Goal: Task Accomplishment & Management: Manage account settings

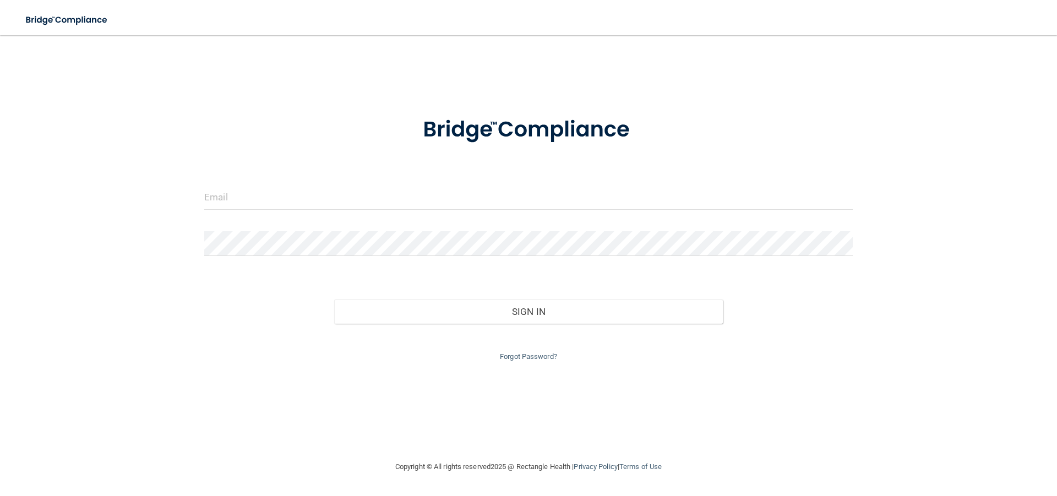
click at [527, 363] on div "Forgot Password?" at bounding box center [528, 344] width 665 height 40
click at [528, 355] on link "Forgot Password?" at bounding box center [528, 356] width 57 height 8
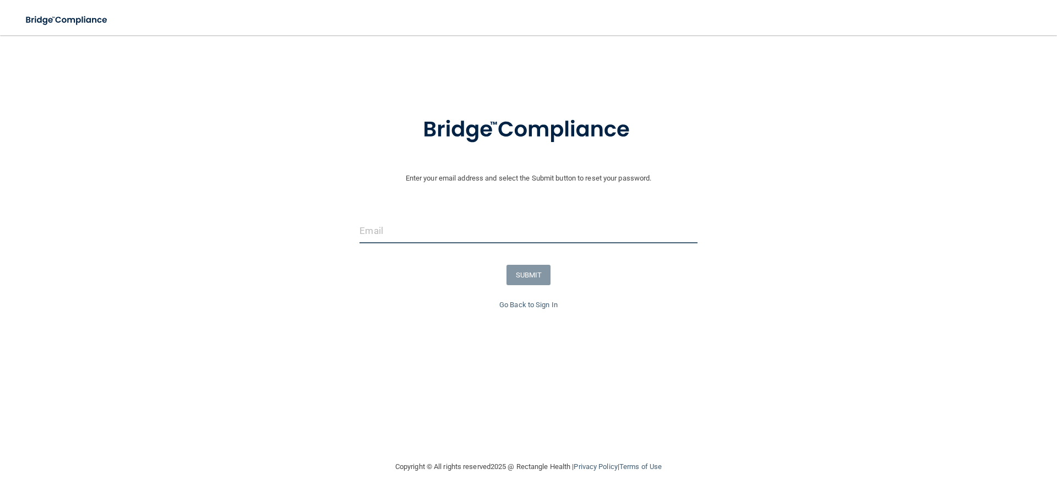
click at [536, 236] on input "email" at bounding box center [529, 231] width 338 height 25
paste input "[EMAIL_ADDRESS][DOMAIN_NAME]"
click at [534, 236] on input "[EMAIL_ADDRESS][DOMAIN_NAME]" at bounding box center [529, 231] width 338 height 25
type input "[EMAIL_ADDRESS][DOMAIN_NAME]"
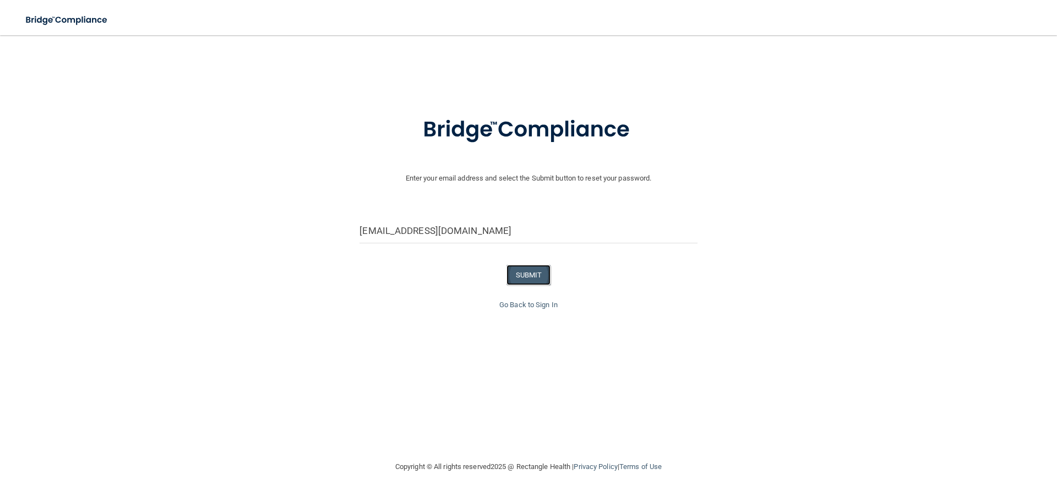
click at [531, 277] on button "SUBMIT" at bounding box center [529, 275] width 45 height 20
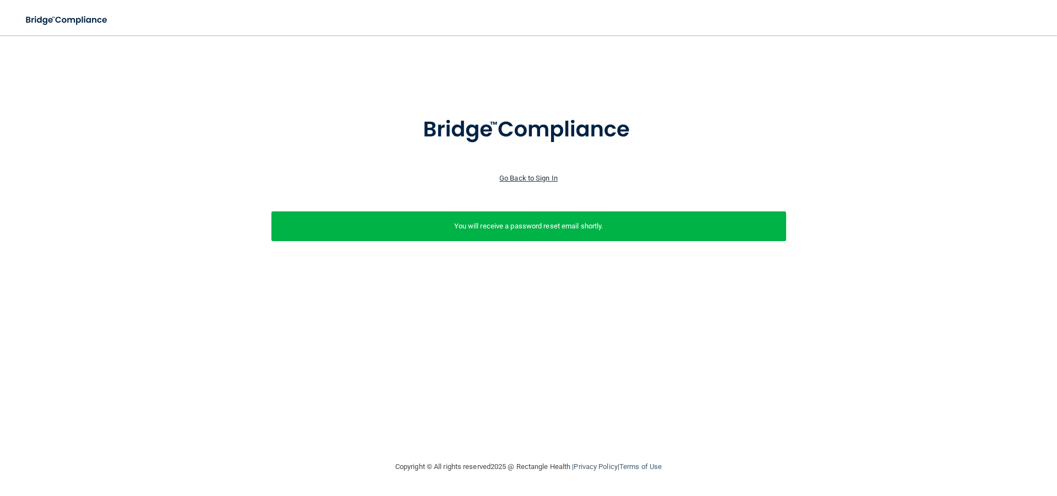
click at [542, 179] on link "Go Back to Sign In" at bounding box center [529, 178] width 58 height 8
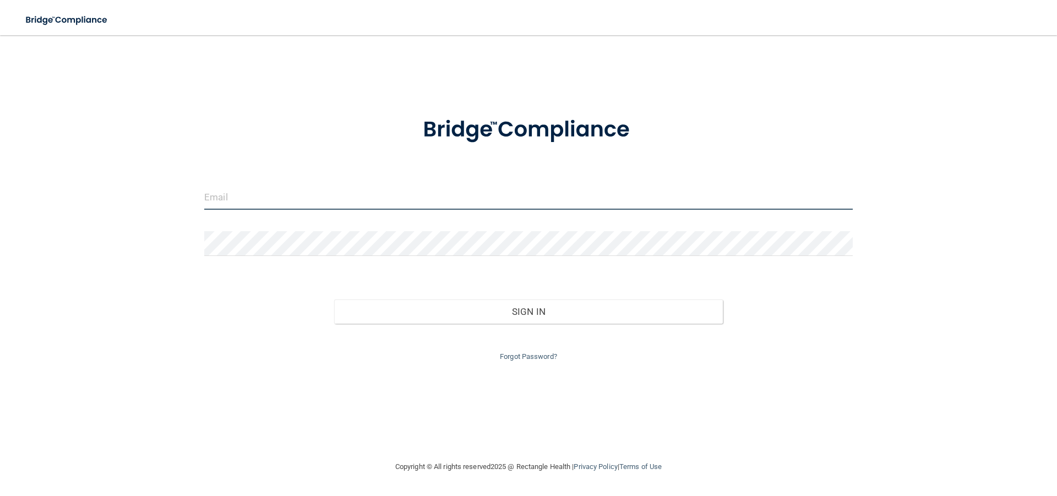
click at [347, 197] on input "email" at bounding box center [528, 197] width 649 height 25
click at [328, 186] on input "r" at bounding box center [528, 197] width 649 height 25
type input "[EMAIL_ADDRESS][DOMAIN_NAME]"
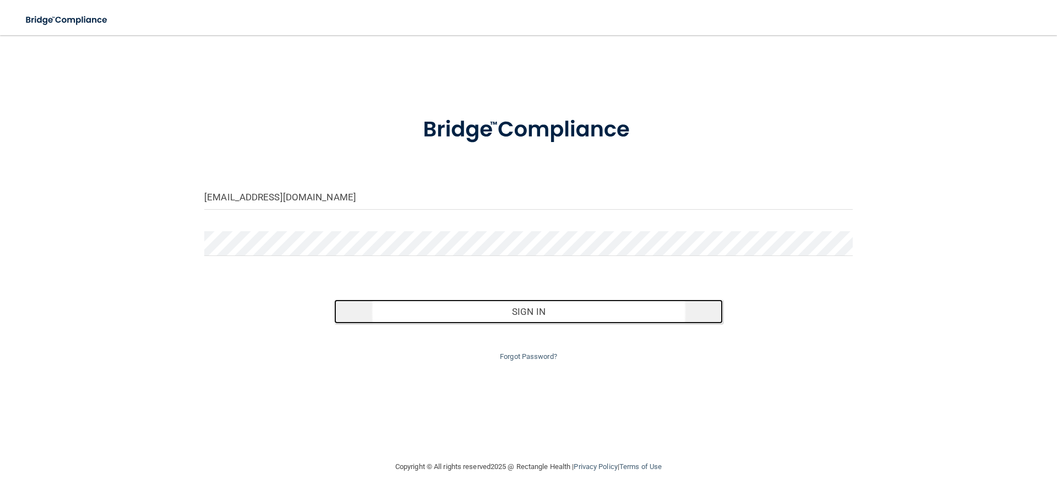
click at [486, 305] on button "Sign In" at bounding box center [528, 312] width 389 height 24
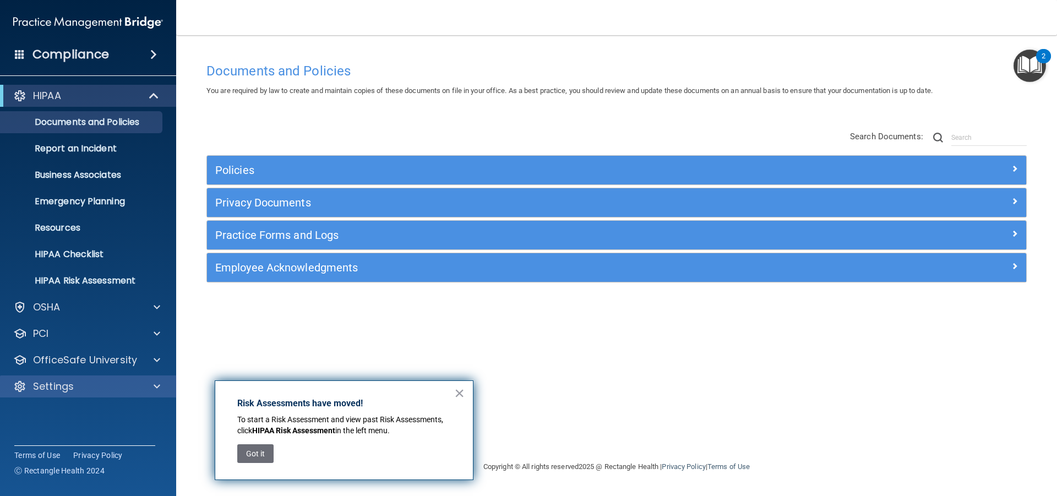
click at [109, 394] on div "Settings" at bounding box center [88, 387] width 177 height 22
click at [124, 392] on div "Settings" at bounding box center [73, 386] width 137 height 13
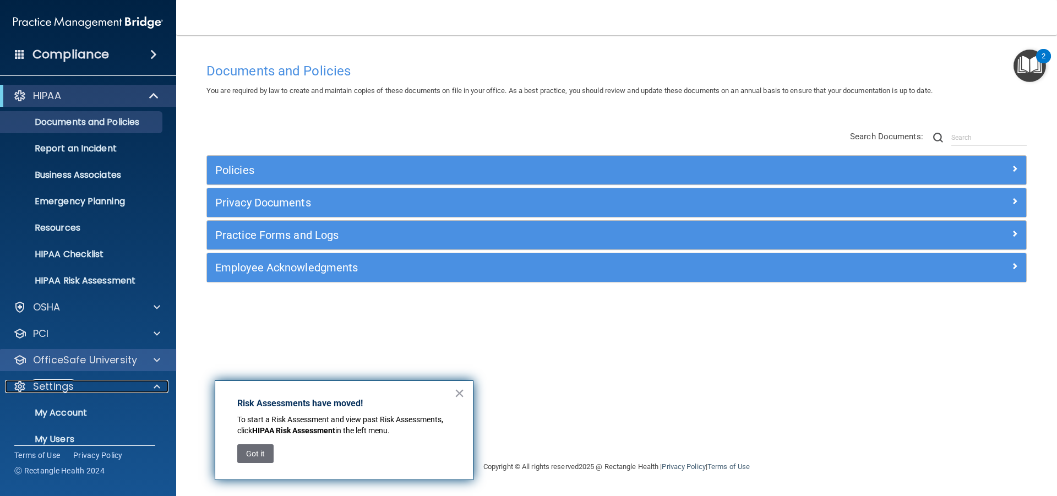
scroll to position [55, 0]
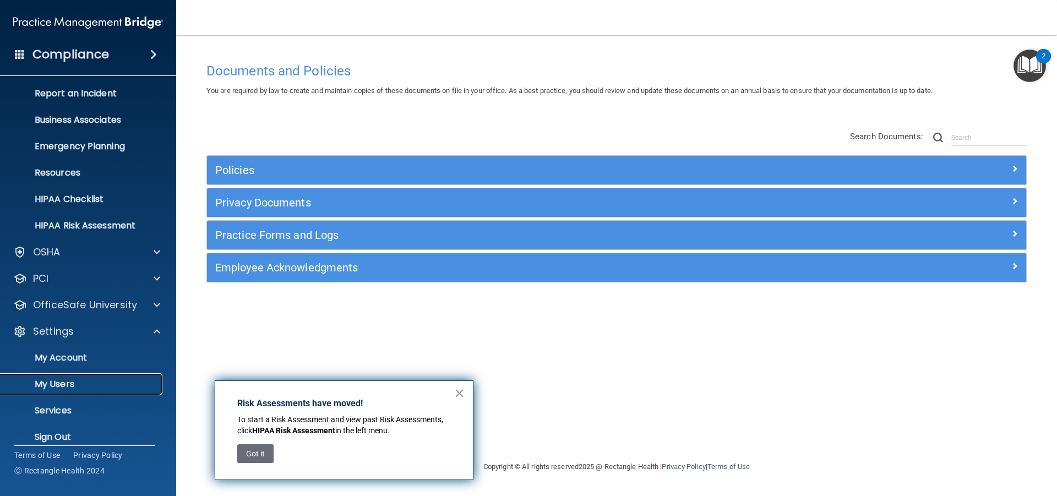
click at [91, 382] on p "My Users" at bounding box center [82, 384] width 150 height 11
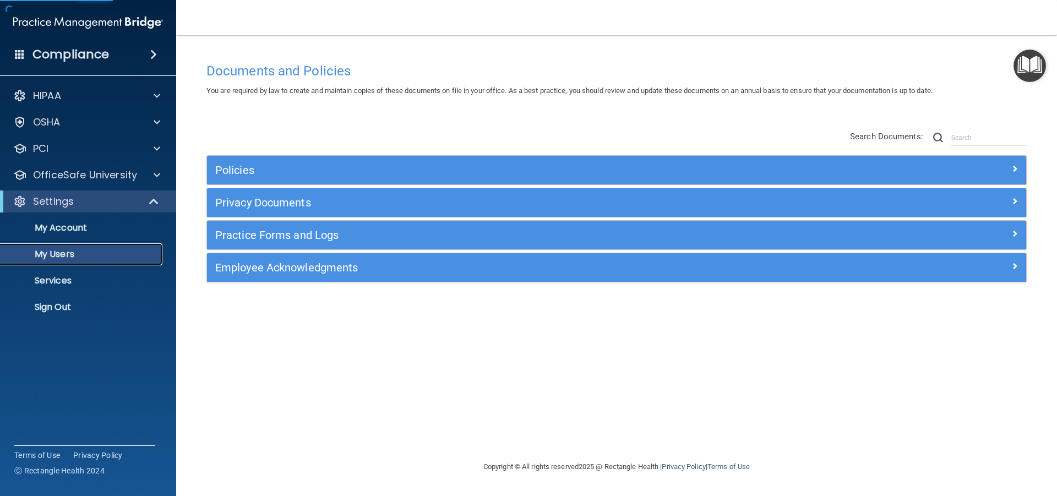
select select "20"
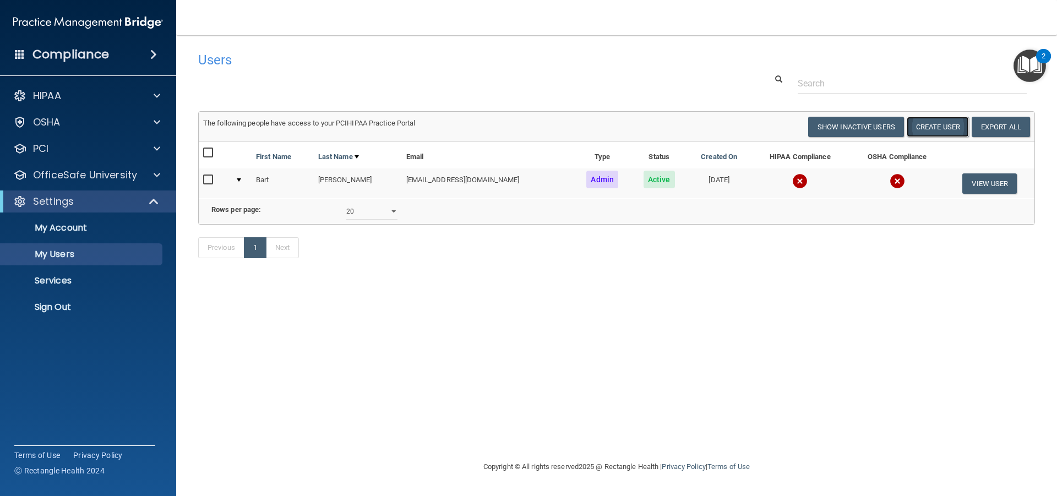
click at [935, 125] on button "Create User" at bounding box center [938, 127] width 62 height 20
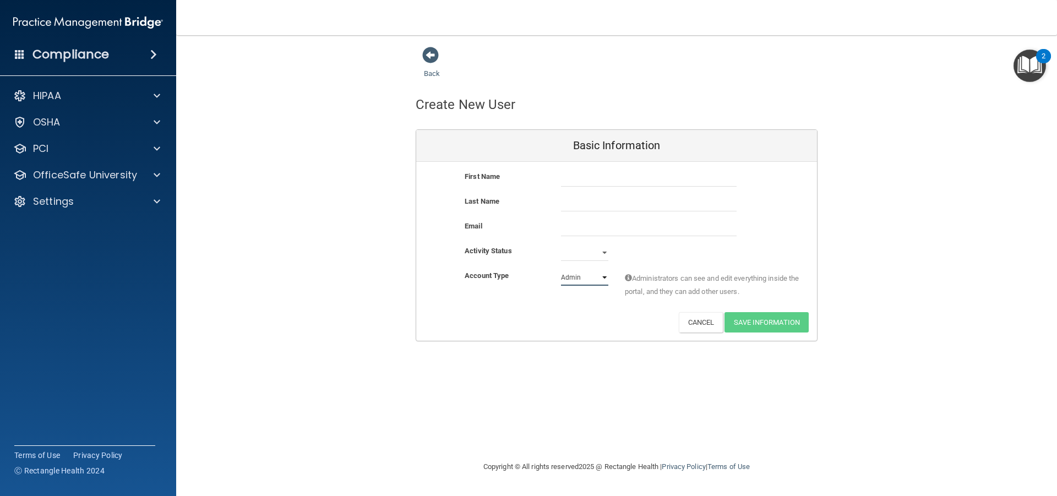
click at [596, 274] on select "Admin Member" at bounding box center [584, 277] width 47 height 17
click at [561, 269] on select "Admin Member" at bounding box center [584, 277] width 47 height 17
click at [591, 280] on select "Admin Member" at bounding box center [584, 277] width 47 height 17
select select "practice_admin"
click at [561, 269] on select "Admin Member" at bounding box center [584, 277] width 47 height 17
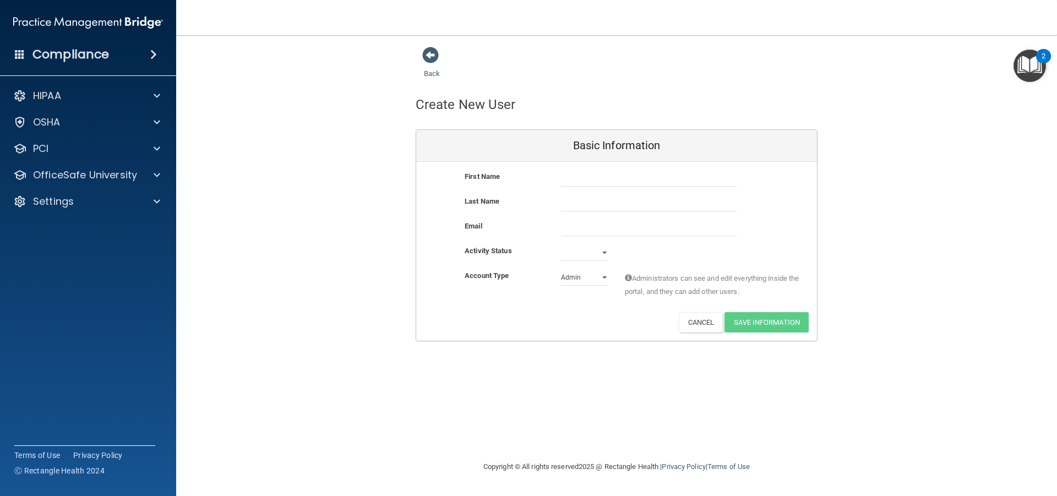
click at [430, 66] on div "Back" at bounding box center [449, 63] width 67 height 34
click at [432, 76] on link "Back" at bounding box center [432, 66] width 16 height 21
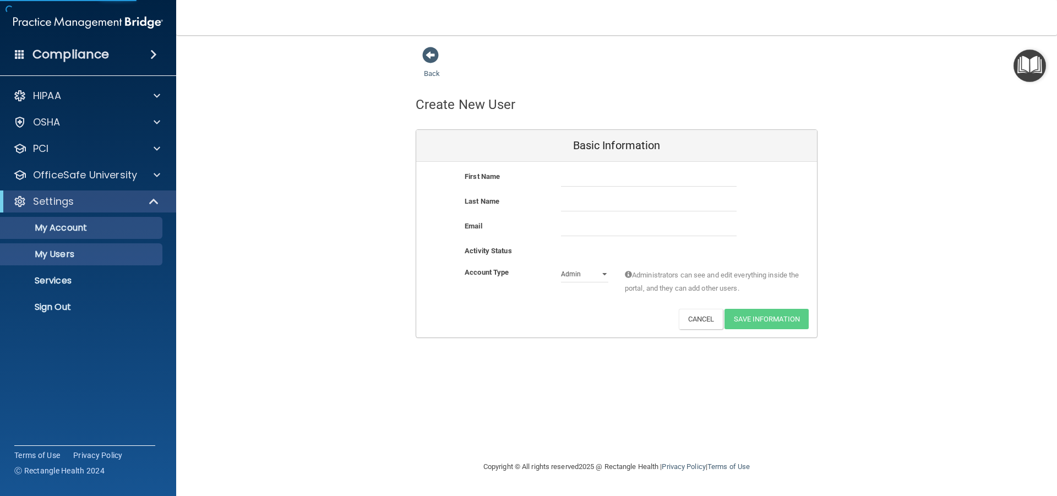
select select "20"
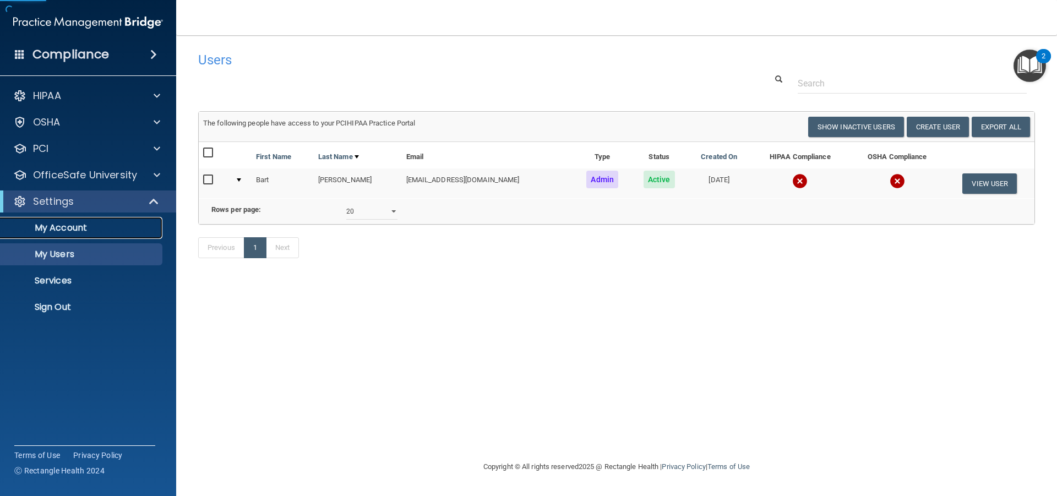
click at [84, 229] on p "My Account" at bounding box center [82, 227] width 150 height 11
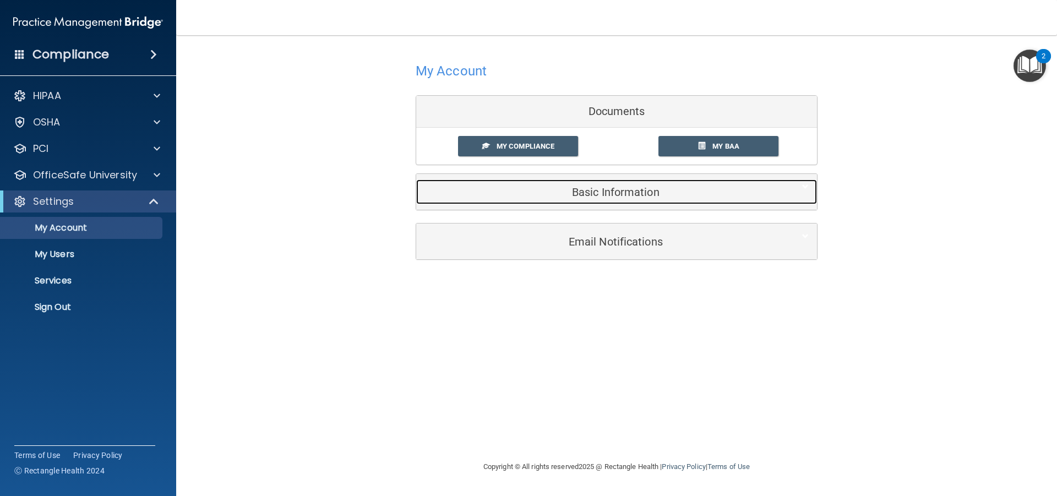
click at [594, 187] on h5 "Basic Information" at bounding box center [600, 192] width 351 height 12
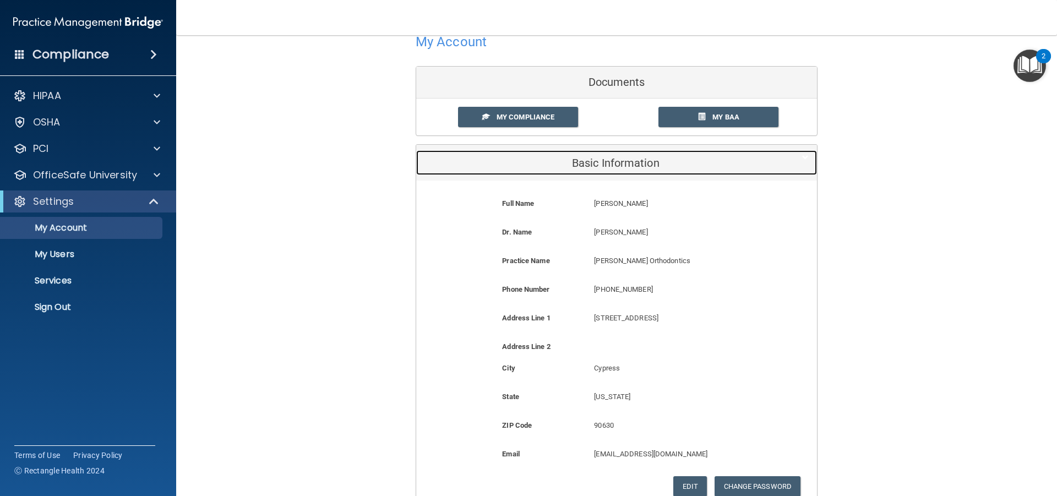
scroll to position [55, 0]
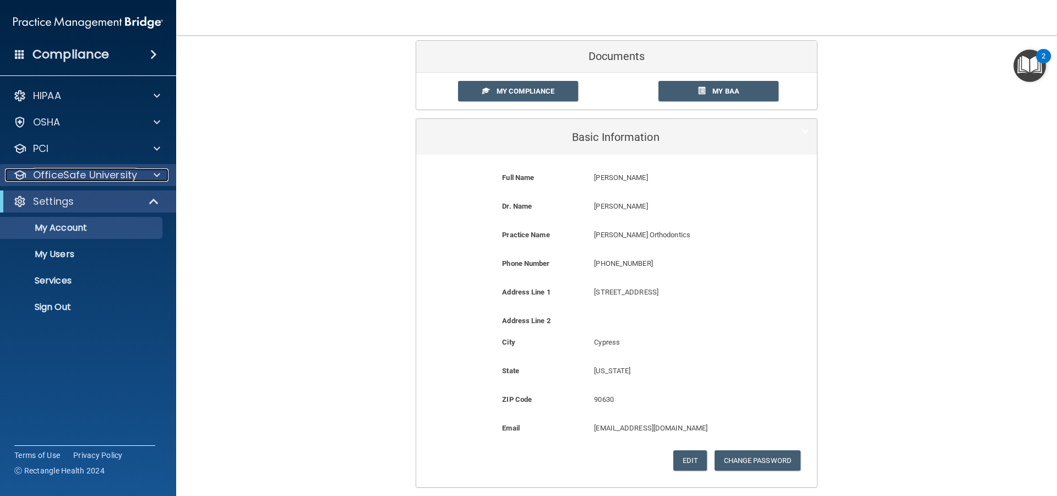
click at [135, 177] on p "OfficeSafe University" at bounding box center [85, 175] width 104 height 13
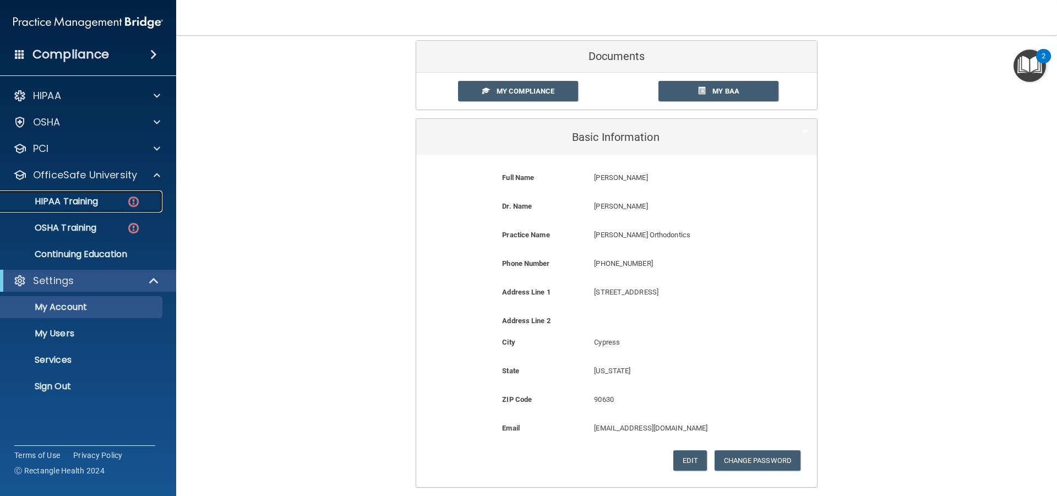
click at [100, 202] on div "HIPAA Training" at bounding box center [82, 201] width 150 height 11
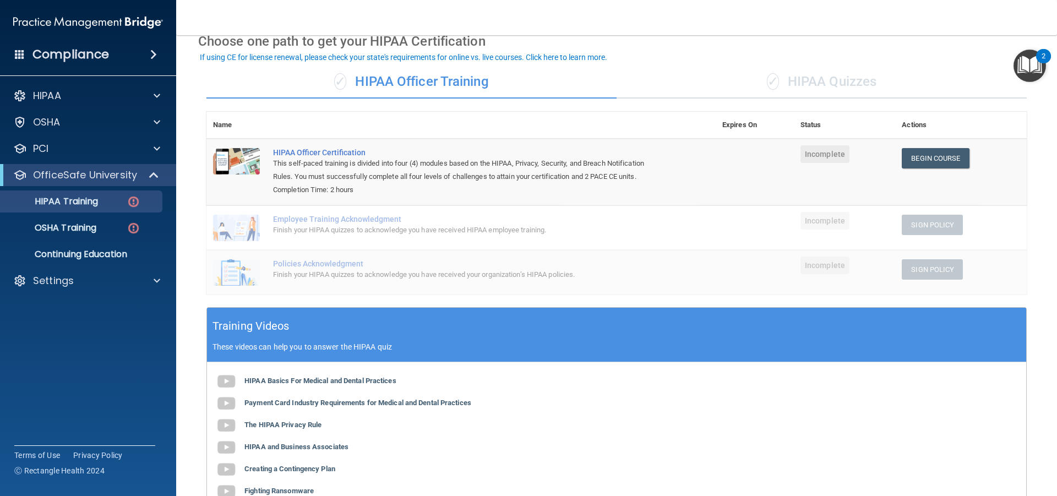
click at [840, 85] on div "✓ HIPAA Quizzes" at bounding box center [822, 82] width 410 height 33
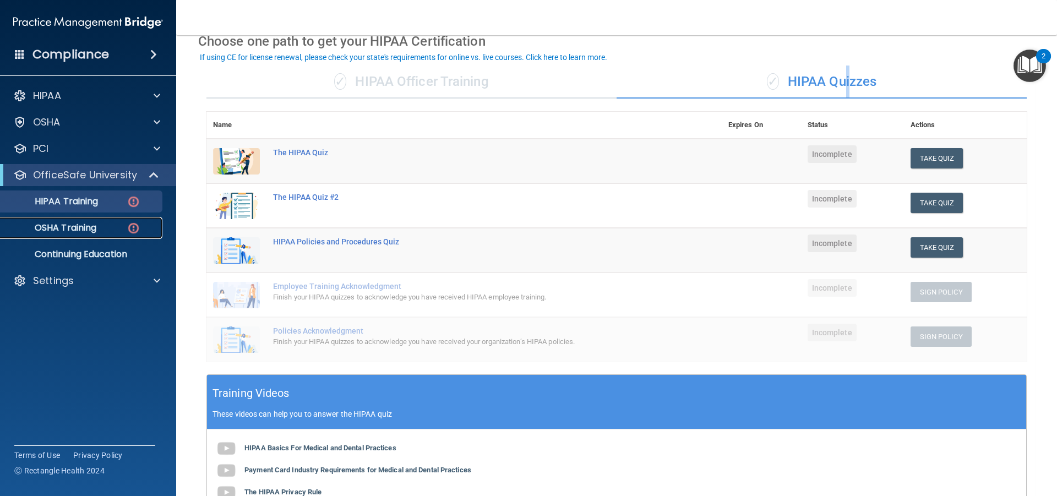
click at [111, 225] on div "OSHA Training" at bounding box center [82, 227] width 150 height 11
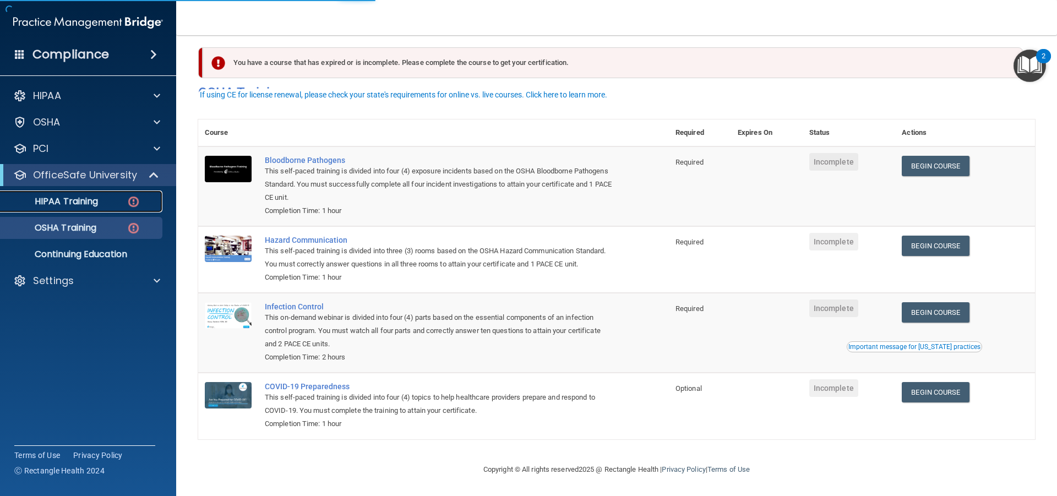
click at [114, 194] on link "HIPAA Training" at bounding box center [75, 202] width 173 height 22
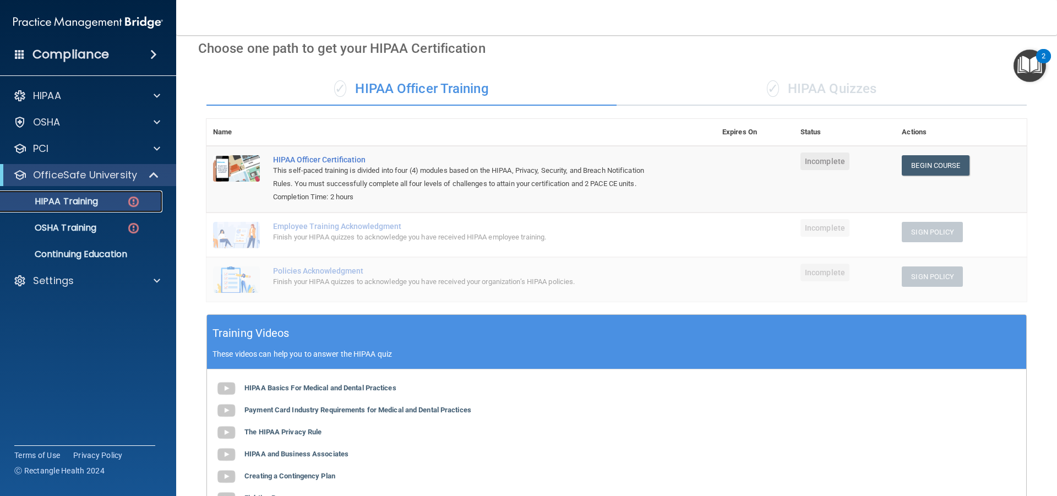
scroll to position [44, 0]
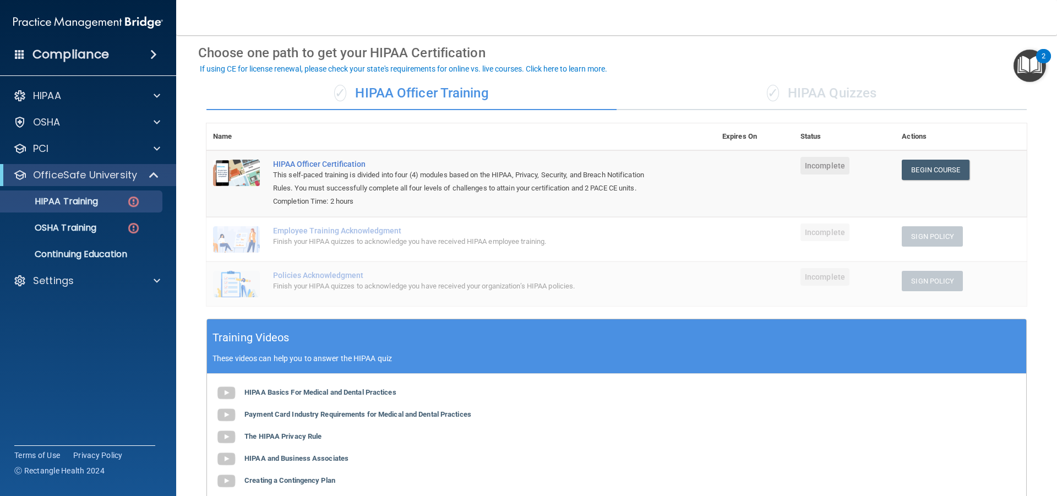
click at [791, 102] on div "✓ HIPAA Quizzes" at bounding box center [822, 93] width 410 height 33
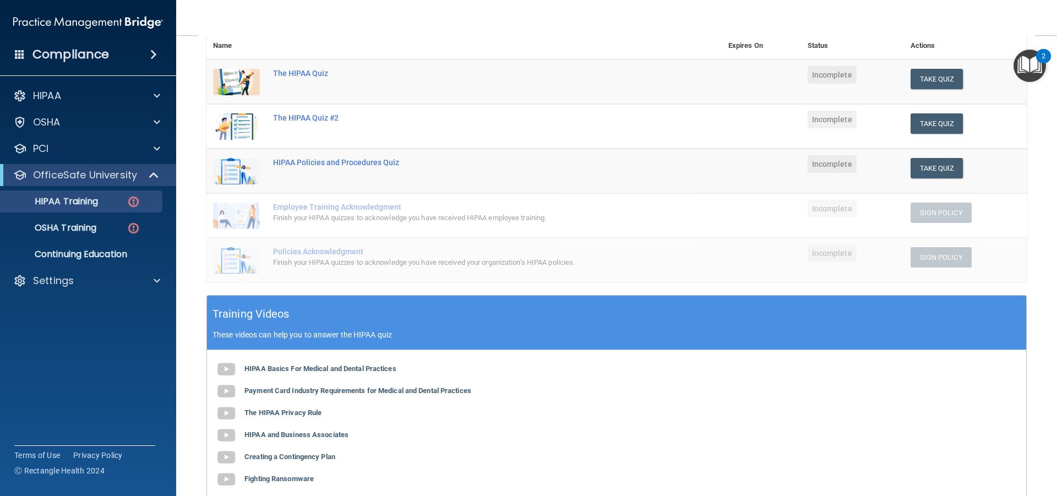
scroll to position [154, 0]
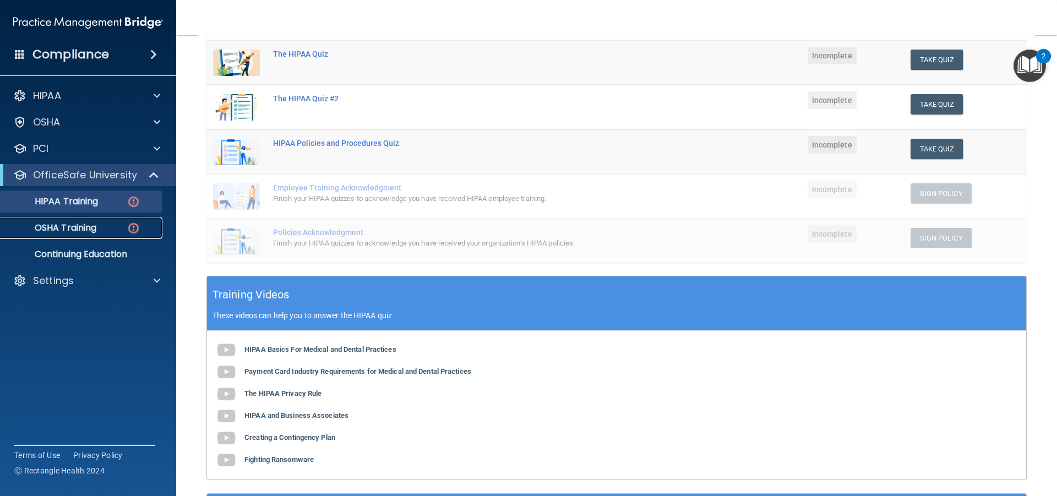
click at [129, 225] on img at bounding box center [134, 228] width 14 height 14
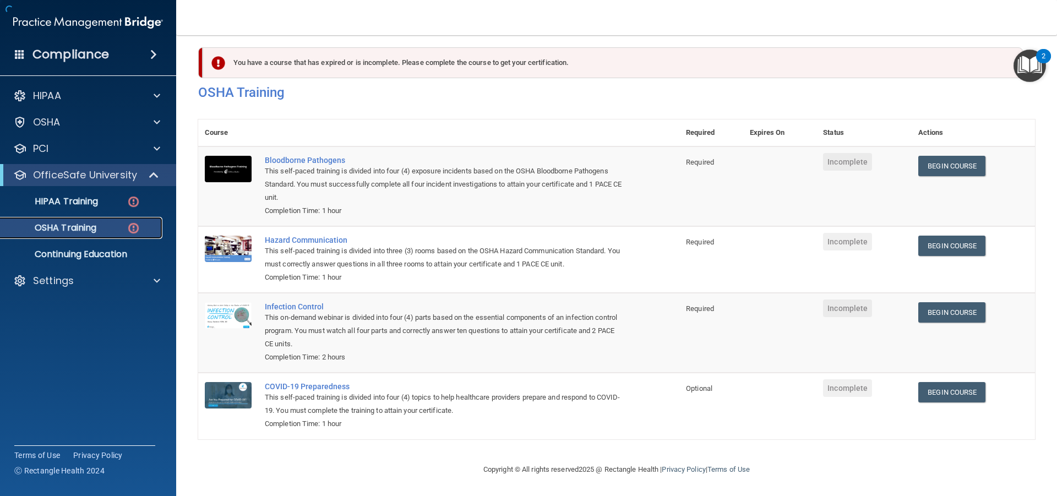
scroll to position [24, 0]
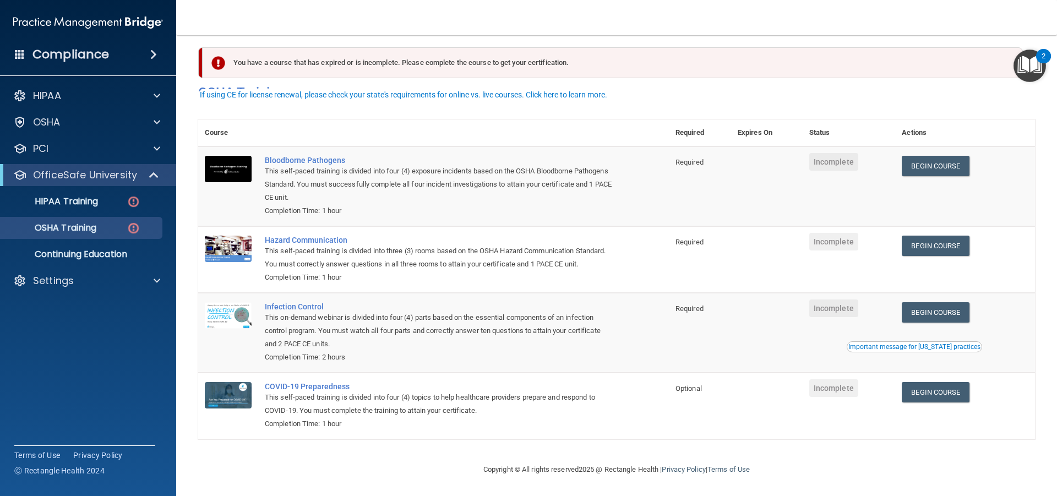
click at [905, 347] on div "Important message for California practices" at bounding box center [915, 347] width 132 height 7
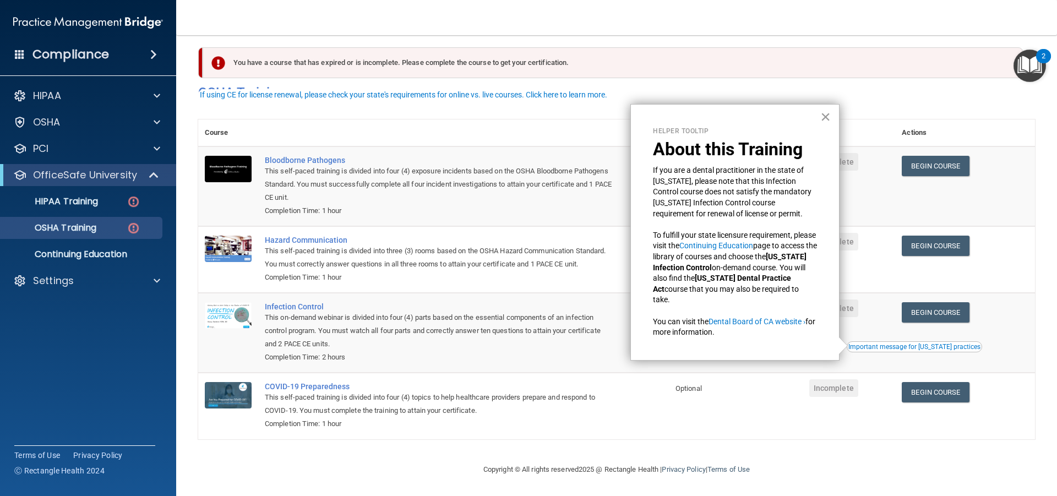
click at [822, 120] on button "×" at bounding box center [826, 117] width 10 height 18
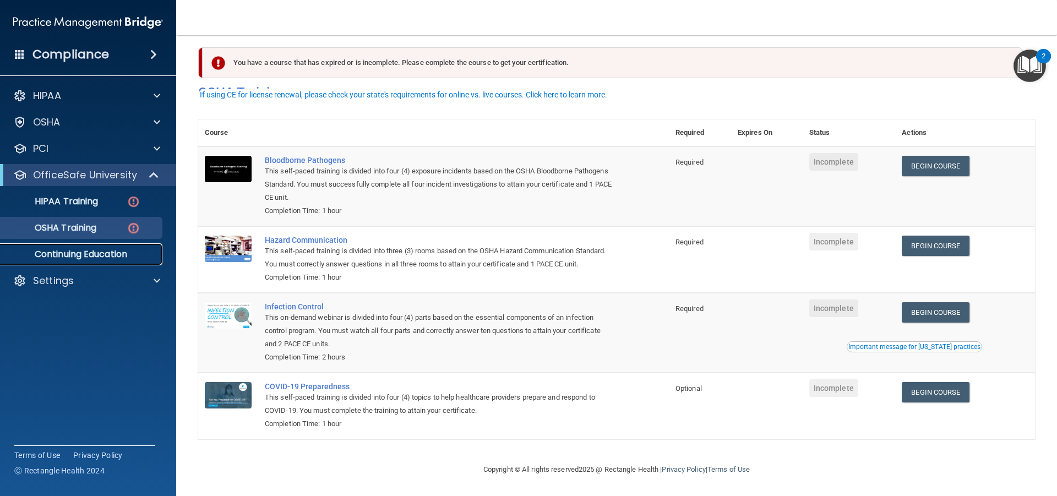
click at [88, 259] on p "Continuing Education" at bounding box center [82, 254] width 150 height 11
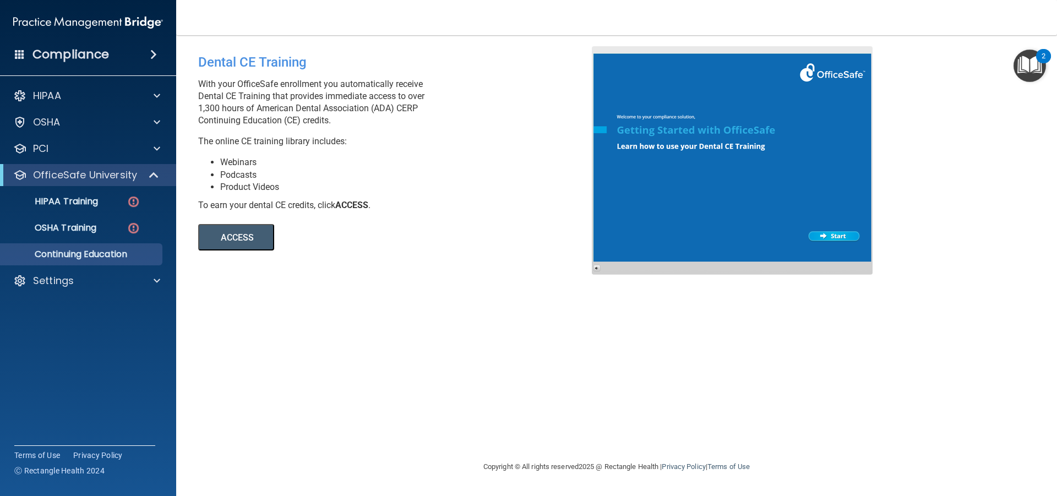
click at [252, 239] on button "ACCESS" at bounding box center [236, 237] width 76 height 26
click at [105, 101] on div "HIPAA" at bounding box center [73, 95] width 137 height 13
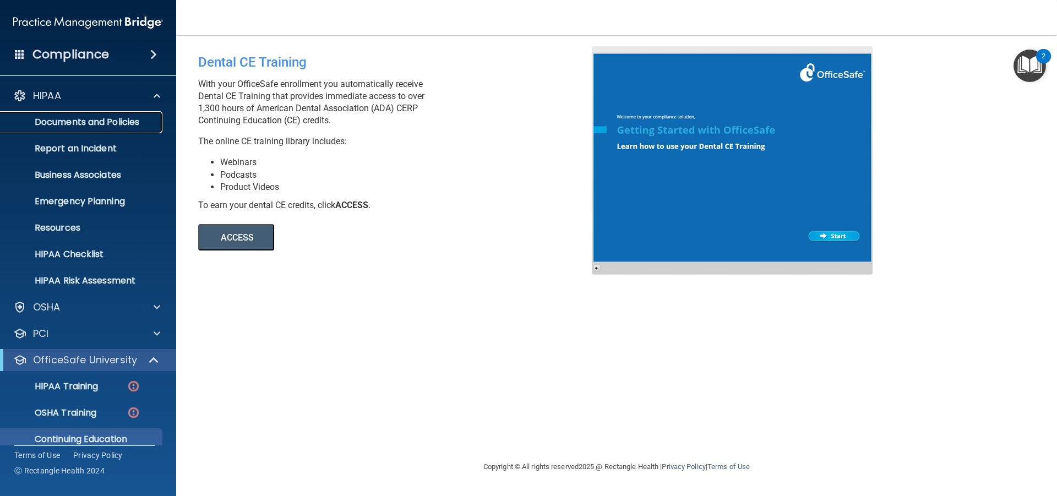
click at [99, 124] on p "Documents and Policies" at bounding box center [82, 122] width 150 height 11
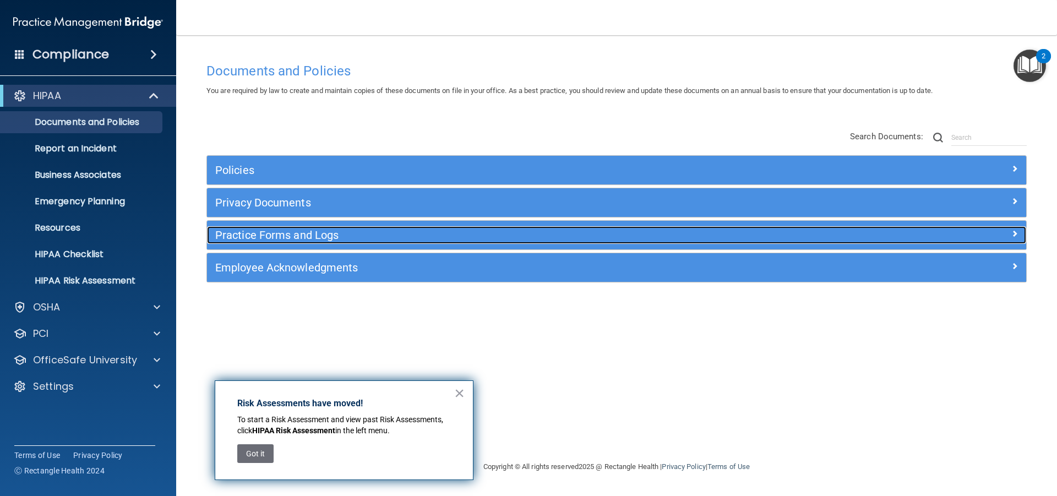
click at [232, 239] on h5 "Practice Forms and Logs" at bounding box center [514, 235] width 598 height 12
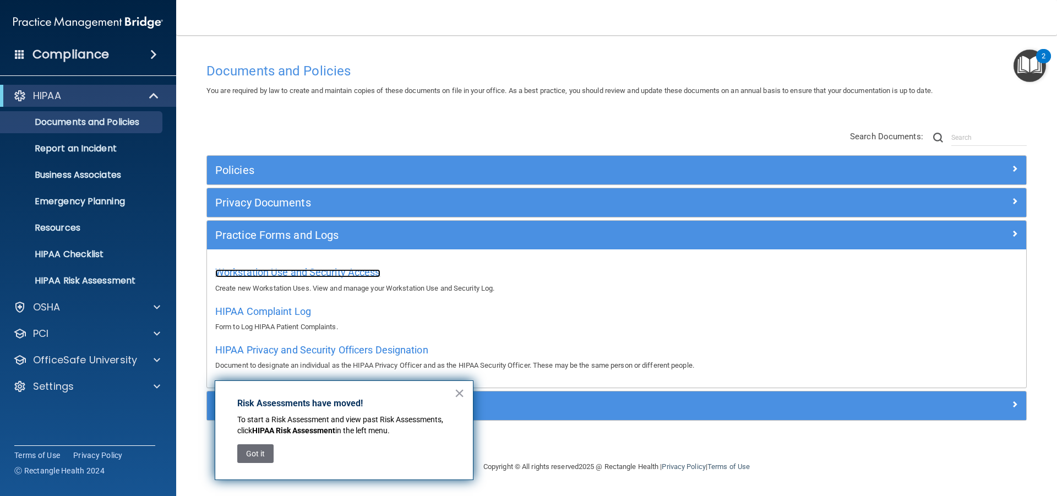
click at [252, 271] on span "Workstation Use and Security Access" at bounding box center [297, 273] width 165 height 12
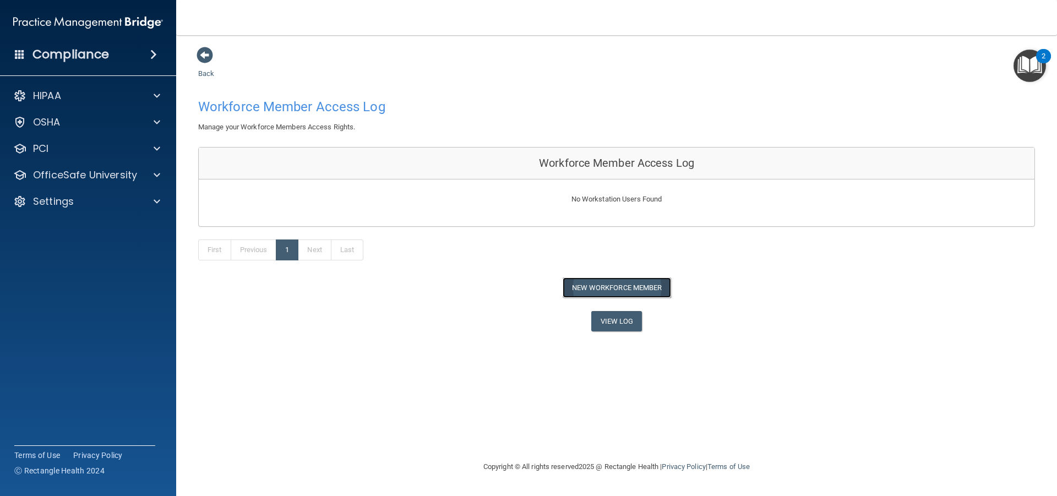
click at [662, 289] on button "New Workforce Member" at bounding box center [617, 288] width 108 height 20
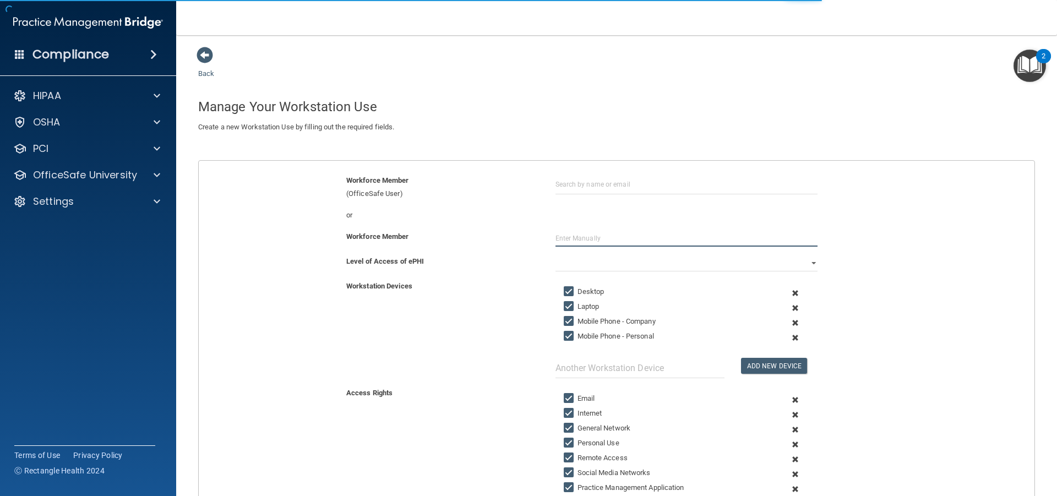
click at [577, 242] on input "text" at bounding box center [687, 238] width 262 height 17
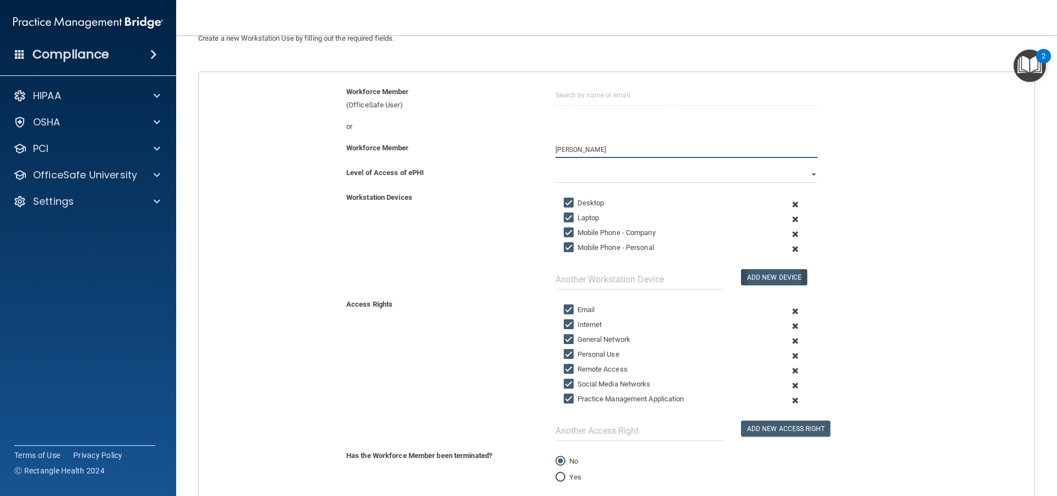
scroll to position [110, 0]
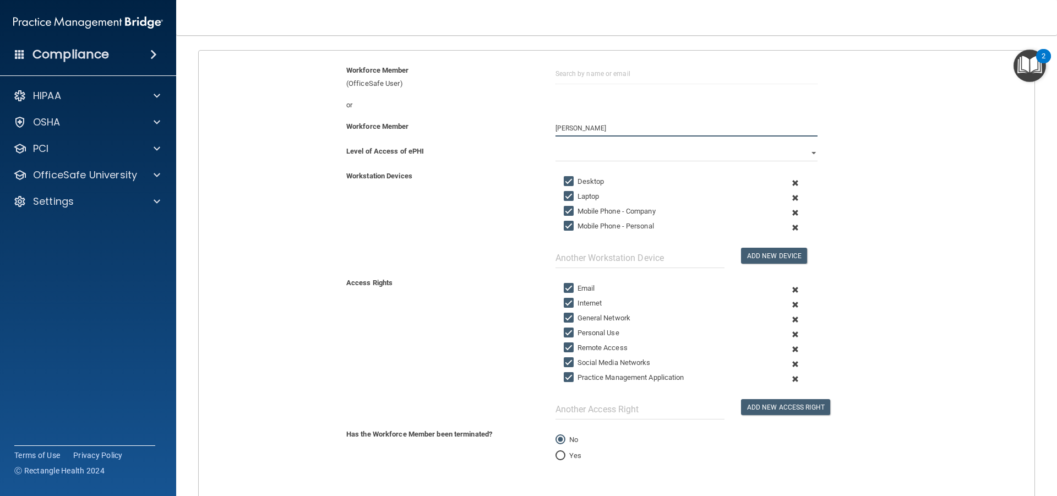
type input "Diana Rosales"
click at [807, 154] on select "Full Limited None" at bounding box center [687, 153] width 262 height 17
select select "0"
click at [556, 145] on select "Full Limited None" at bounding box center [687, 153] width 262 height 17
click at [564, 180] on input "Desktop" at bounding box center [570, 181] width 13 height 9
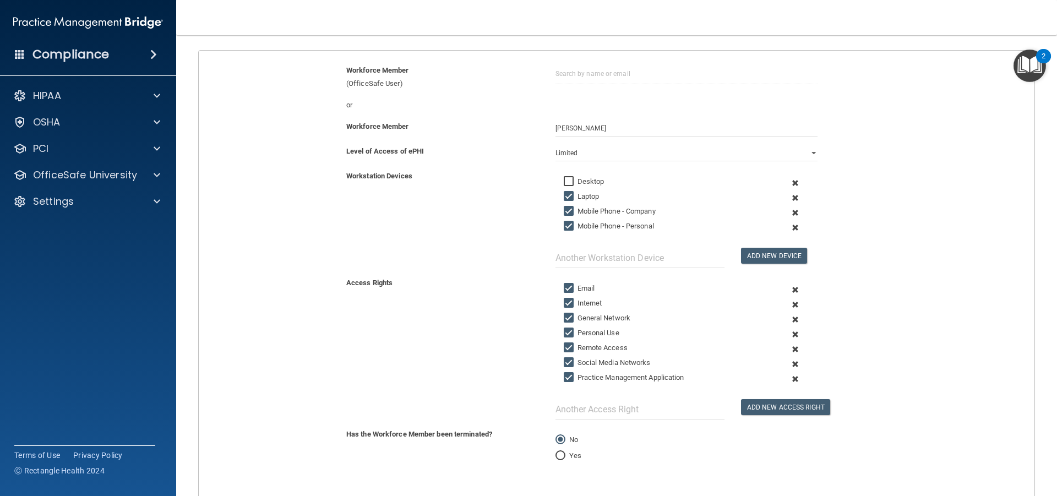
click at [564, 181] on input "Desktop" at bounding box center [570, 181] width 13 height 9
checkbox input "true"
click at [564, 212] on input "Mobile Phone - Company" at bounding box center [570, 211] width 13 height 9
checkbox input "false"
click at [565, 223] on input "Mobile Phone - Personal" at bounding box center [570, 226] width 13 height 9
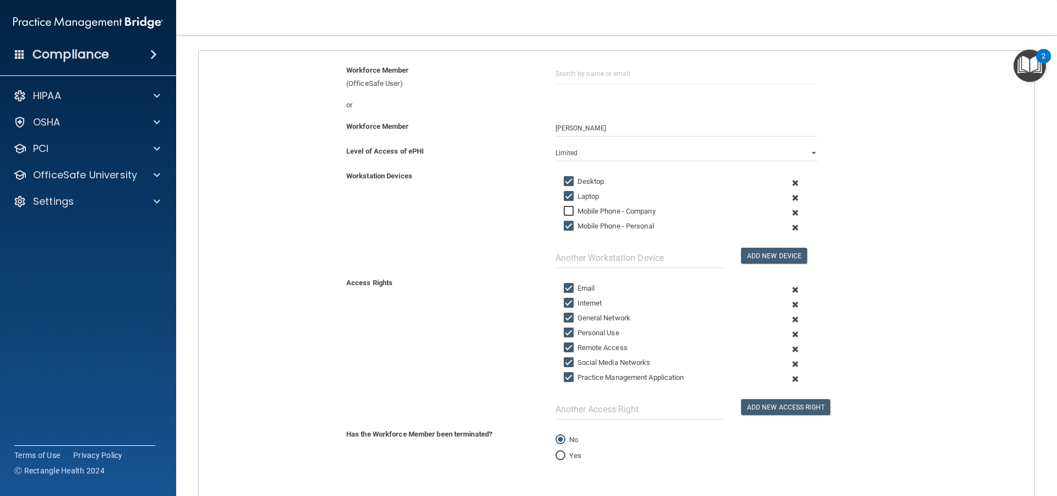
checkbox input "false"
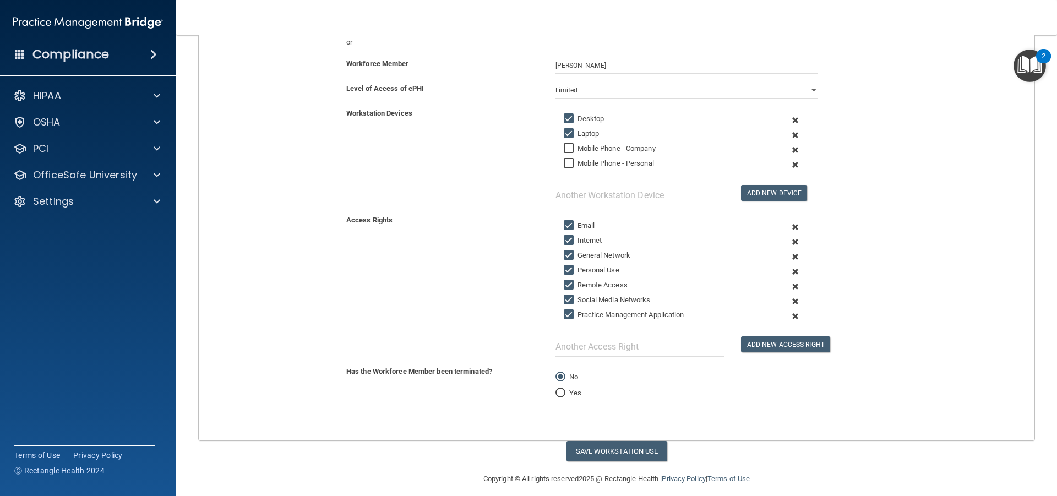
scroll to position [182, 0]
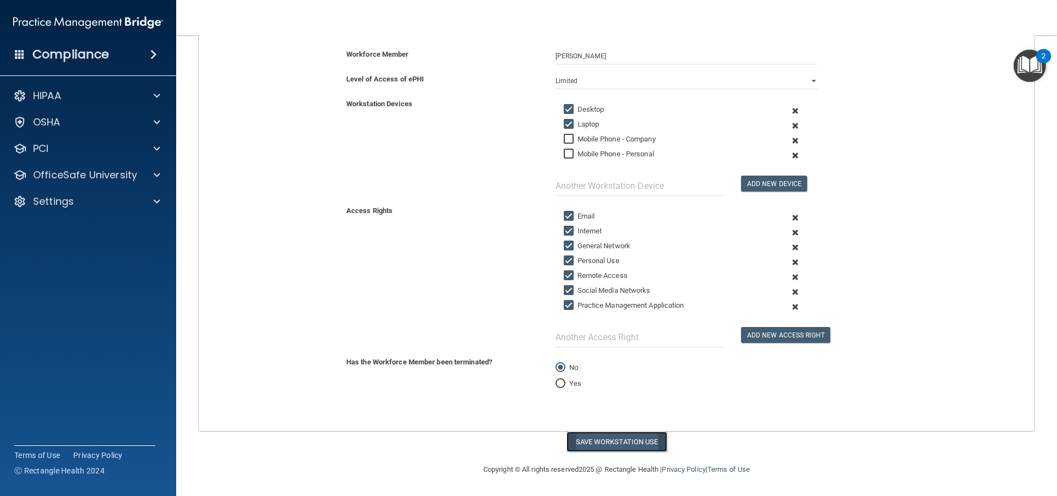
click at [628, 436] on button "Save Workstation Use" at bounding box center [617, 442] width 101 height 20
select select "? string:Full ?"
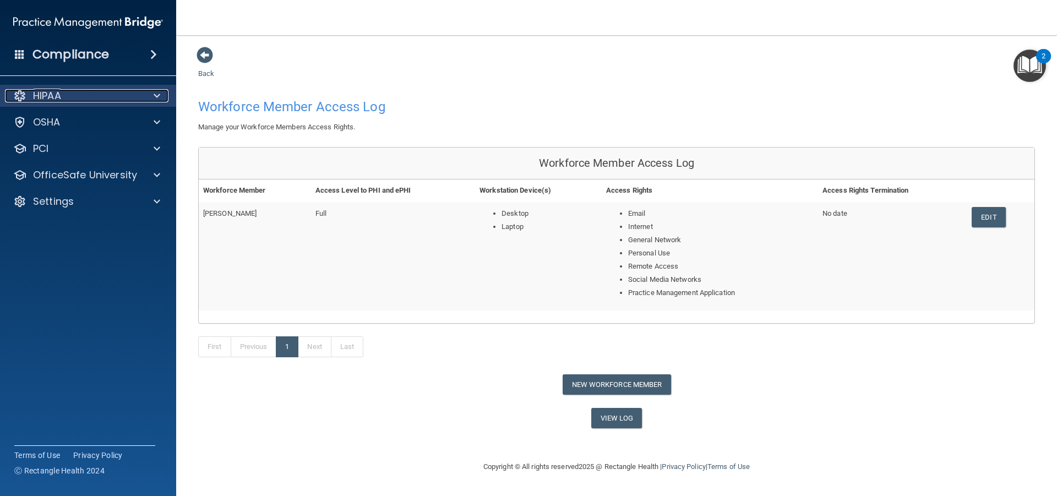
click at [150, 97] on div at bounding box center [156, 95] width 28 height 13
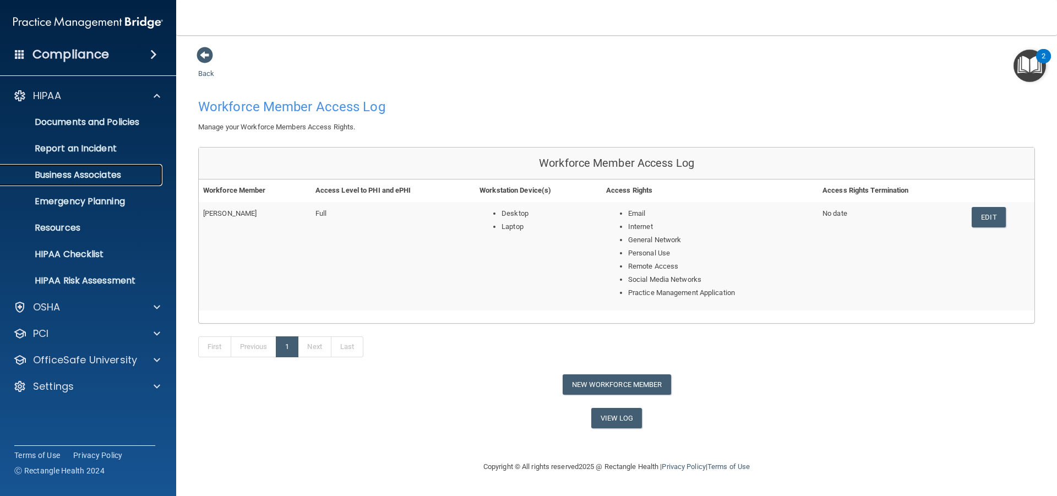
click at [89, 175] on p "Business Associates" at bounding box center [82, 175] width 150 height 11
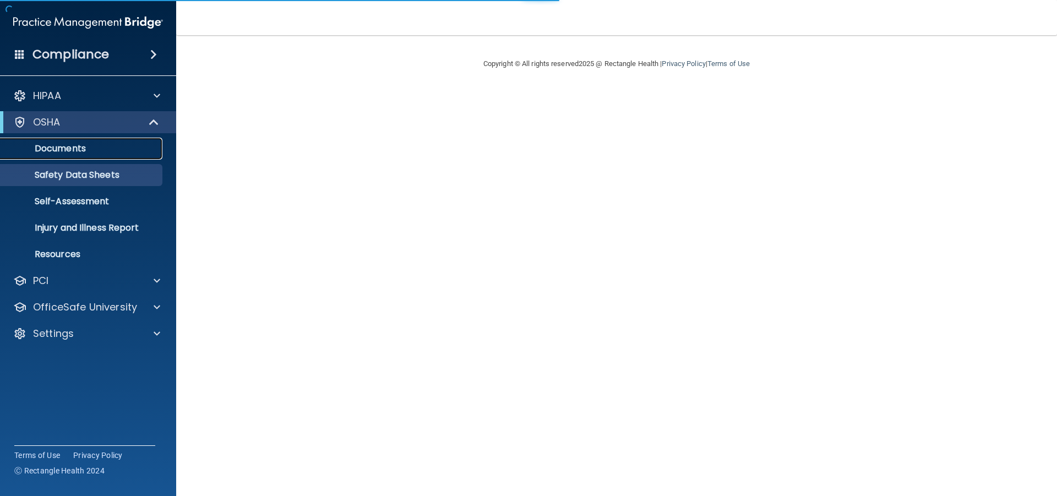
click at [91, 148] on p "Documents" at bounding box center [82, 148] width 150 height 11
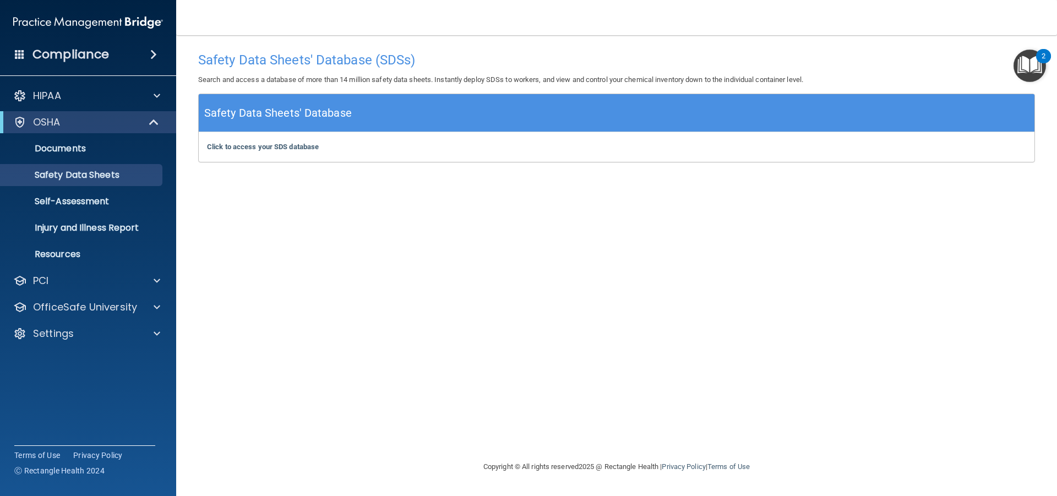
click at [289, 141] on div "Click to access your SDS database Click to access your SDS database" at bounding box center [617, 147] width 836 height 30
click at [293, 143] on b "Click to access your SDS database" at bounding box center [263, 147] width 112 height 8
click at [118, 201] on p "Self-Assessment" at bounding box center [82, 201] width 150 height 11
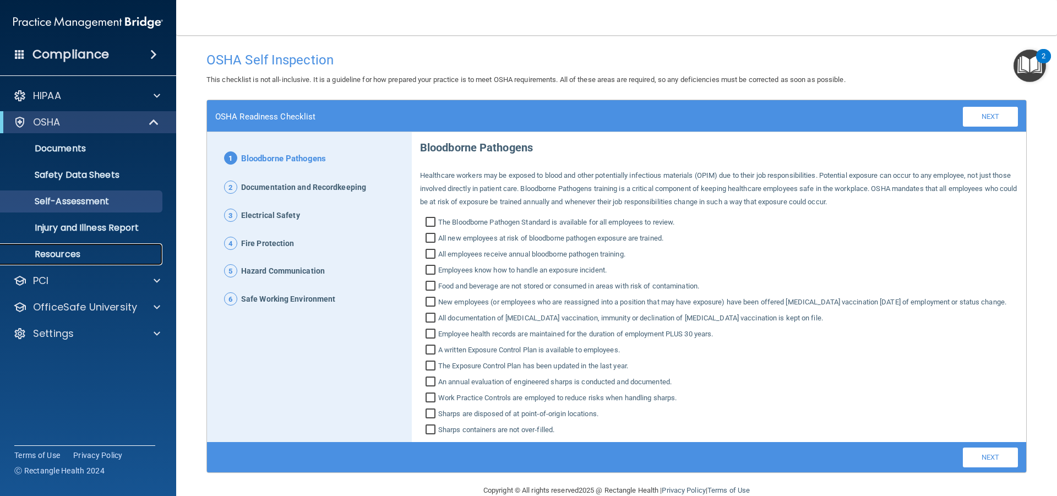
click at [111, 257] on p "Resources" at bounding box center [82, 254] width 150 height 11
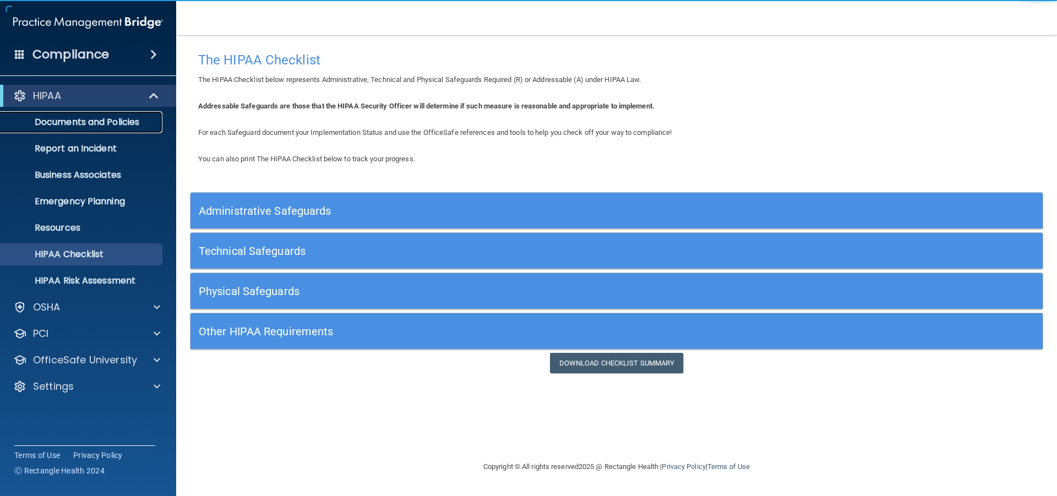
click at [75, 123] on p "Documents and Policies" at bounding box center [82, 122] width 150 height 11
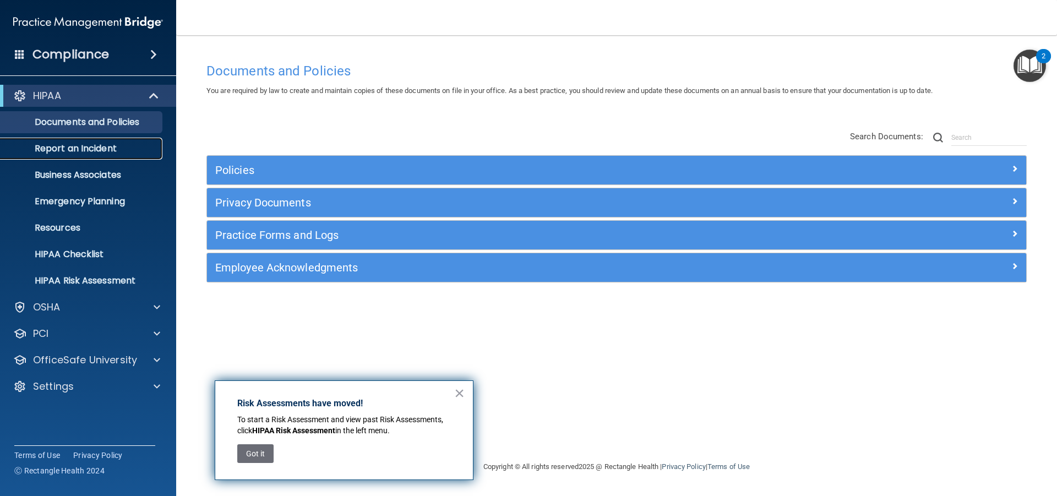
click at [80, 150] on p "Report an Incident" at bounding box center [82, 148] width 150 height 11
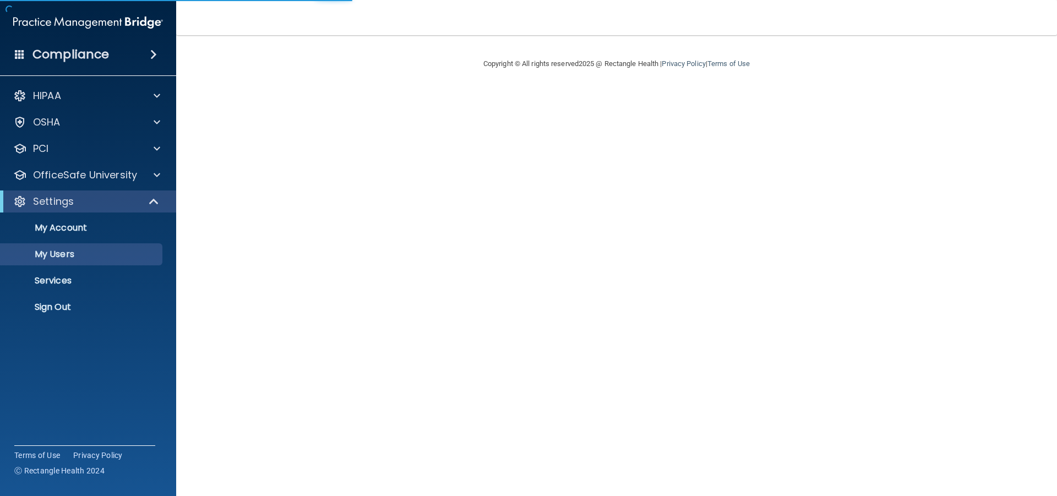
select select "20"
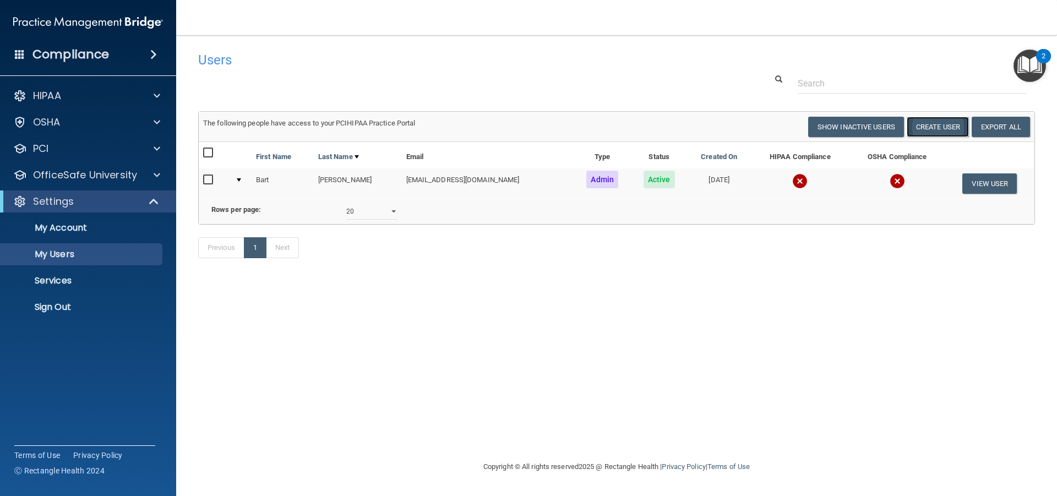
click at [927, 126] on button "Create User" at bounding box center [938, 127] width 62 height 20
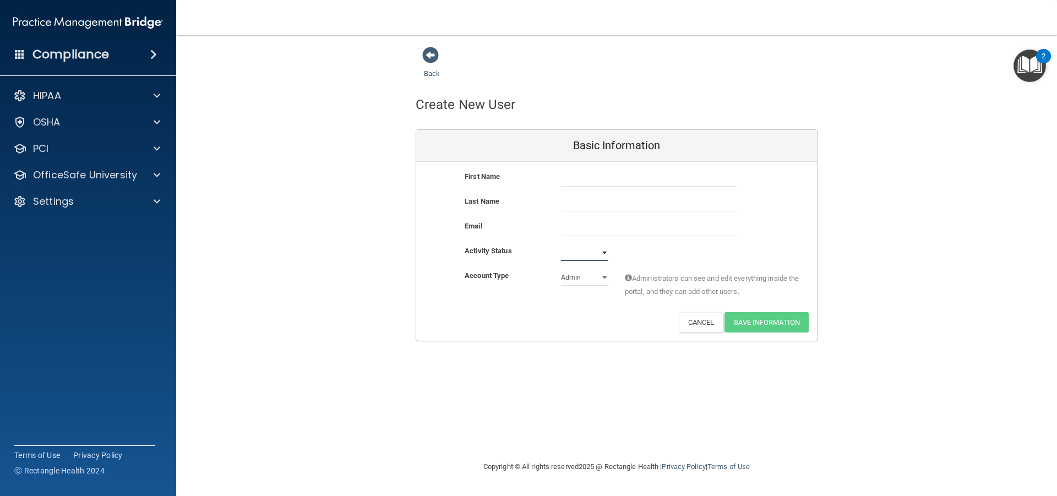
click at [598, 255] on select "Active Inactive" at bounding box center [584, 253] width 47 height 17
click at [598, 254] on select "Active Inactive" at bounding box center [584, 253] width 47 height 17
click at [578, 257] on select "Active Inactive" at bounding box center [584, 253] width 47 height 17
click at [578, 278] on select "Admin Member" at bounding box center [584, 277] width 47 height 17
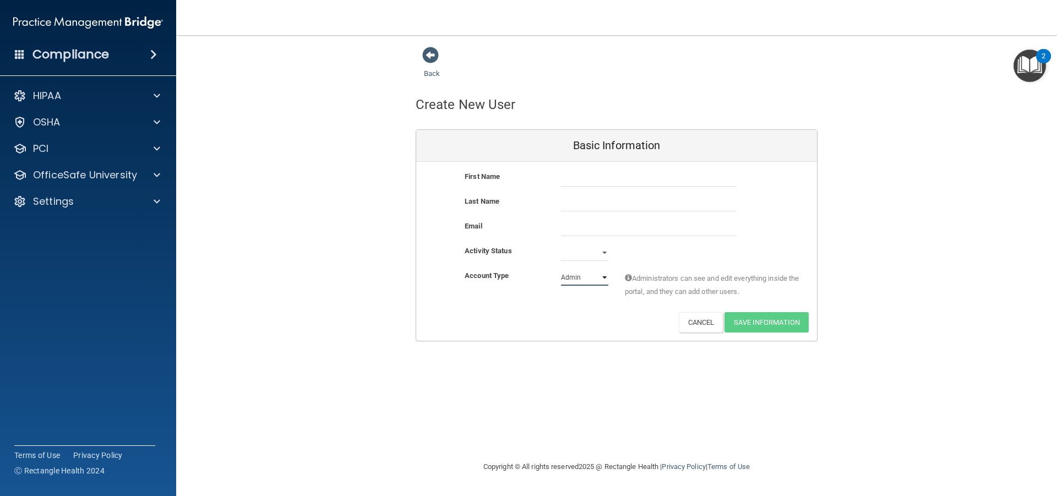
click at [578, 278] on select "Admin Member" at bounding box center [584, 277] width 47 height 17
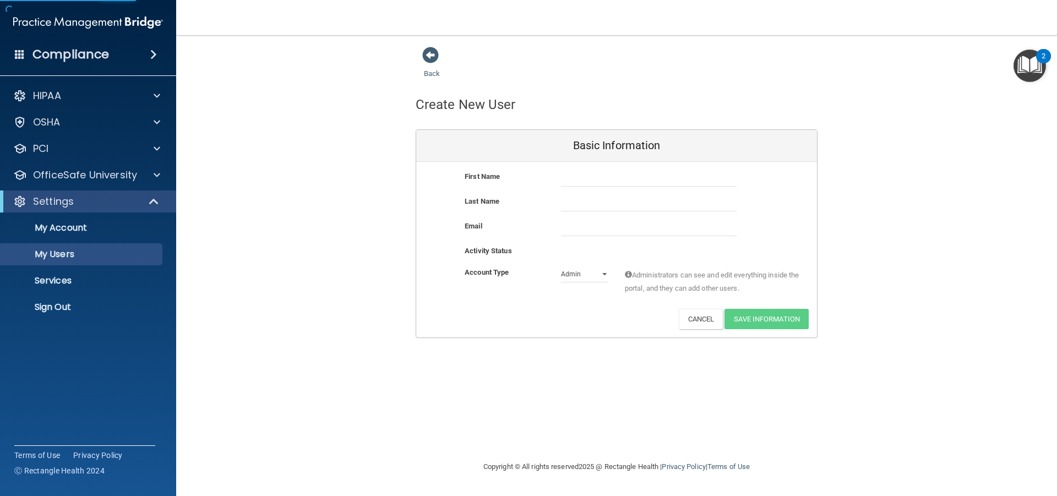
select select "20"
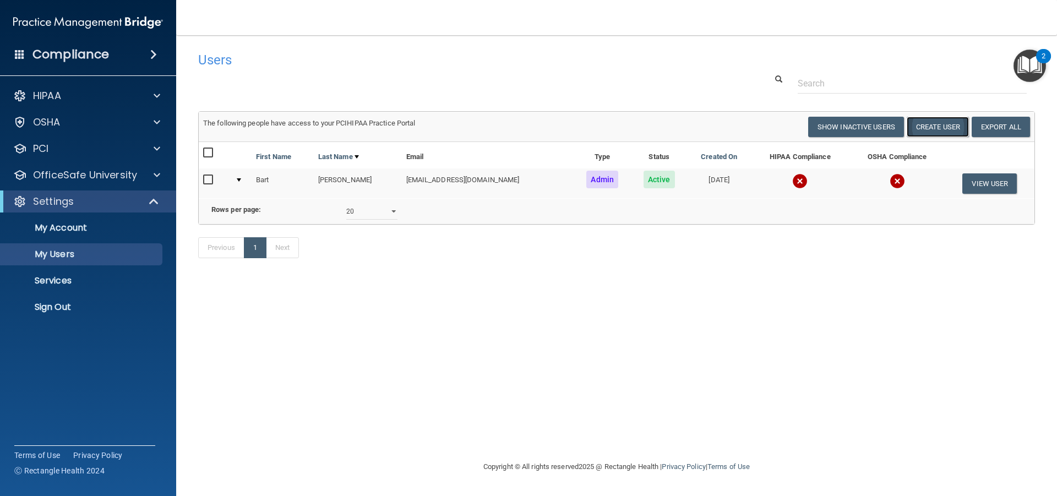
click at [944, 129] on button "Create User" at bounding box center [938, 127] width 62 height 20
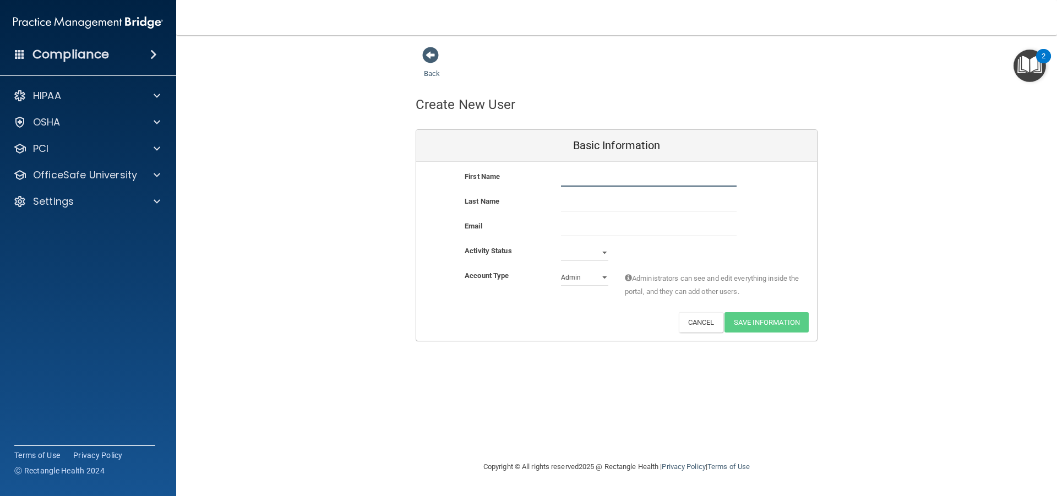
click at [665, 176] on input "text" at bounding box center [649, 178] width 176 height 17
type input "[GEOGRAPHIC_DATA]"
click at [584, 208] on input "text" at bounding box center [649, 203] width 176 height 17
type input "[PERSON_NAME]"
click at [613, 234] on input "email" at bounding box center [649, 228] width 176 height 17
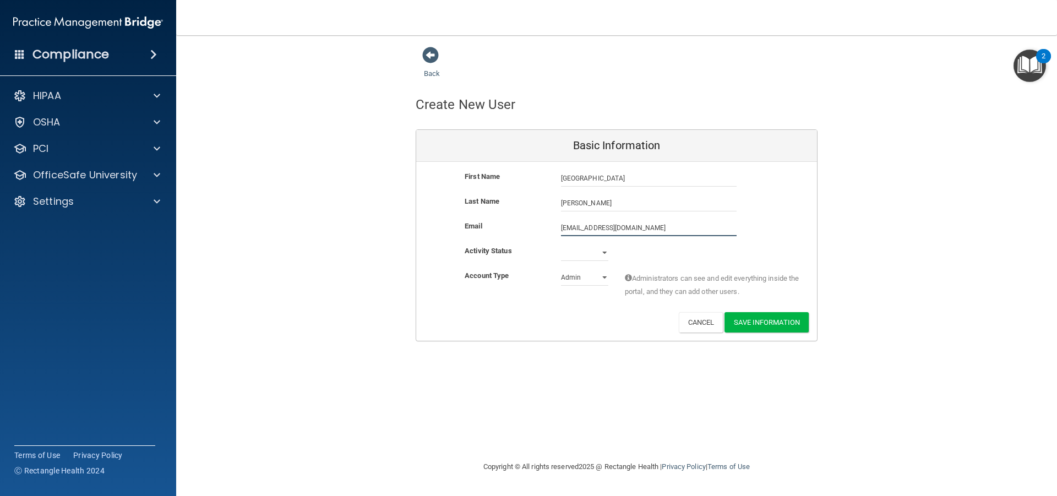
type input "[EMAIL_ADDRESS][DOMAIN_NAME]"
click at [606, 257] on select "Active Inactive" at bounding box center [584, 255] width 47 height 17
select select "active"
click at [561, 245] on select "Active Inactive" at bounding box center [584, 253] width 47 height 17
click at [590, 277] on select "Admin Member" at bounding box center [584, 277] width 47 height 17
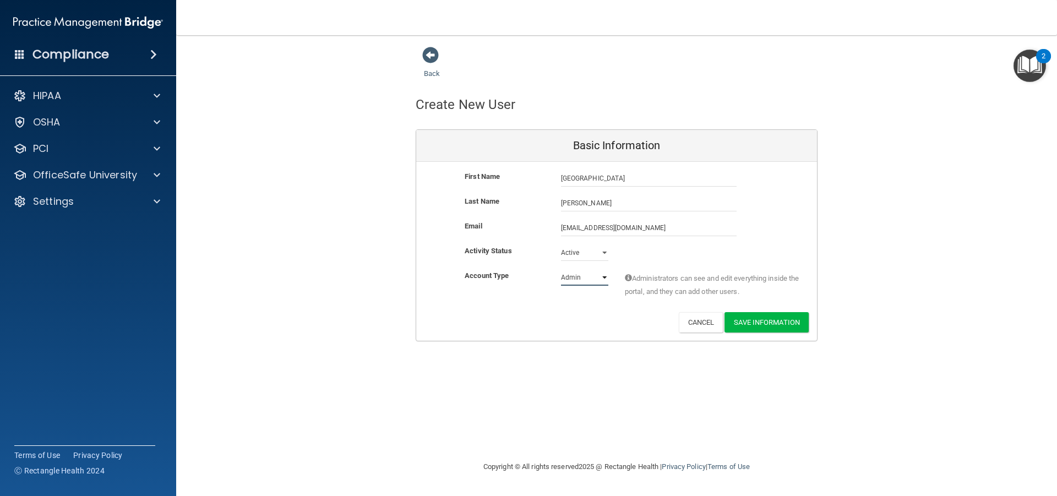
select select "practice_member"
click at [561, 269] on select "Admin Member" at bounding box center [584, 277] width 47 height 17
click at [773, 317] on button "Save Information" at bounding box center [767, 322] width 84 height 20
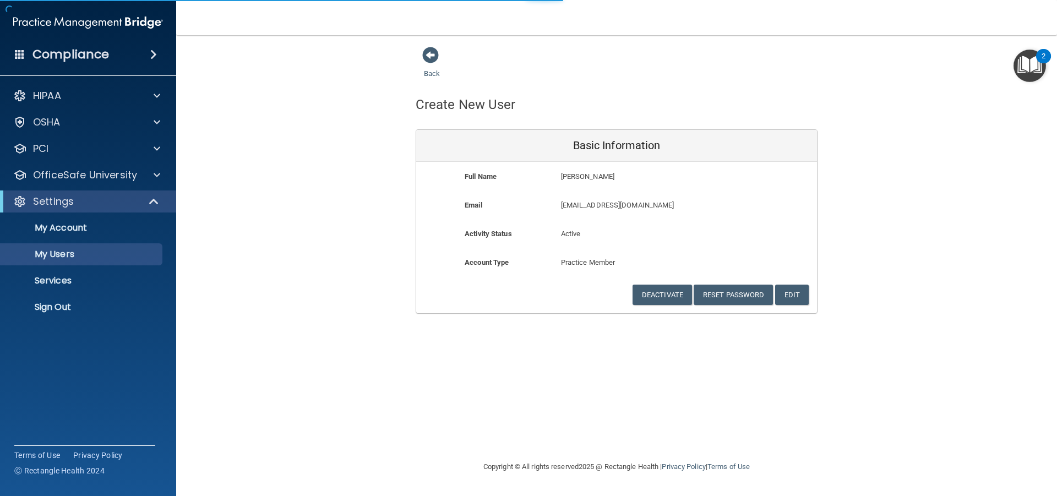
select select "20"
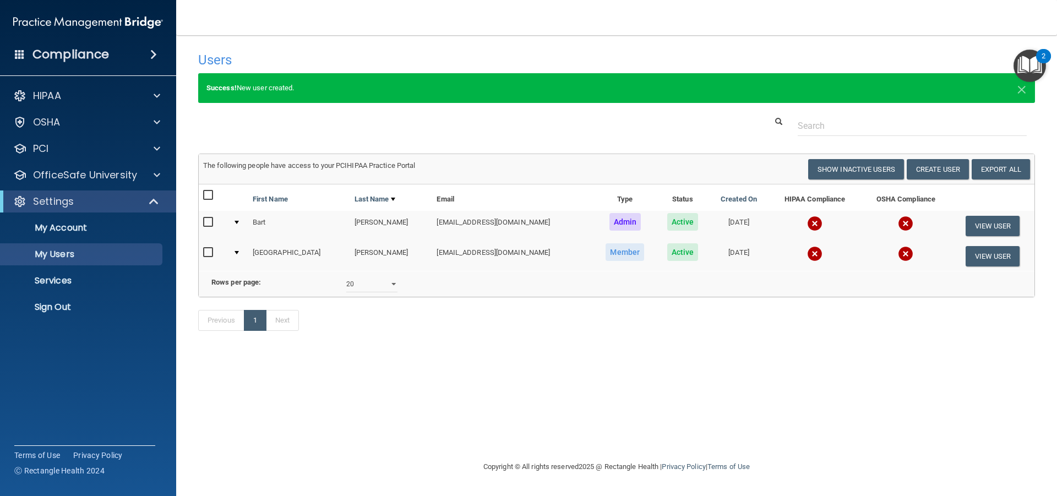
click at [727, 331] on div "Previous 1 Next" at bounding box center [617, 322] width 854 height 51
click at [239, 222] on div at bounding box center [237, 222] width 4 height 3
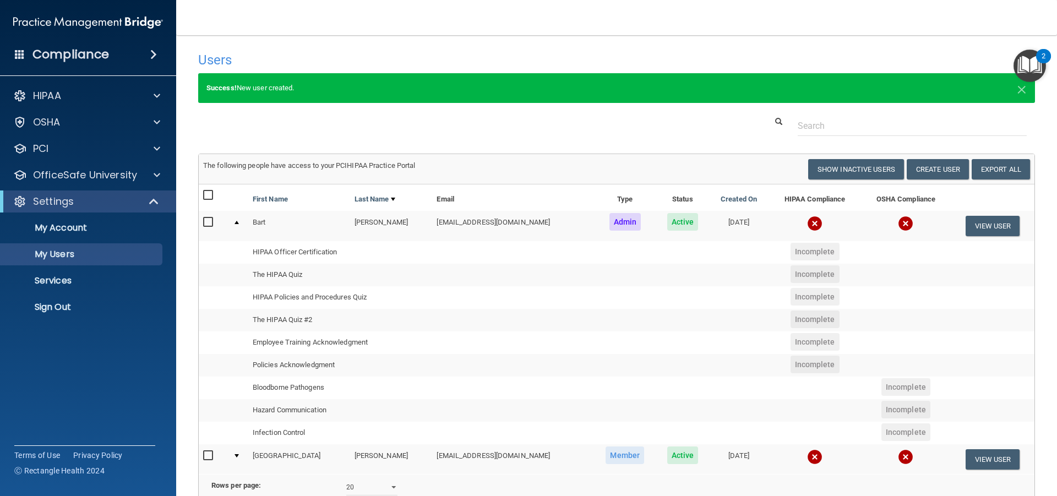
click at [241, 225] on td at bounding box center [239, 226] width 20 height 30
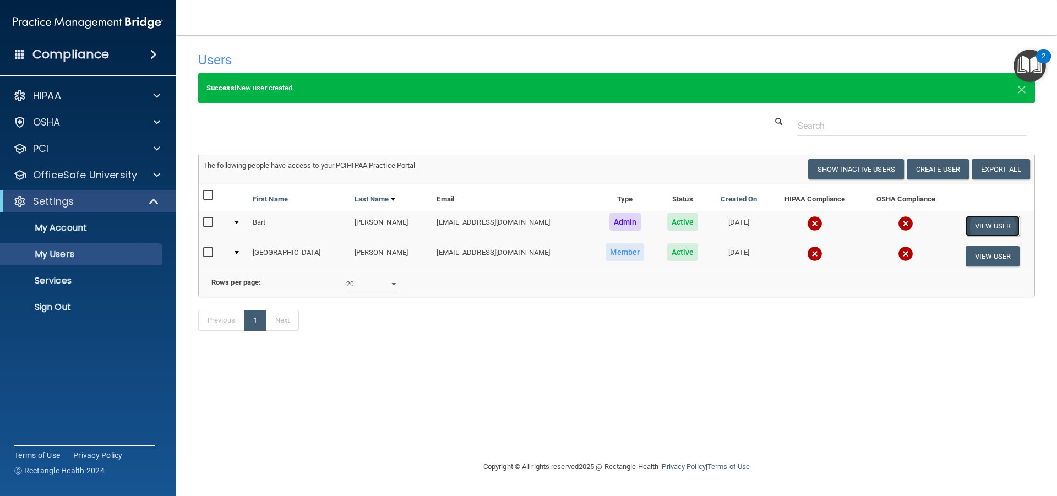
click at [970, 220] on button "View User" at bounding box center [993, 226] width 55 height 20
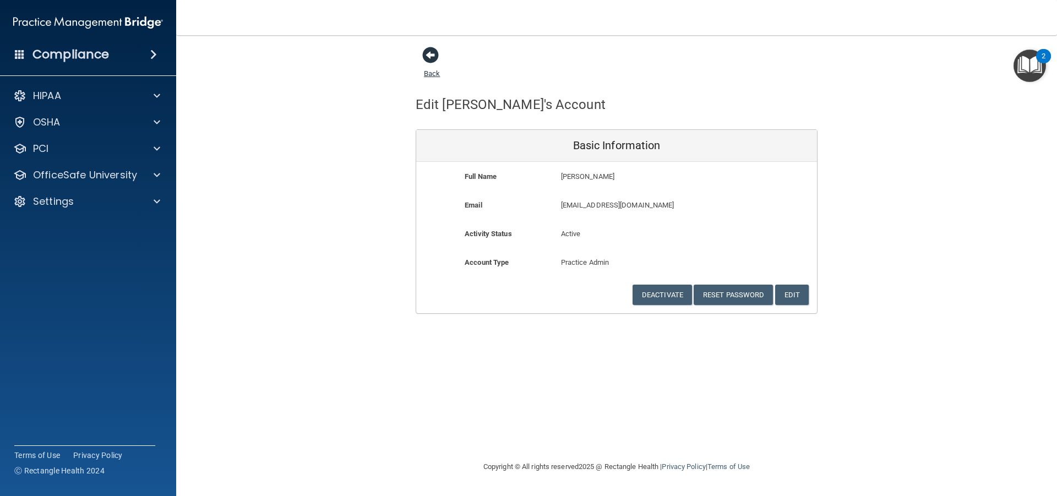
click at [435, 55] on span at bounding box center [430, 55] width 17 height 17
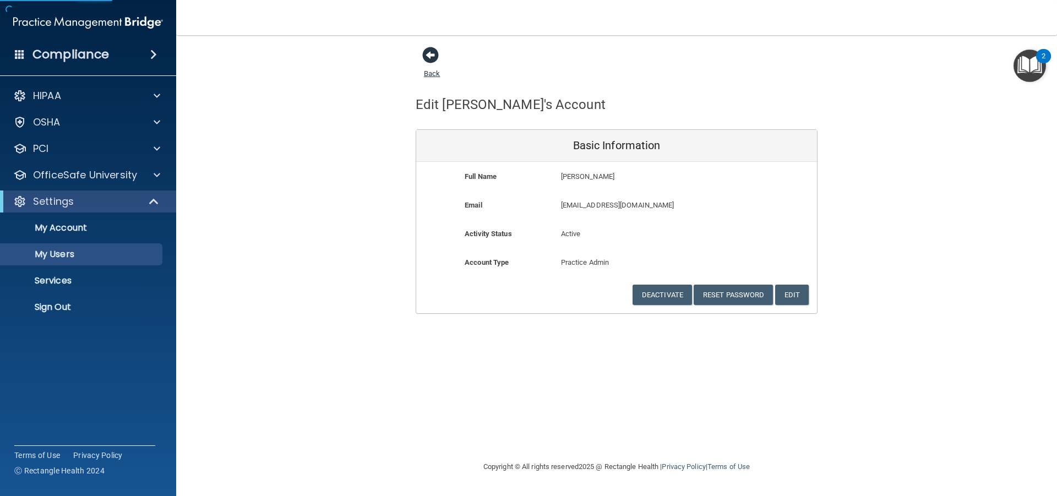
select select "20"
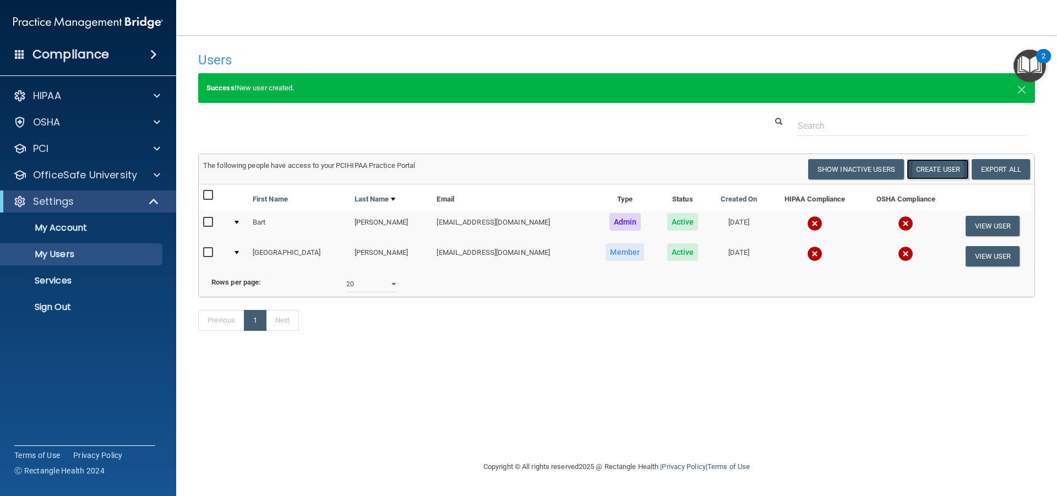
click at [938, 173] on button "Create User" at bounding box center [938, 169] width 62 height 20
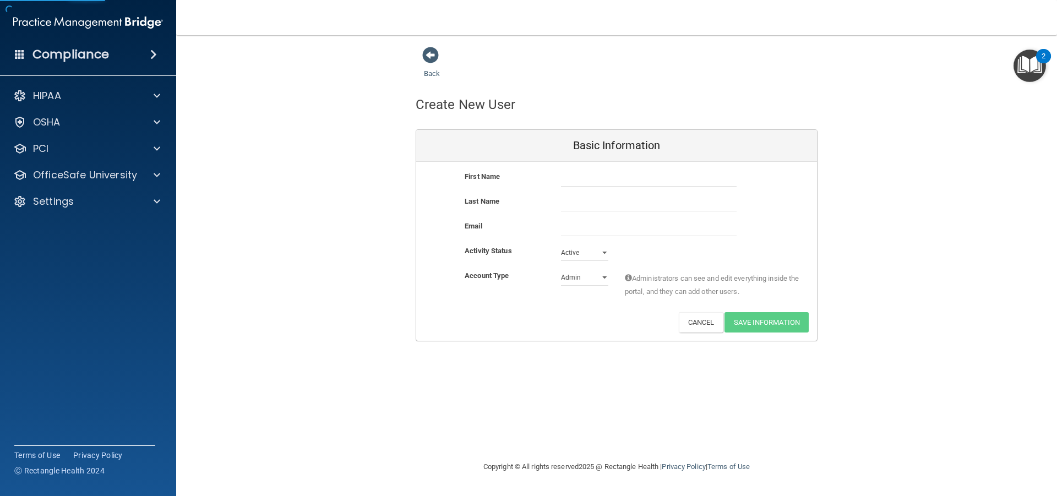
click at [586, 189] on div "First Name" at bounding box center [616, 182] width 401 height 25
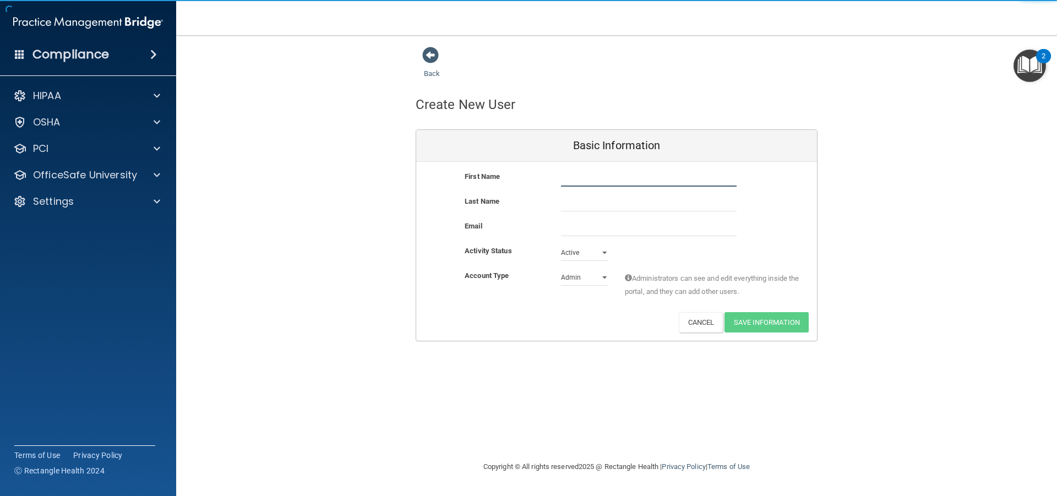
click at [589, 176] on input "text" at bounding box center [649, 178] width 176 height 17
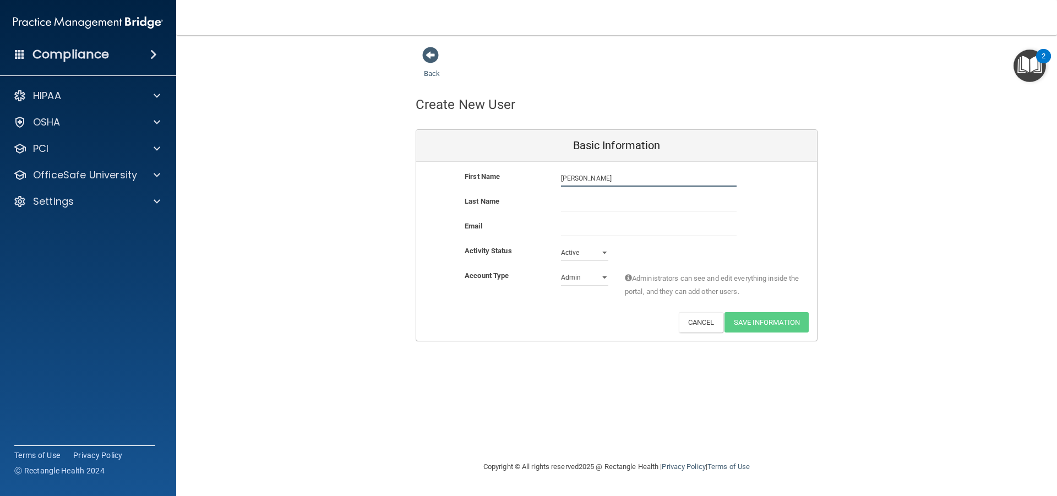
type input "[PERSON_NAME]"
click at [596, 203] on input "text" at bounding box center [649, 203] width 176 height 17
type input "[PERSON_NAME]"
click at [589, 219] on div "Last Name Rosales" at bounding box center [616, 207] width 401 height 25
click at [583, 231] on input "email" at bounding box center [649, 228] width 176 height 17
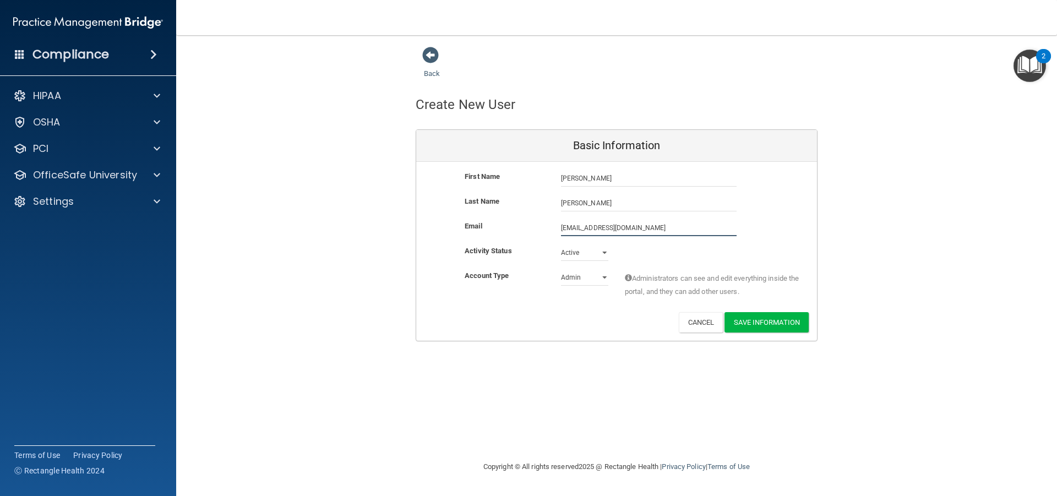
type input "[EMAIL_ADDRESS][DOMAIN_NAME]"
click at [599, 282] on select "Admin Member" at bounding box center [584, 280] width 47 height 17
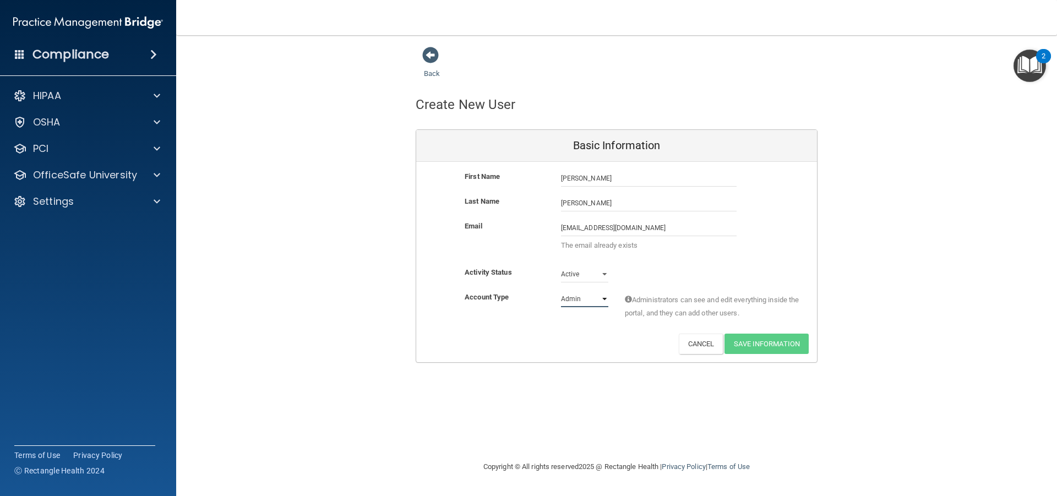
select select "practice_member"
click at [561, 291] on select "Admin Member" at bounding box center [584, 299] width 47 height 17
drag, startPoint x: 664, startPoint y: 234, endPoint x: 535, endPoint y: 252, distance: 130.2
click at [535, 252] on div "Email r.diana1614@yahoo.com r.diana1614@yahoo.com The email already exists" at bounding box center [616, 239] width 401 height 38
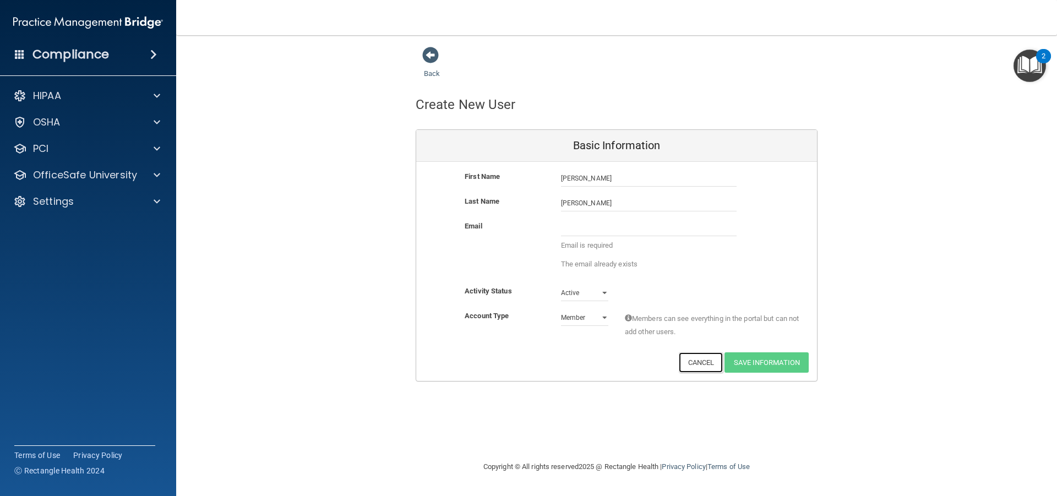
click at [698, 364] on div "Back Create New User Basic Information First Name Diana Rosales Diana Last Name…" at bounding box center [616, 247] width 837 height 403
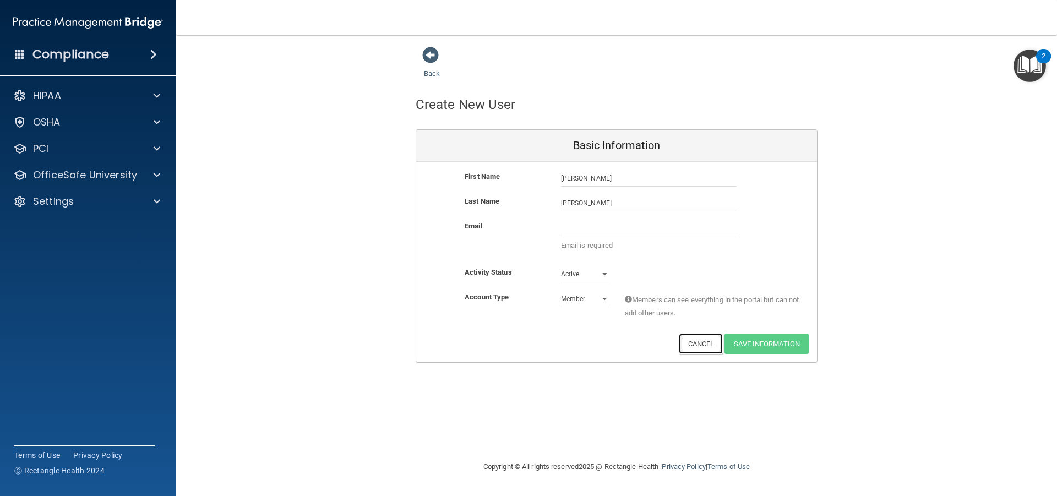
click at [687, 348] on button "Cancel" at bounding box center [701, 344] width 45 height 20
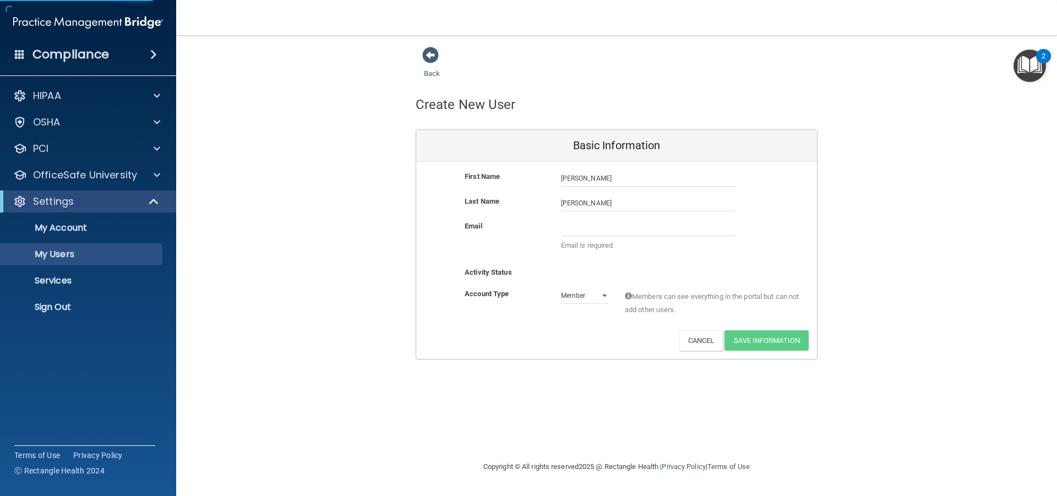
select select "20"
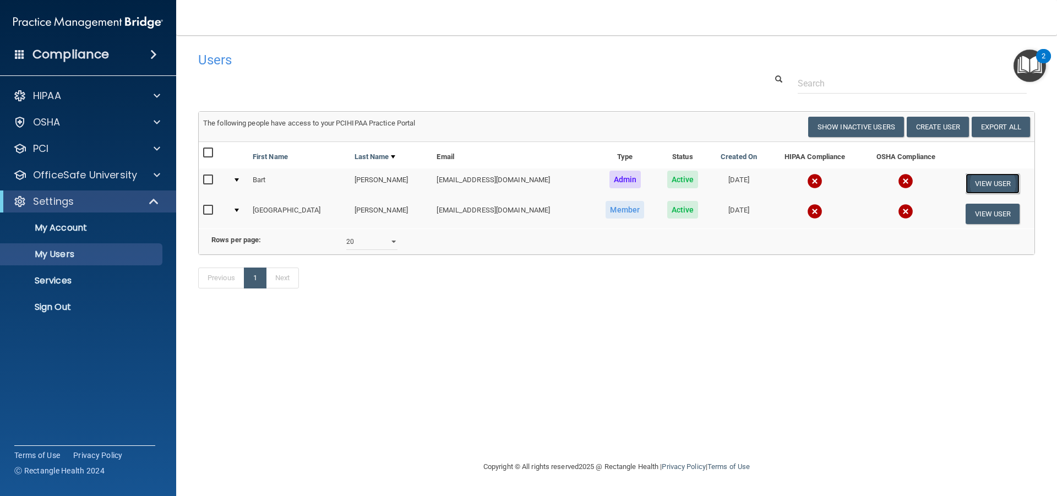
click at [985, 178] on button "View User" at bounding box center [993, 183] width 55 height 20
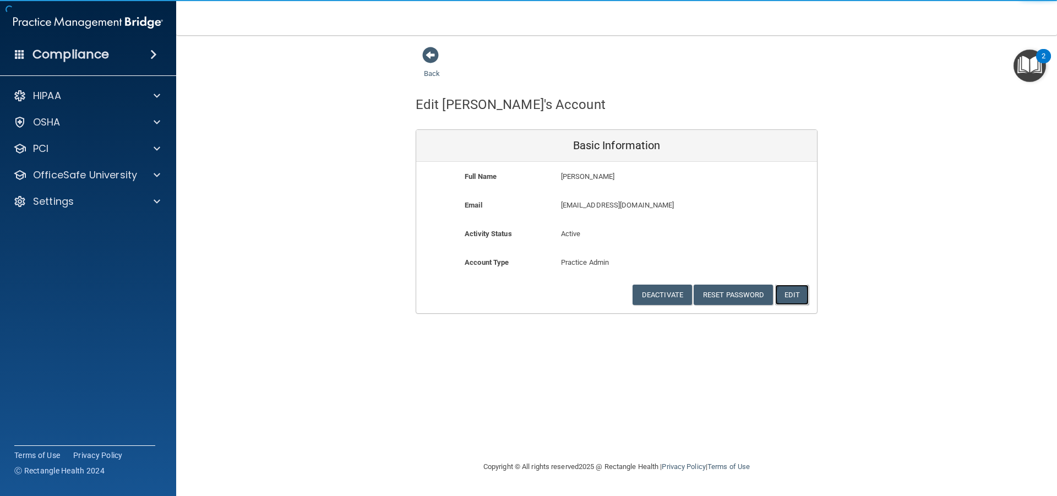
click at [791, 298] on button "Edit" at bounding box center [792, 295] width 34 height 20
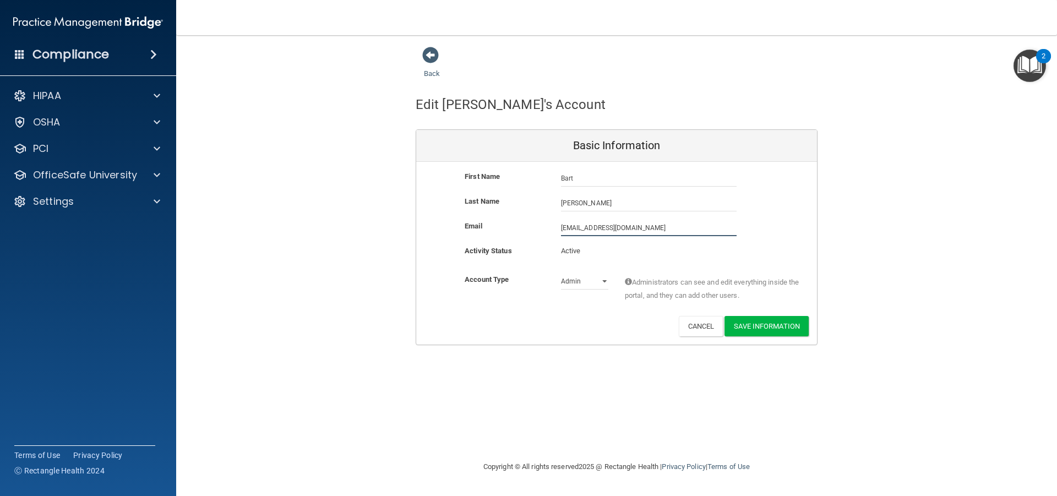
click at [663, 231] on input "r.diana1614@yahoo.com" at bounding box center [649, 228] width 176 height 17
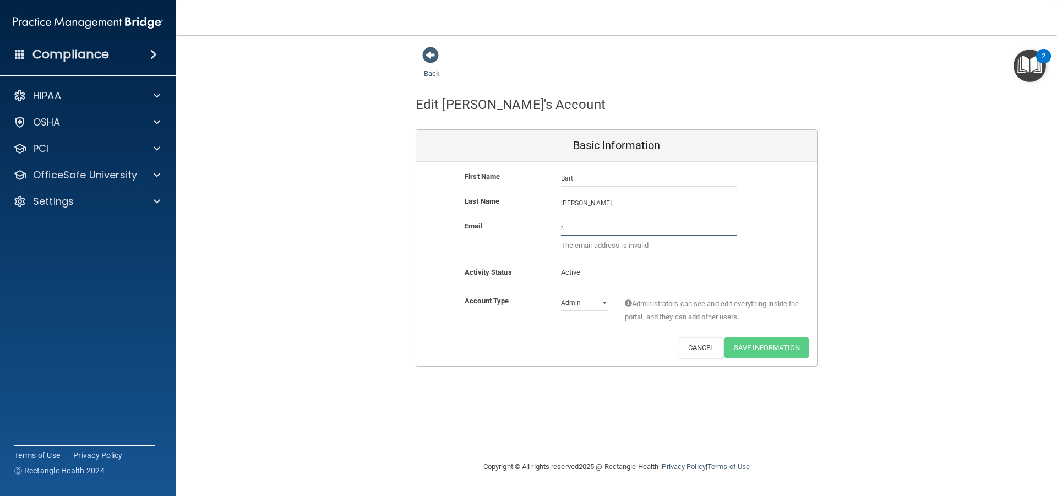
type input "r"
type input "B"
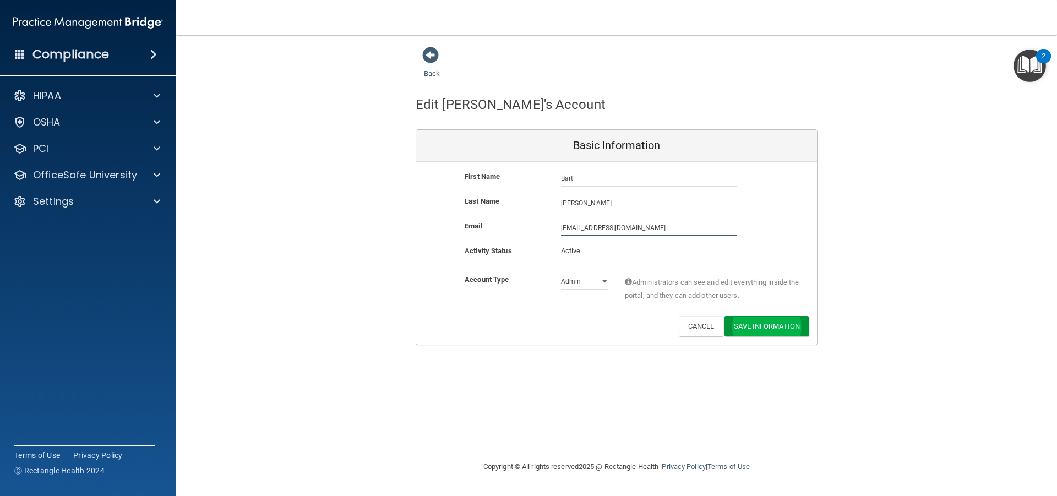
type input "[EMAIL_ADDRESS][DOMAIN_NAME]"
click at [747, 324] on button "Save Information" at bounding box center [767, 326] width 84 height 20
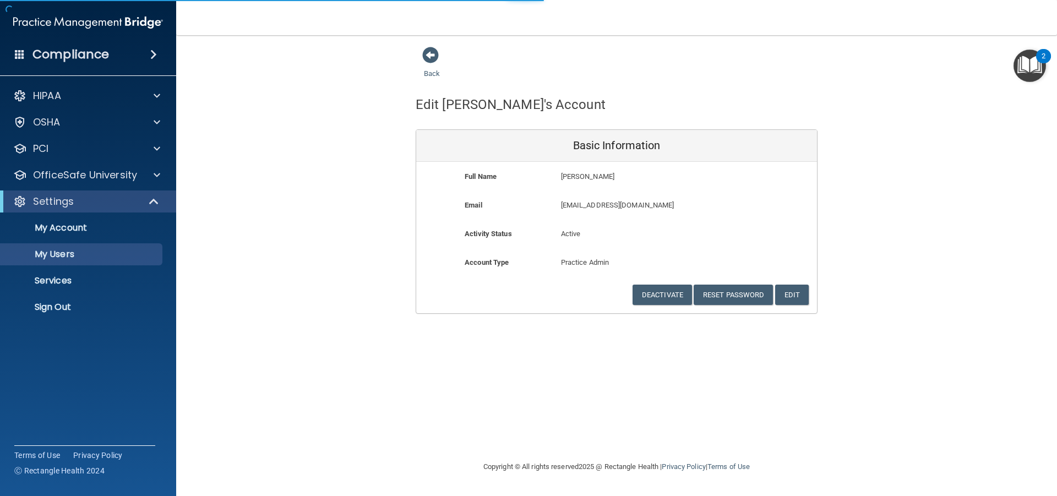
select select "20"
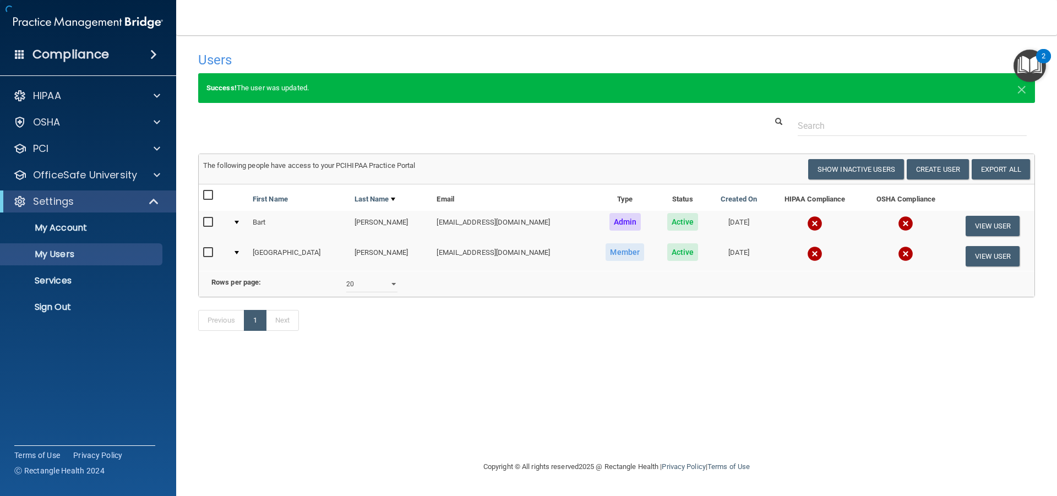
click at [430, 62] on h4 "Users" at bounding box center [438, 60] width 481 height 14
click at [935, 168] on button "Create User" at bounding box center [938, 169] width 62 height 20
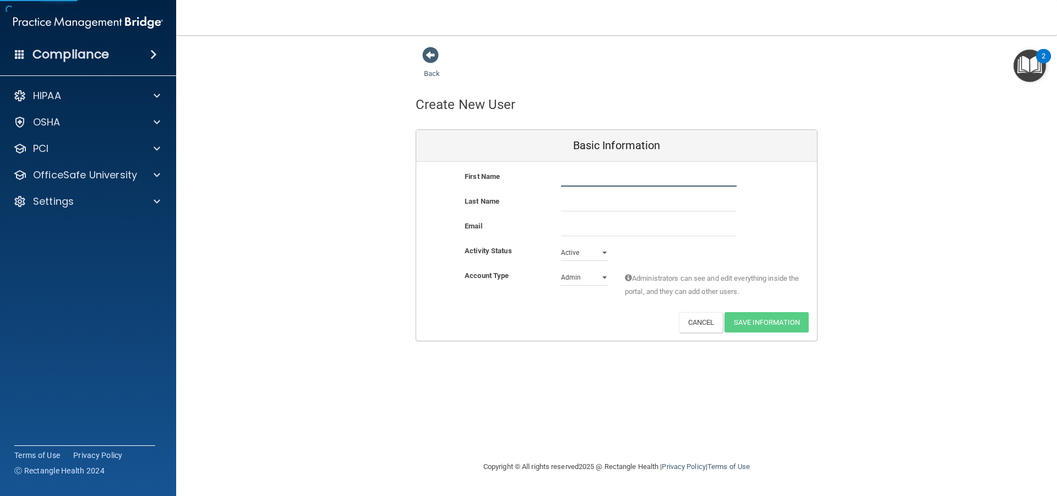
click at [592, 185] on input "text" at bounding box center [649, 178] width 176 height 17
type input "Diana"
type input "Rosales"
click at [618, 227] on input "email" at bounding box center [649, 228] width 176 height 17
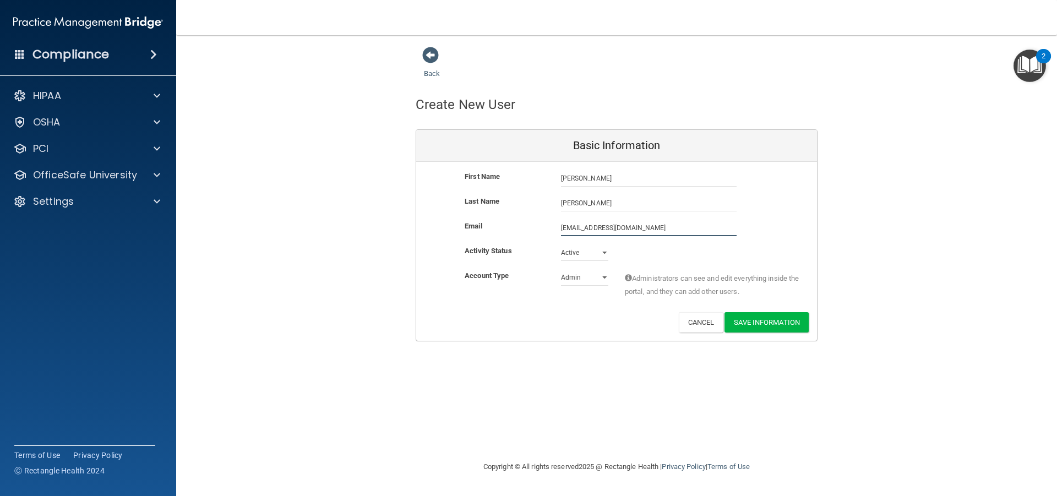
type input "r.diana1614@yahoo.com"
click at [602, 280] on select "Admin Member" at bounding box center [584, 280] width 47 height 17
select select "practice_member"
click at [561, 269] on select "Admin Member" at bounding box center [584, 277] width 47 height 17
click at [774, 318] on button "Save Information" at bounding box center [767, 322] width 84 height 20
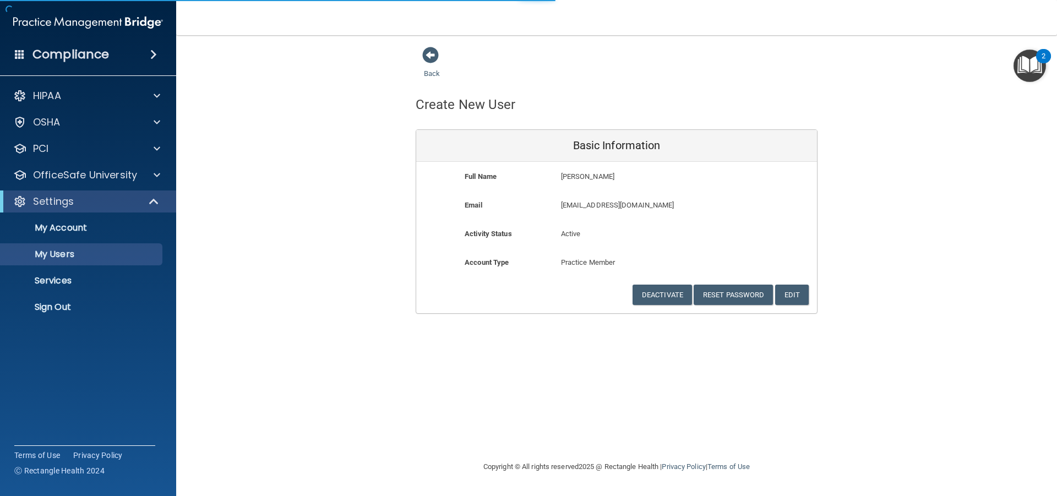
select select "20"
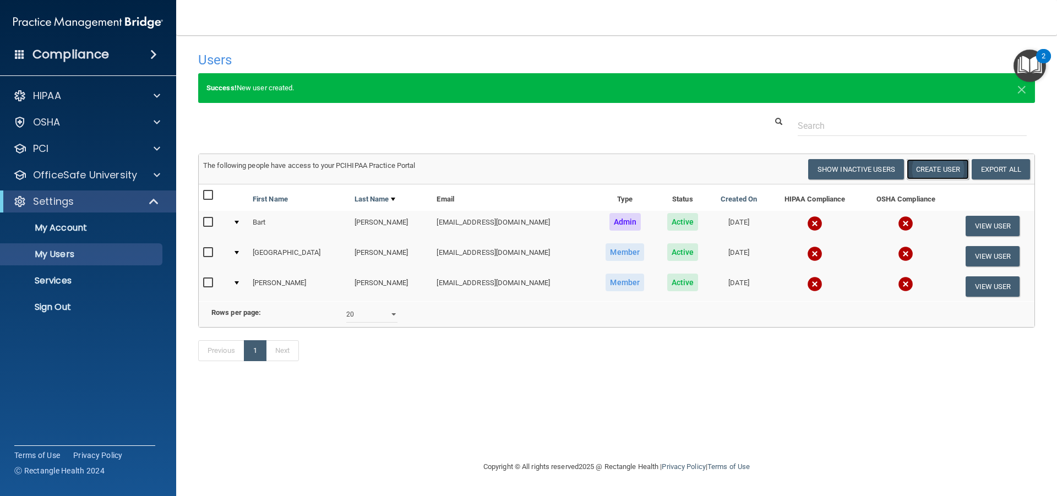
click at [935, 165] on button "Create User" at bounding box center [938, 169] width 62 height 20
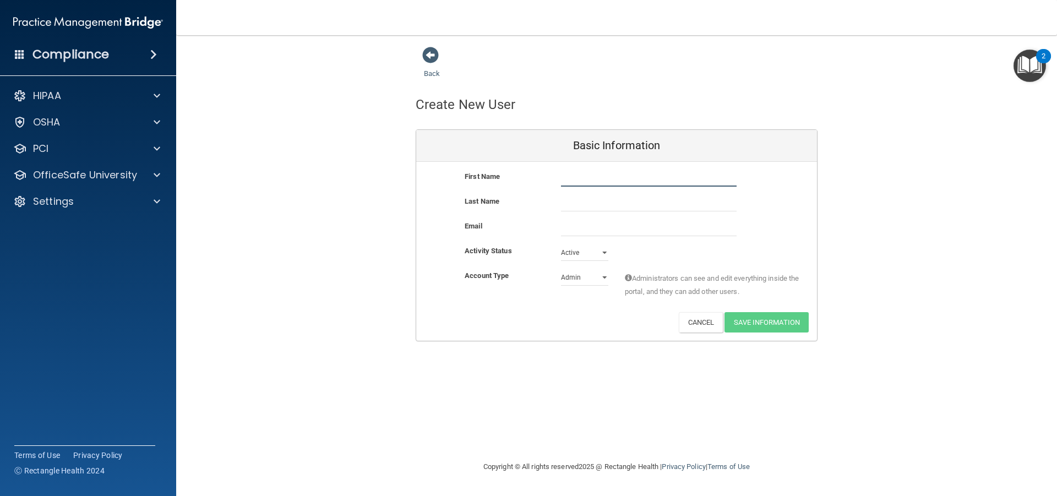
drag, startPoint x: 608, startPoint y: 178, endPoint x: 603, endPoint y: 183, distance: 6.6
click at [606, 179] on input "text" at bounding box center [649, 178] width 176 height 17
type input "Trisa"
drag, startPoint x: 642, startPoint y: 196, endPoint x: 631, endPoint y: 175, distance: 23.2
click at [643, 196] on input "text" at bounding box center [649, 203] width 176 height 17
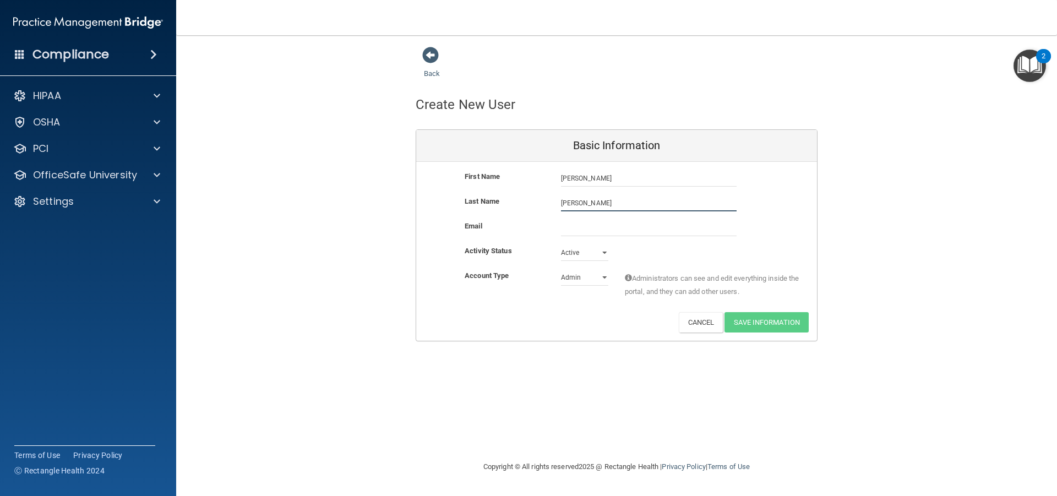
type input "Hart"
click at [638, 230] on input "email" at bounding box center [649, 228] width 176 height 17
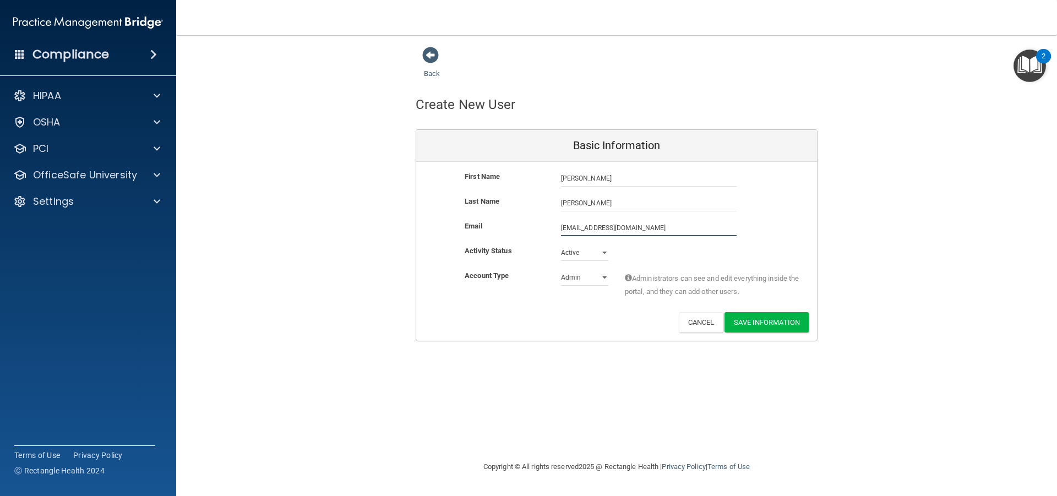
click at [586, 226] on input "trisahart@yahoo.com" at bounding box center [649, 228] width 176 height 17
type input "trisahart3@yahoo.com"
click at [602, 279] on select "Admin Member" at bounding box center [584, 280] width 47 height 17
select select "practice_member"
click at [561, 269] on select "Admin Member" at bounding box center [584, 277] width 47 height 17
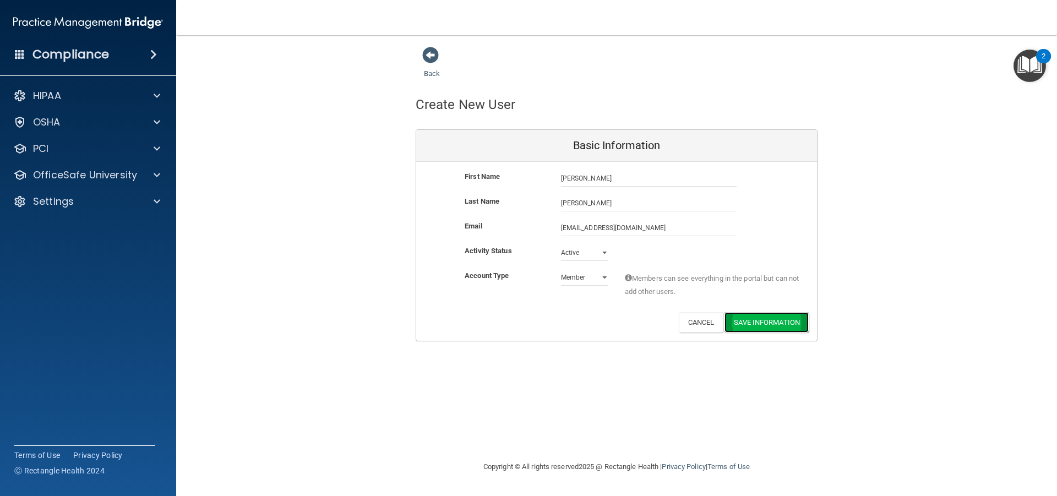
click at [746, 322] on button "Save Information" at bounding box center [767, 322] width 84 height 20
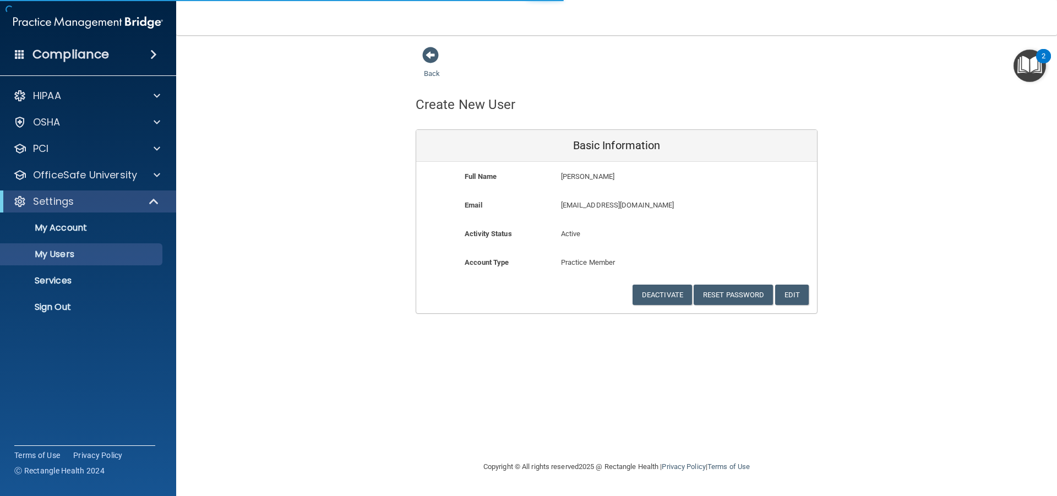
select select "20"
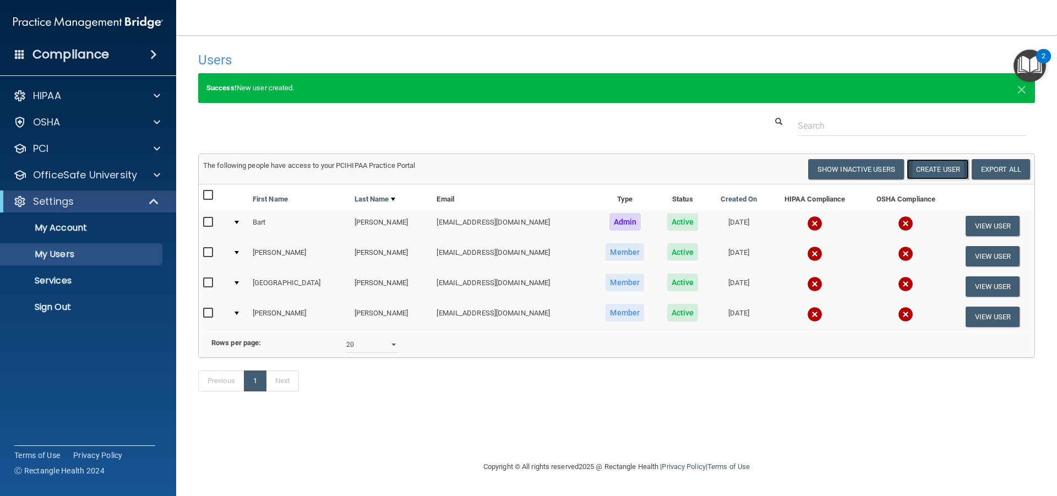
click at [950, 175] on button "Create User" at bounding box center [938, 169] width 62 height 20
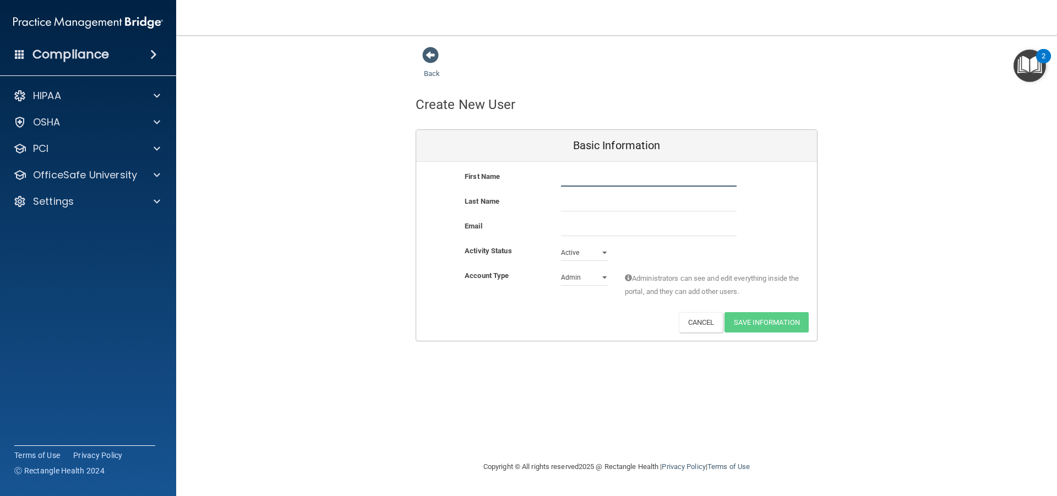
click at [676, 185] on input "text" at bounding box center [649, 178] width 176 height 17
type input "Sophia"
click at [578, 193] on div "First Name Sophia Sophia" at bounding box center [616, 182] width 401 height 25
click at [578, 204] on input "text" at bounding box center [649, 203] width 176 height 17
type input "Shyne"
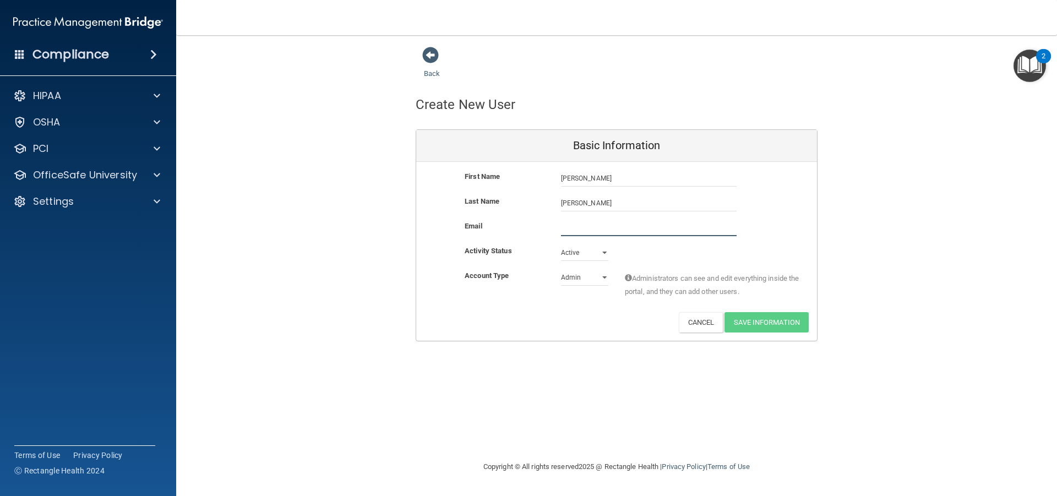
click at [579, 229] on input "email" at bounding box center [649, 228] width 176 height 17
type input "billing@boultonortho.com"
click at [767, 324] on button "Save Information" at bounding box center [767, 322] width 84 height 20
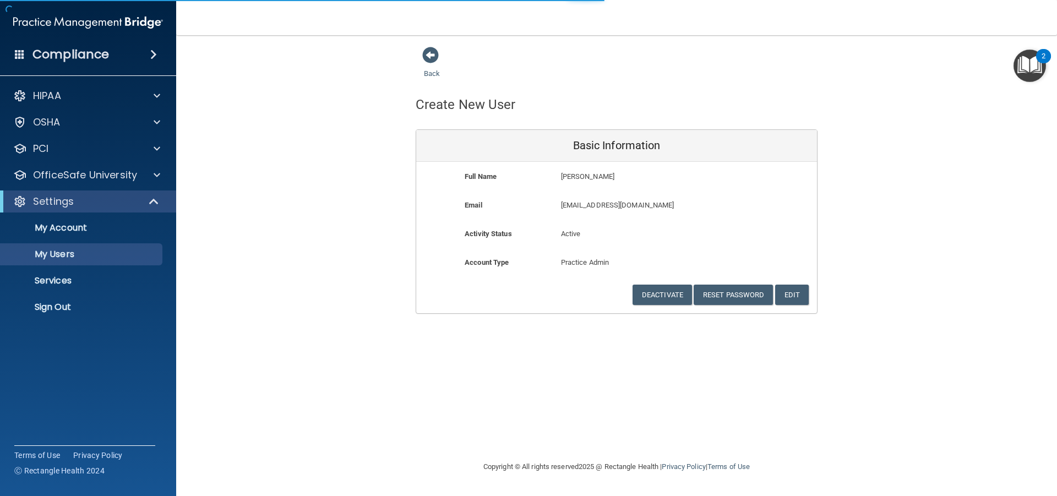
select select "20"
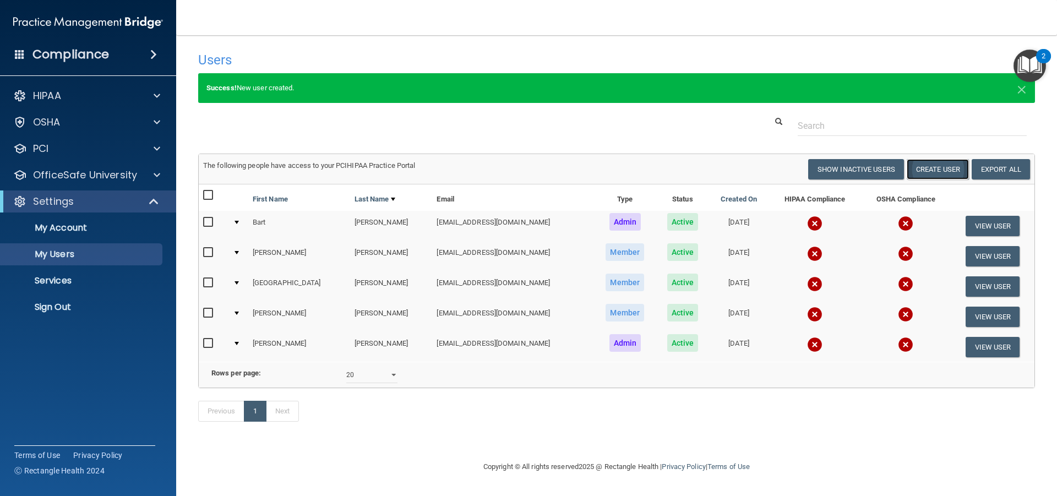
click at [927, 171] on button "Create User" at bounding box center [938, 169] width 62 height 20
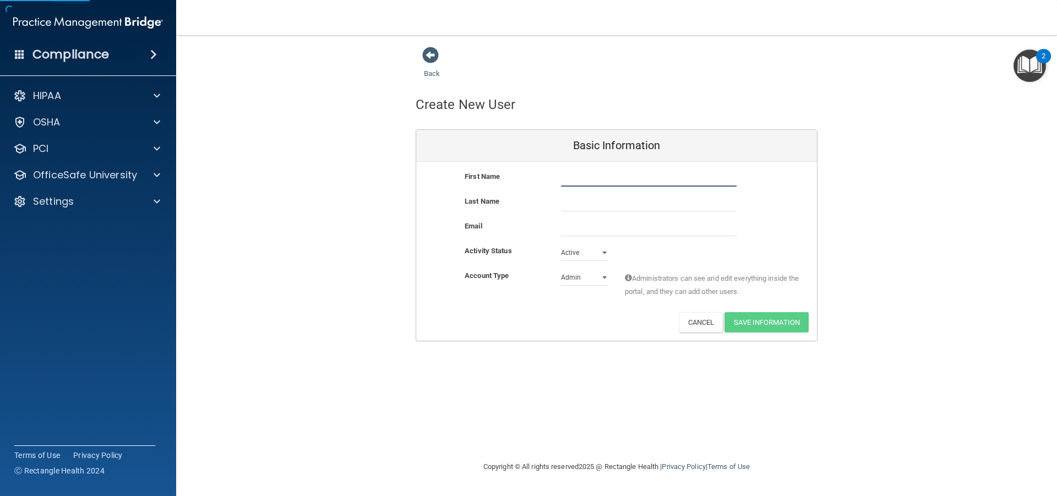
click at [705, 178] on input "text" at bounding box center [649, 178] width 176 height 17
click at [433, 61] on span at bounding box center [430, 55] width 17 height 17
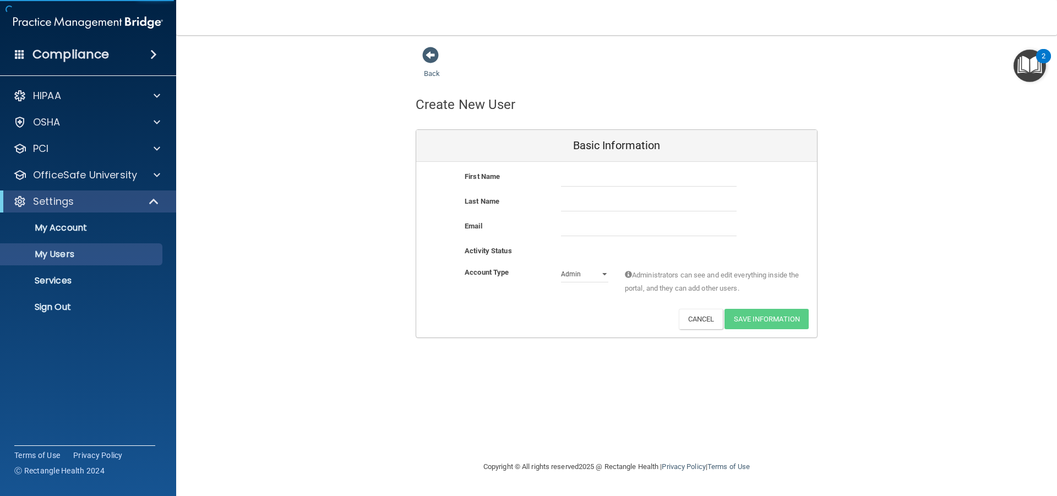
select select "20"
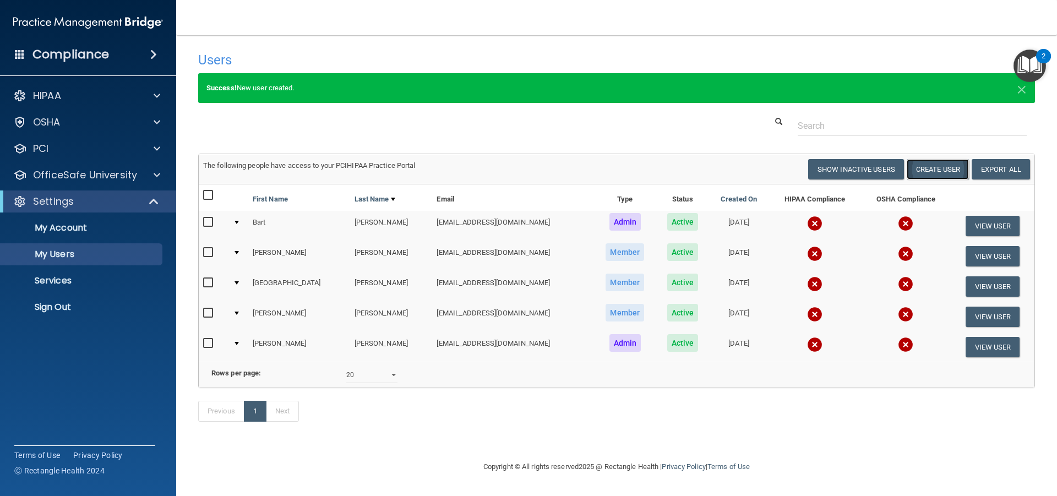
click at [921, 176] on button "Create User" at bounding box center [938, 169] width 62 height 20
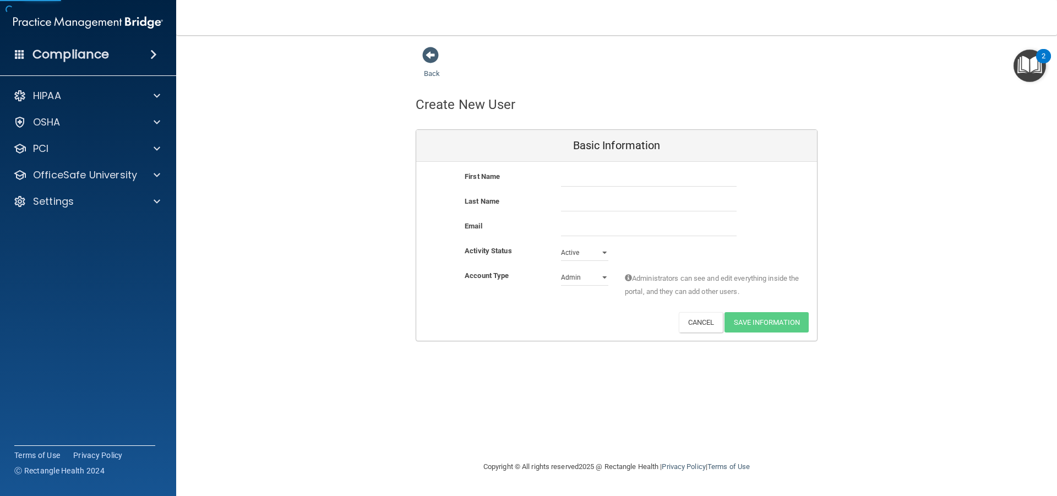
click at [628, 188] on div "First Name" at bounding box center [616, 182] width 401 height 25
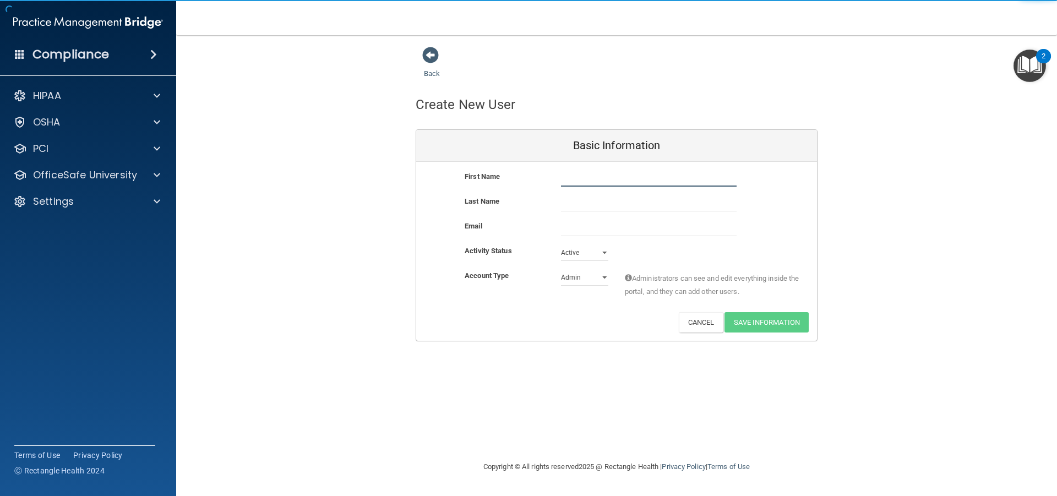
click at [628, 188] on div "First Name" at bounding box center [616, 182] width 401 height 25
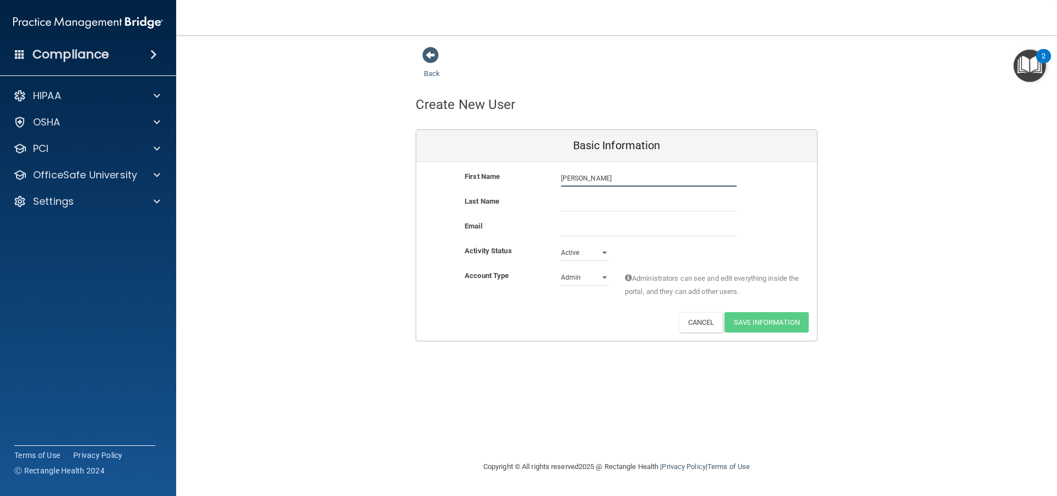
type input "Maria"
type input "Leon"
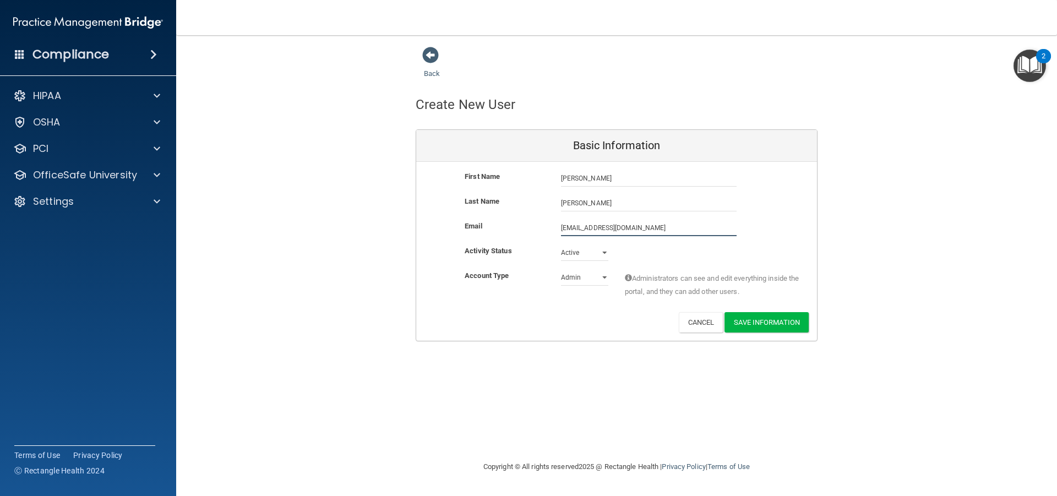
type input "Leonkody@yahoo.com"
click at [571, 284] on select "Admin Member" at bounding box center [584, 280] width 47 height 17
select select "practice_member"
click at [561, 269] on select "Admin Member" at bounding box center [584, 277] width 47 height 17
click at [746, 318] on button "Save Information" at bounding box center [767, 322] width 84 height 20
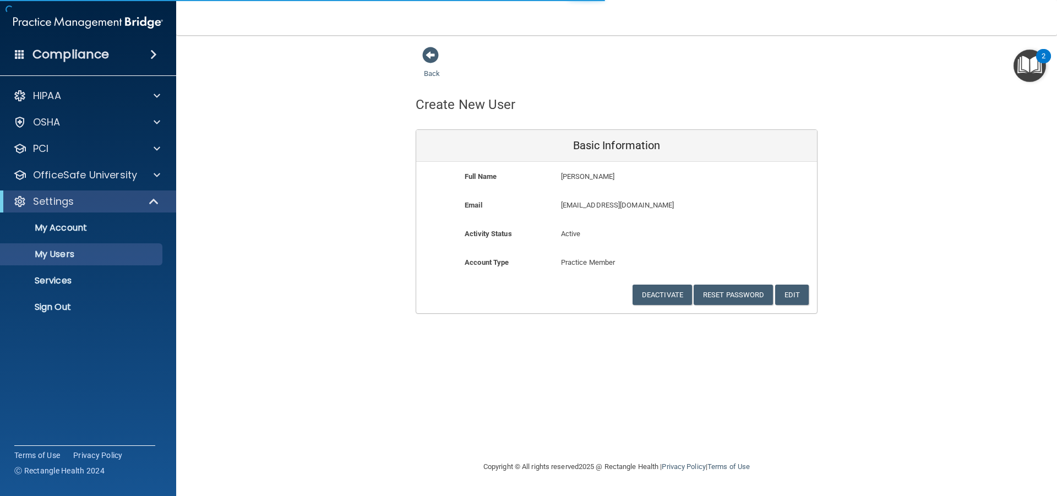
select select "20"
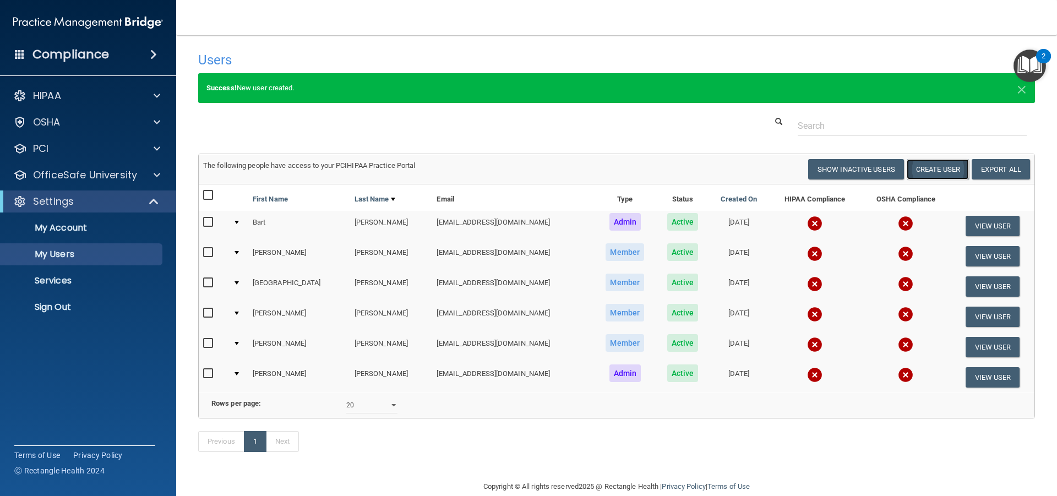
click at [908, 167] on button "Create User" at bounding box center [938, 169] width 62 height 20
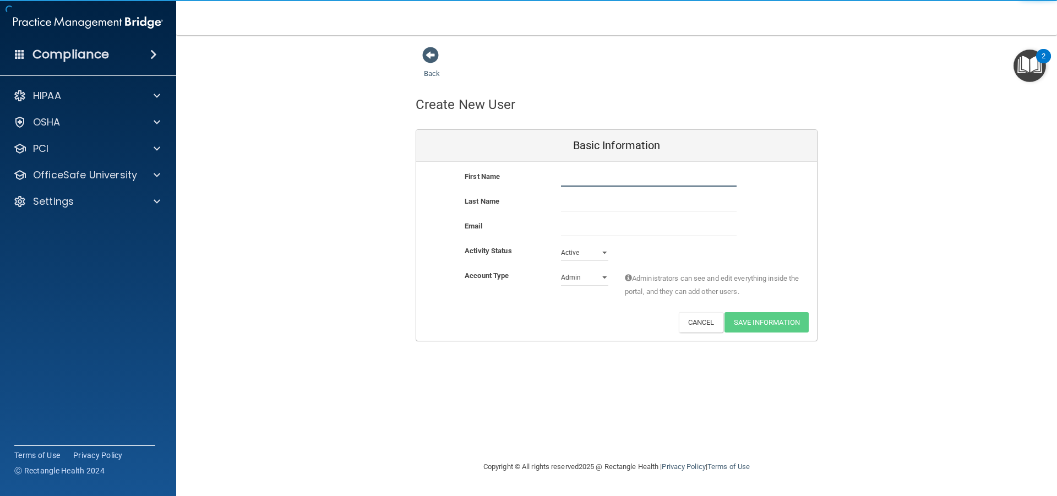
click at [700, 184] on input "text" at bounding box center [649, 178] width 176 height 17
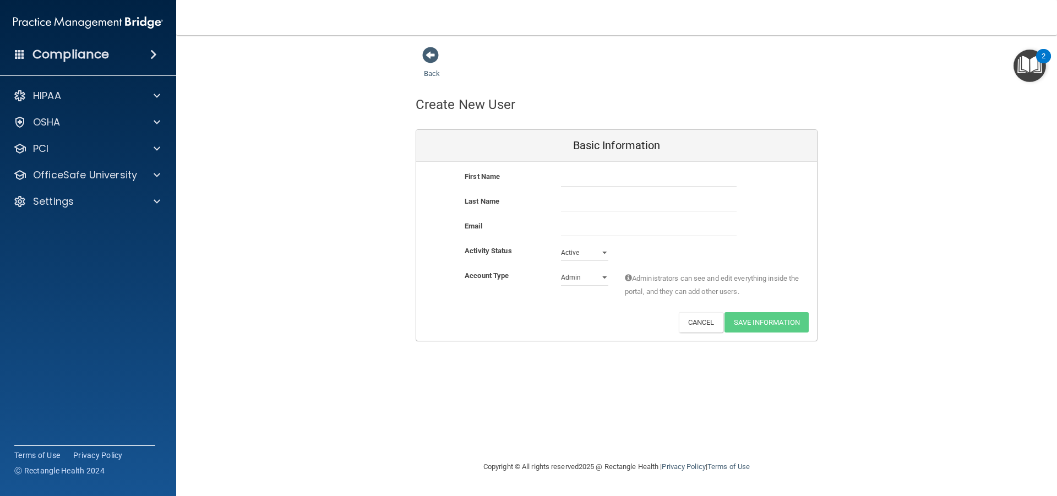
drag, startPoint x: 955, startPoint y: 264, endPoint x: 968, endPoint y: 419, distance: 155.3
click at [963, 360] on div "Back Create New User Basic Information First Name Last Name Email Activity Stat…" at bounding box center [616, 247] width 837 height 403
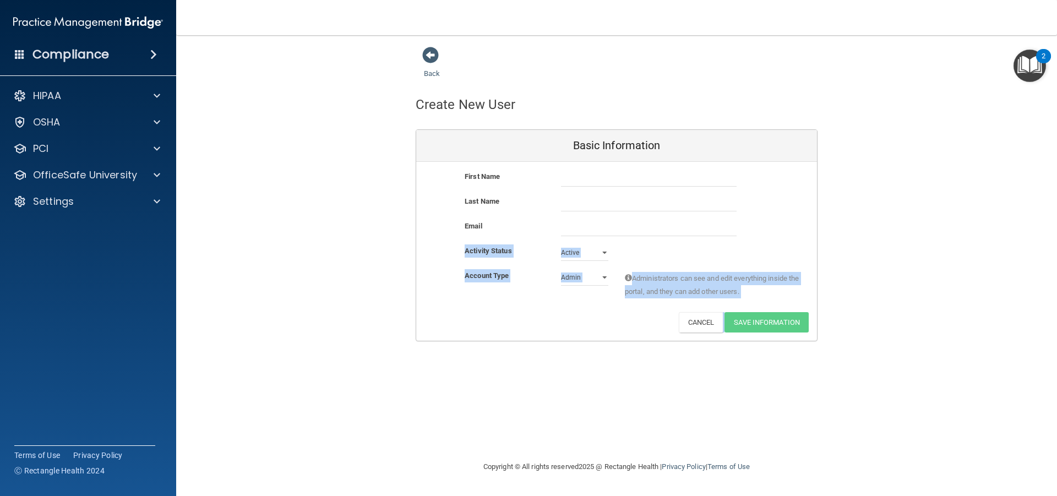
drag, startPoint x: 519, startPoint y: 359, endPoint x: 535, endPoint y: 328, distance: 34.0
click at [520, 359] on div "Back Create New User Basic Information First Name Last Name Email Activity Stat…" at bounding box center [616, 247] width 837 height 403
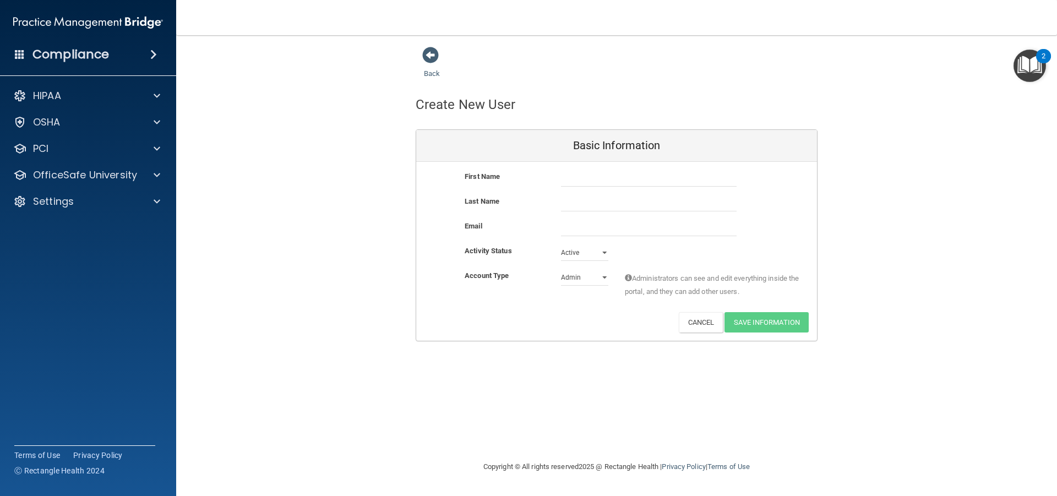
click at [623, 187] on div "First Name" at bounding box center [616, 182] width 401 height 25
click at [621, 182] on input "text" at bounding box center [649, 178] width 176 height 17
type input "Jacqueline"
type input "Randall"
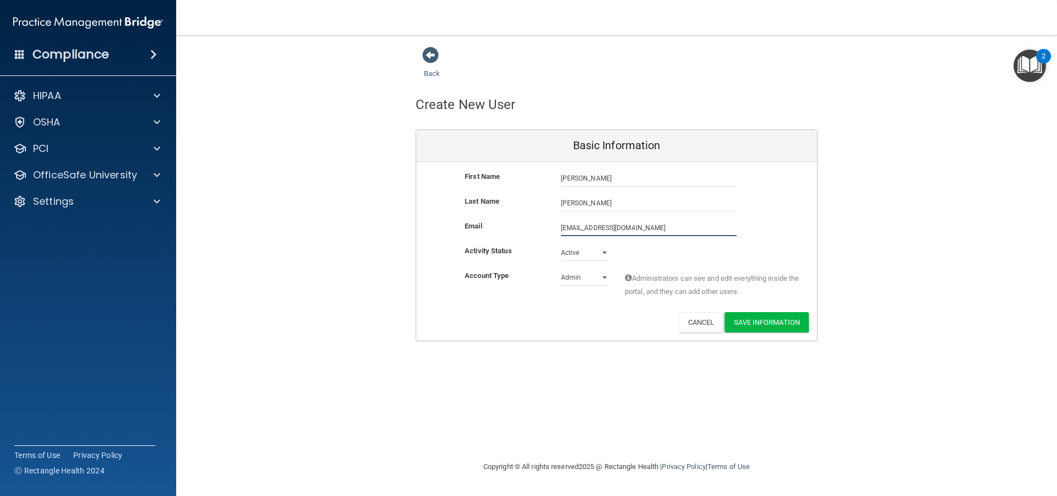
type input "jhart922@yahoo.com"
click at [911, 264] on div "Back Create New User Basic Information First Name Jacqueline Randall Jacqueline…" at bounding box center [616, 193] width 837 height 295
click at [587, 254] on select "Active Inactive" at bounding box center [584, 253] width 47 height 17
click at [561, 245] on select "Active Inactive" at bounding box center [584, 253] width 47 height 17
click at [596, 279] on select "Admin Member" at bounding box center [584, 277] width 47 height 17
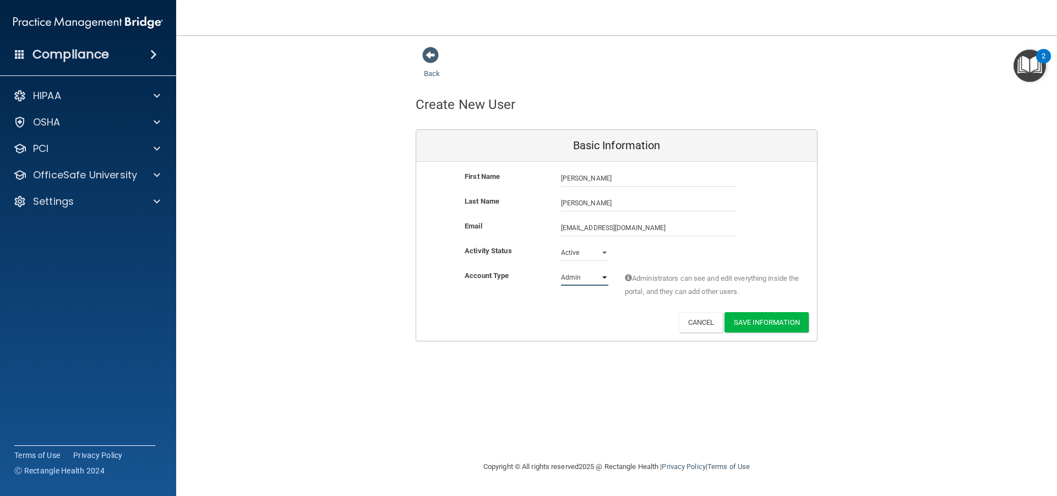
select select "practice_member"
click at [561, 269] on select "Admin Member" at bounding box center [584, 277] width 47 height 17
click at [750, 319] on button "Save Information" at bounding box center [767, 322] width 84 height 20
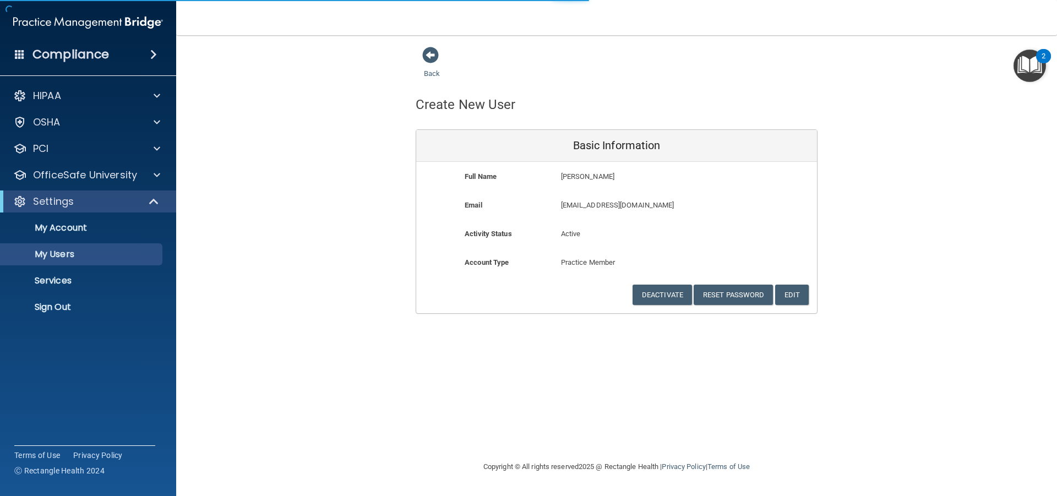
select select "20"
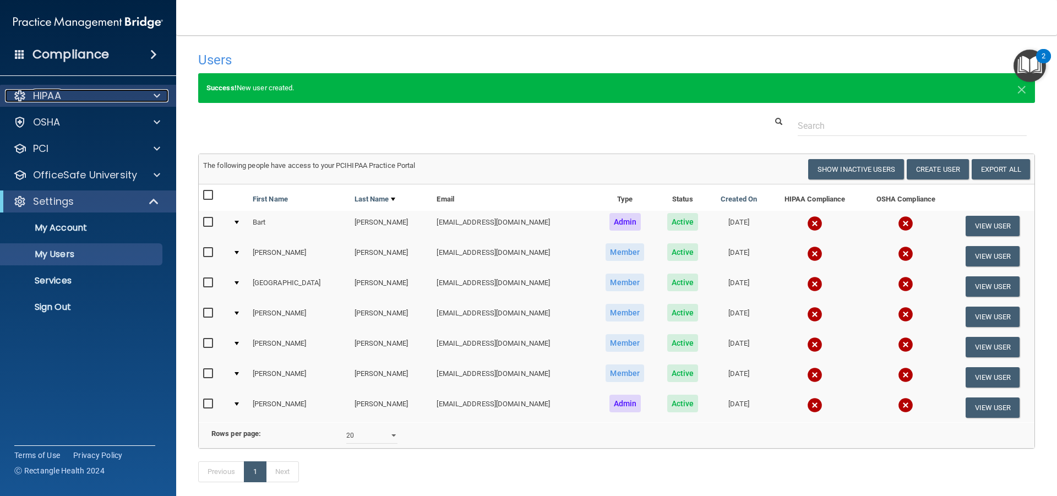
click at [92, 97] on div "HIPAA" at bounding box center [73, 95] width 137 height 13
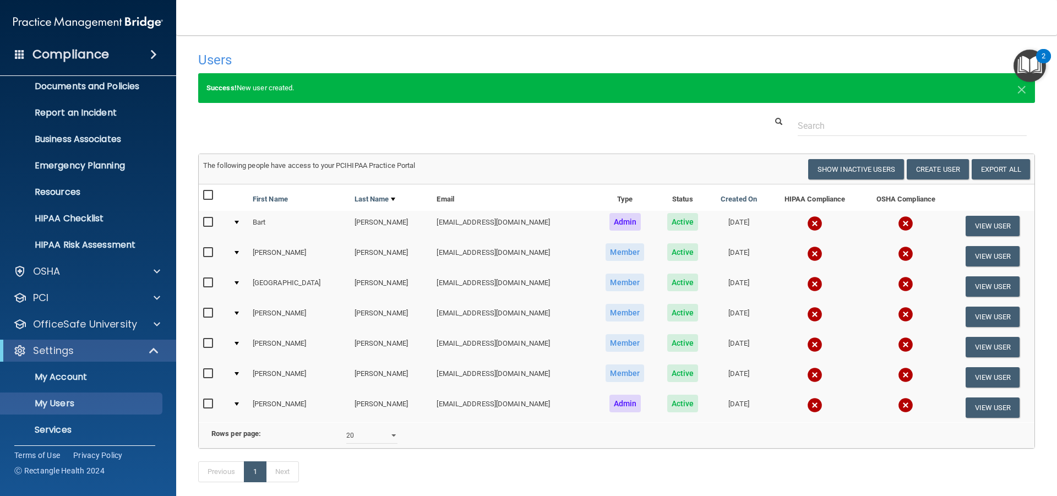
scroll to position [55, 0]
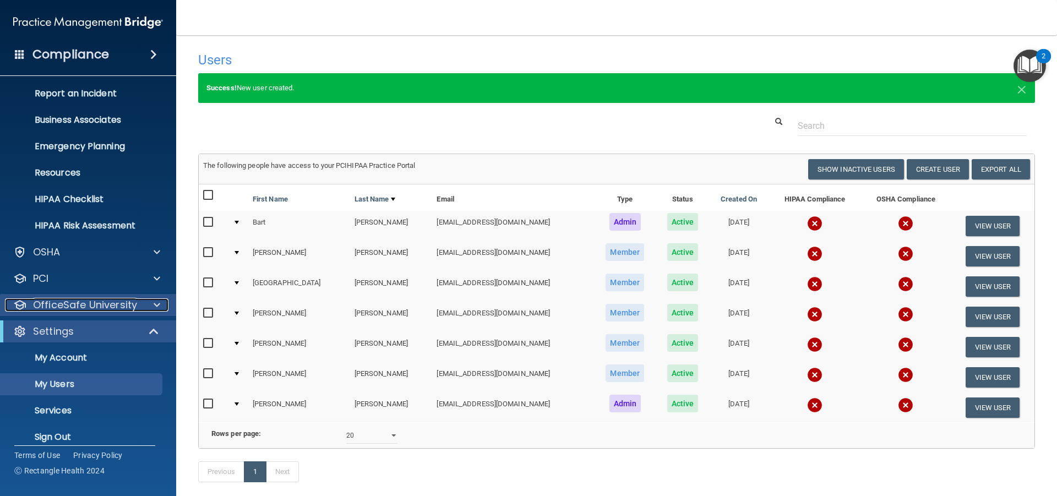
click at [102, 304] on p "OfficeSafe University" at bounding box center [85, 304] width 104 height 13
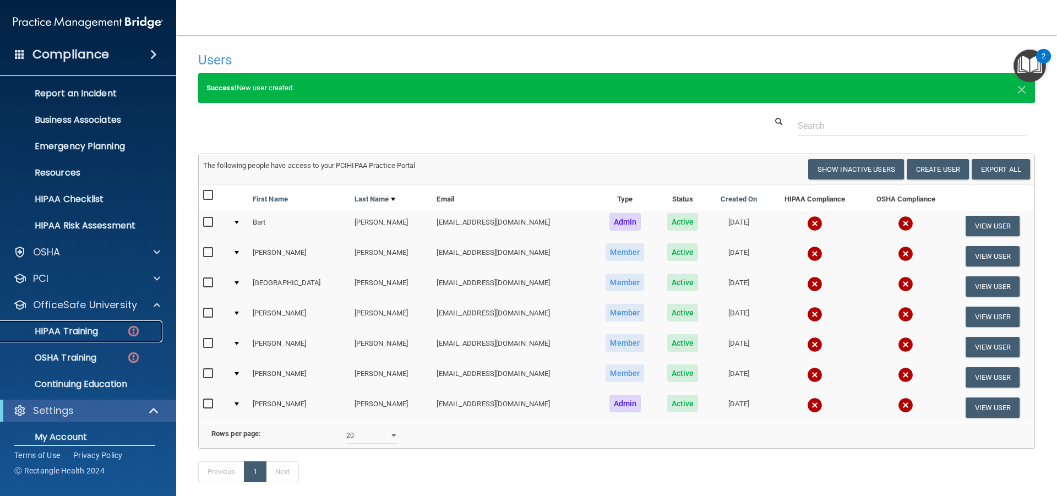
click at [93, 331] on p "HIPAA Training" at bounding box center [52, 331] width 91 height 11
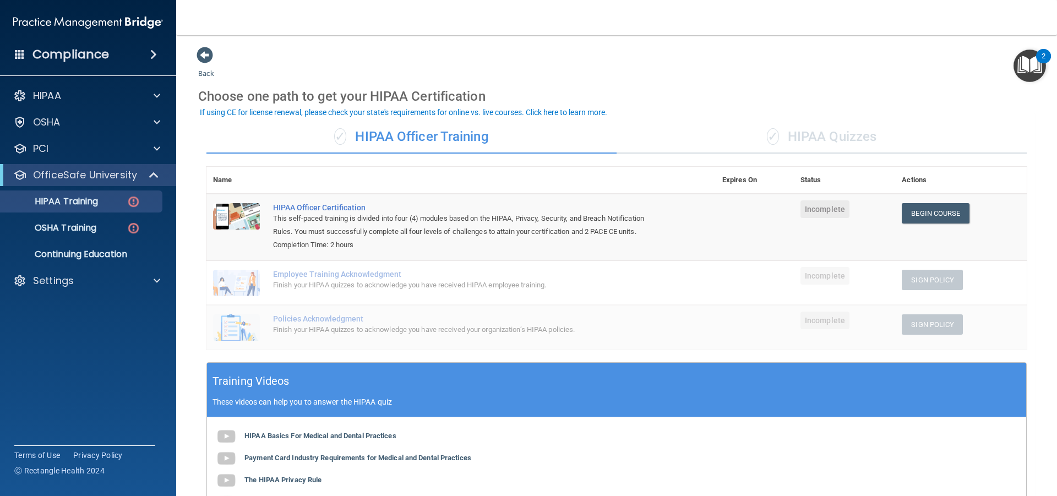
click at [855, 137] on div "✓ HIPAA Quizzes" at bounding box center [822, 137] width 410 height 33
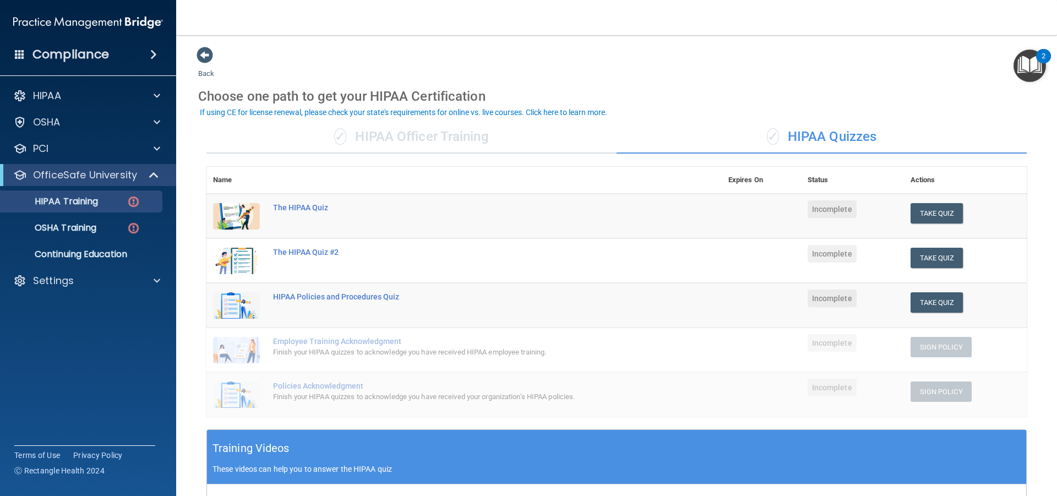
click at [355, 139] on div "✓ HIPAA Officer Training" at bounding box center [412, 137] width 410 height 33
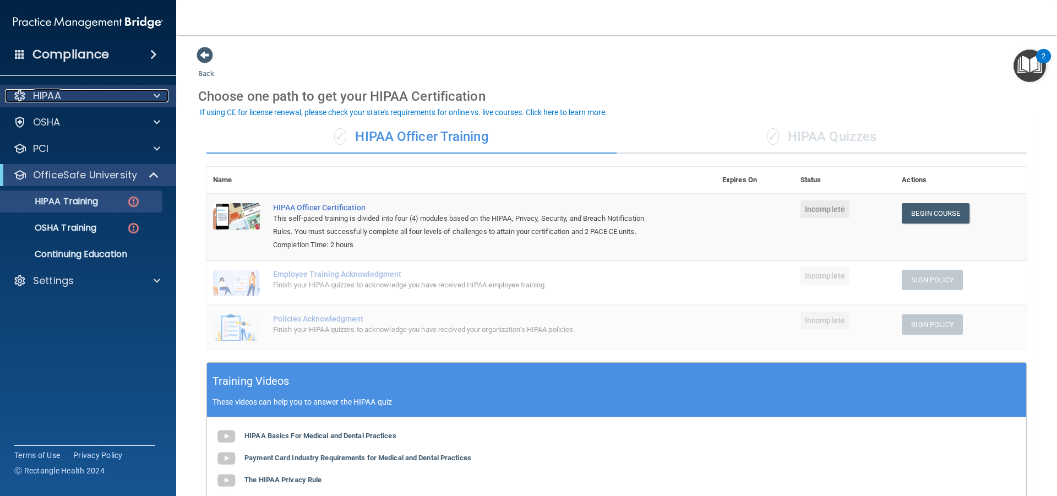
click at [111, 97] on div "HIPAA" at bounding box center [73, 95] width 137 height 13
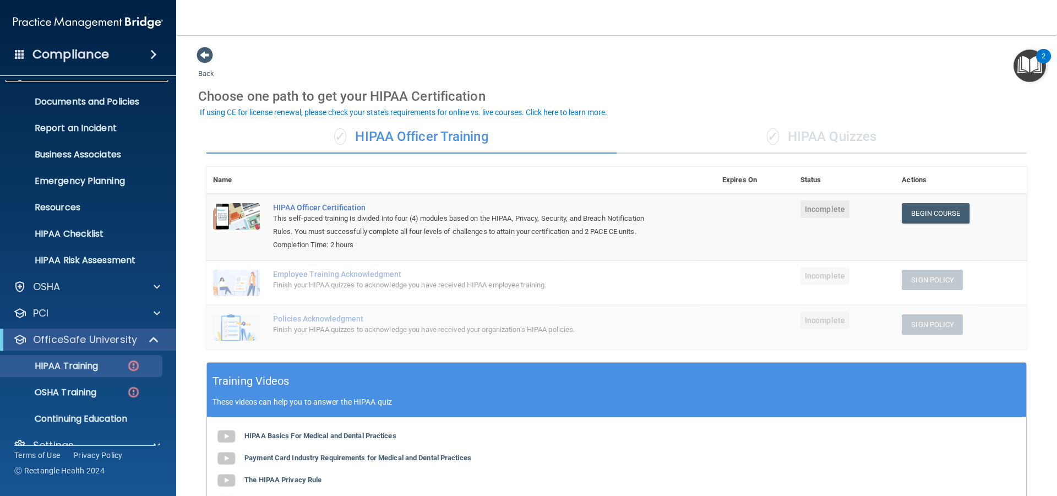
scroll to position [40, 0]
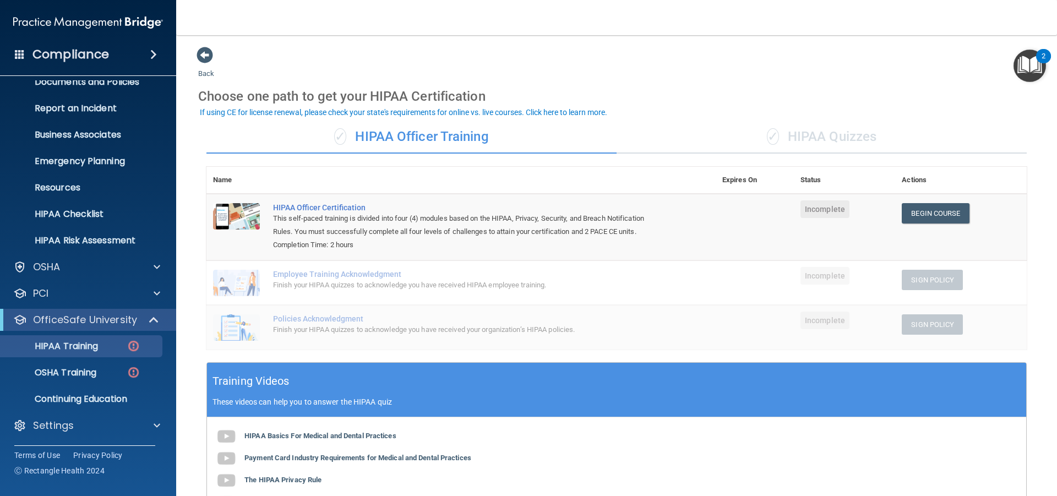
click at [83, 56] on h4 "Compliance" at bounding box center [70, 54] width 77 height 15
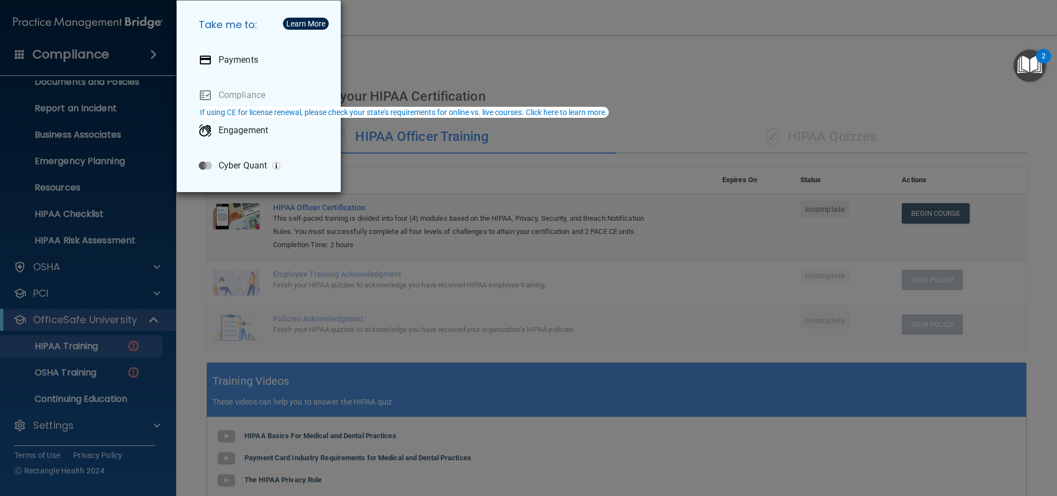
click at [390, 30] on div "Take me to: Payments Compliance Engagement Cyber Quant" at bounding box center [528, 248] width 1057 height 496
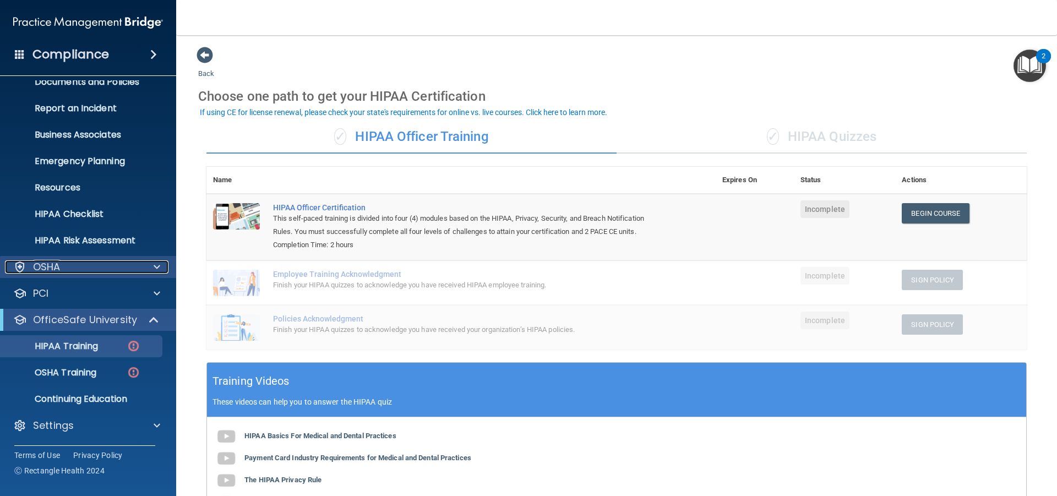
click at [63, 265] on div "OSHA" at bounding box center [73, 266] width 137 height 13
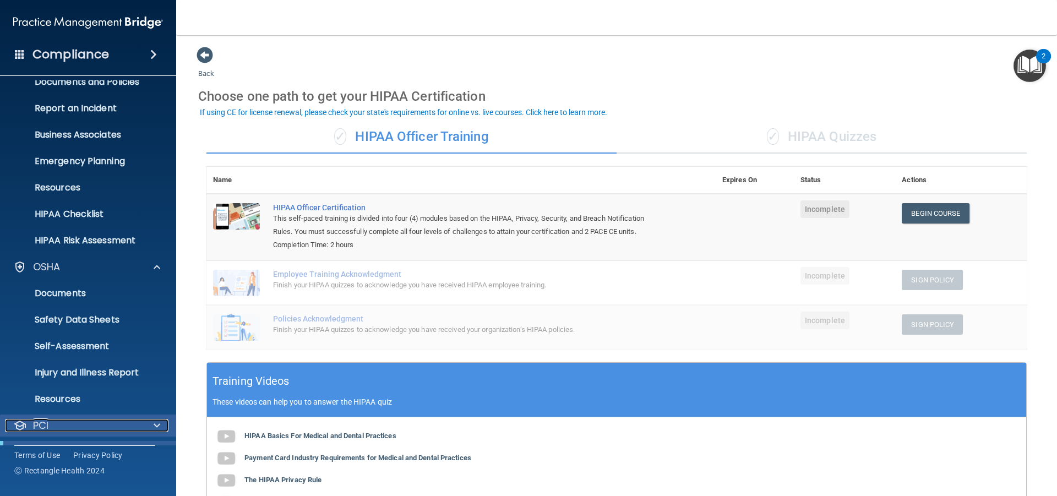
click at [53, 424] on div "PCI" at bounding box center [73, 425] width 137 height 13
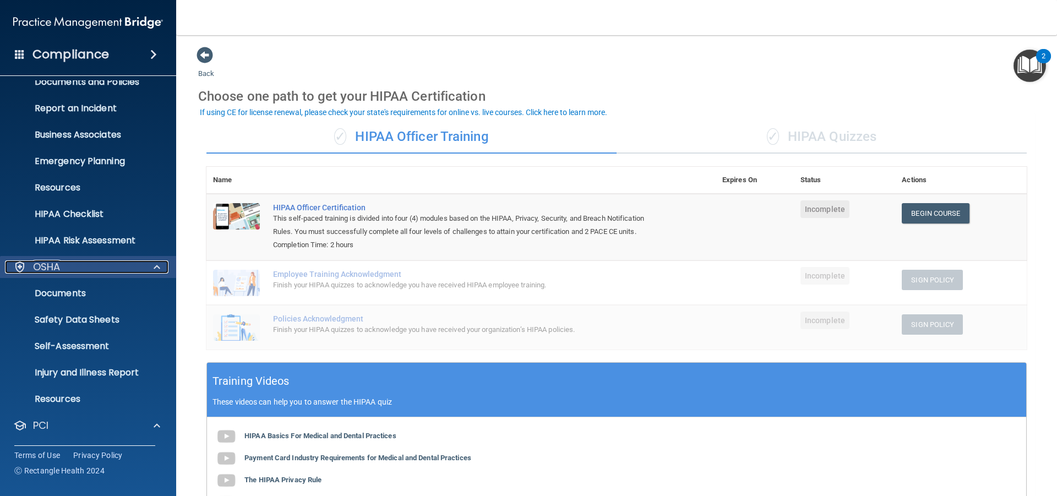
click at [61, 273] on div "OSHA" at bounding box center [73, 266] width 137 height 13
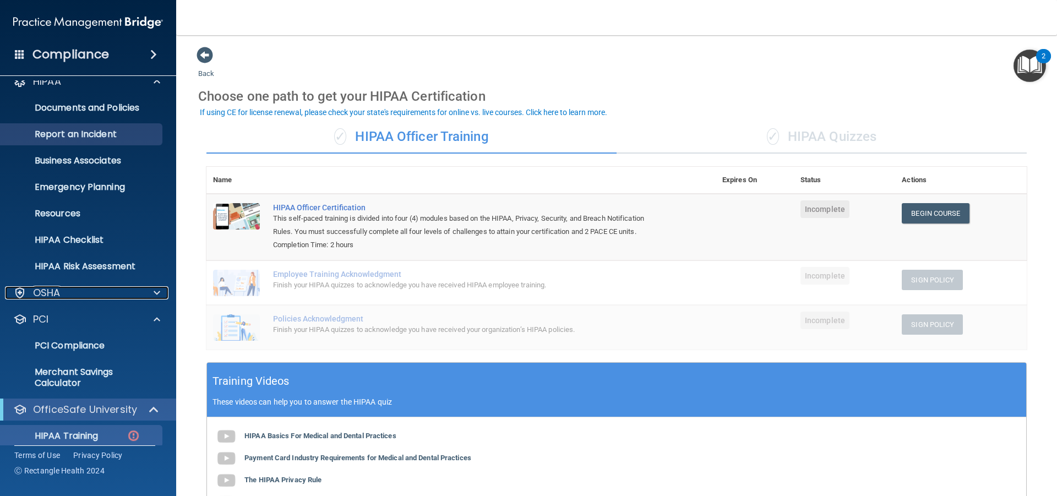
scroll to position [0, 0]
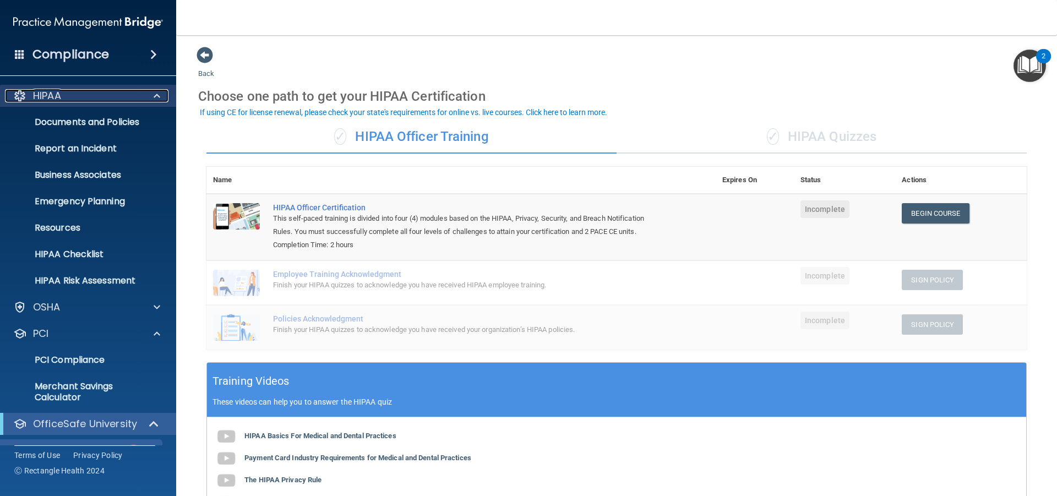
click at [88, 95] on div "HIPAA" at bounding box center [73, 95] width 137 height 13
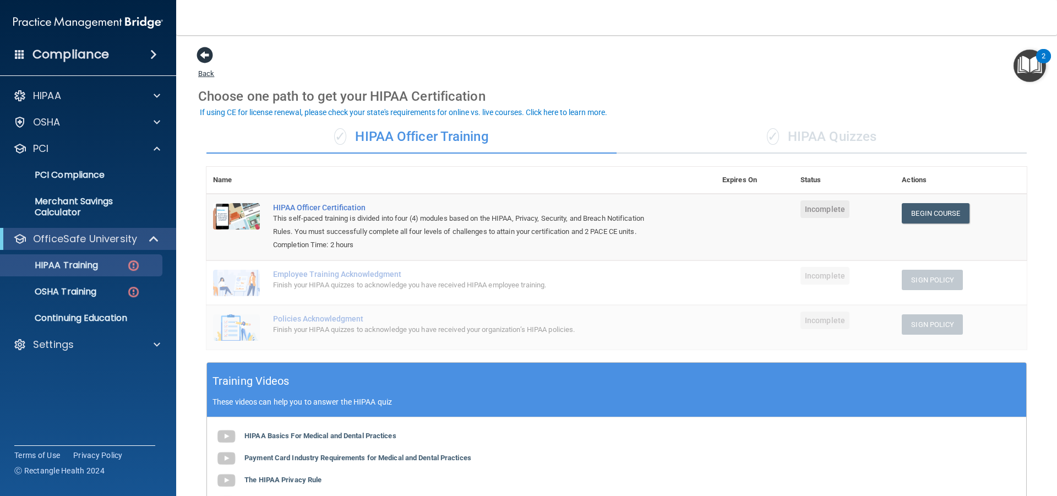
click at [209, 53] on span at bounding box center [205, 55] width 17 height 17
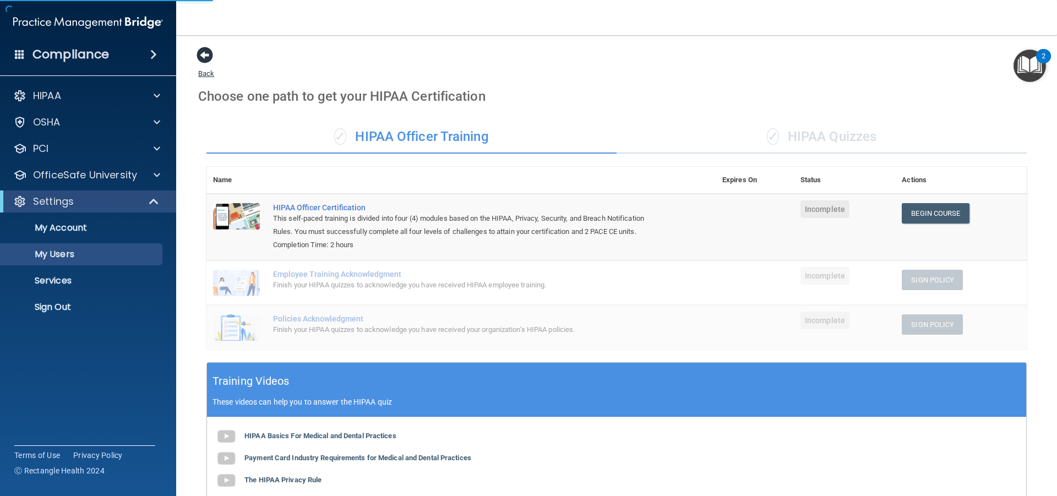
select select "20"
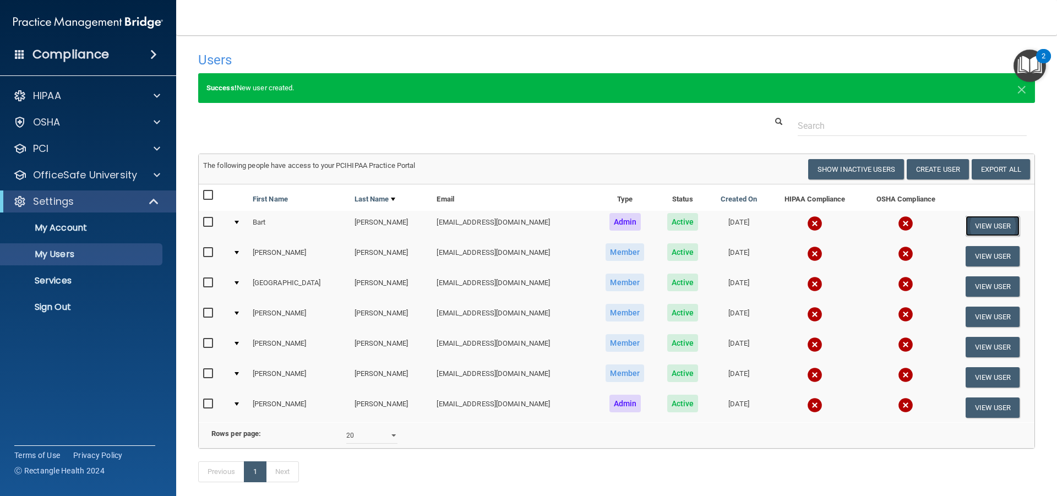
click at [982, 226] on button "View User" at bounding box center [993, 226] width 55 height 20
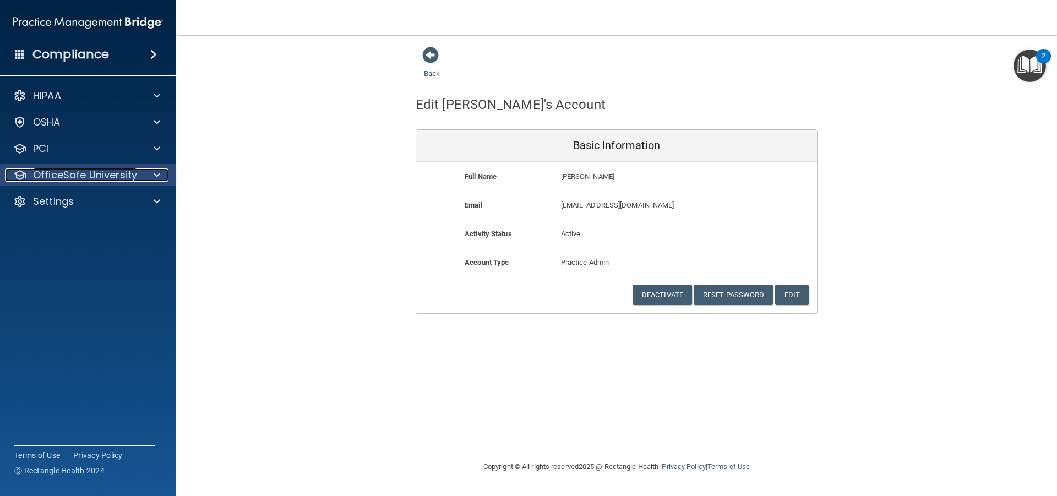
click at [134, 179] on p "OfficeSafe University" at bounding box center [85, 175] width 104 height 13
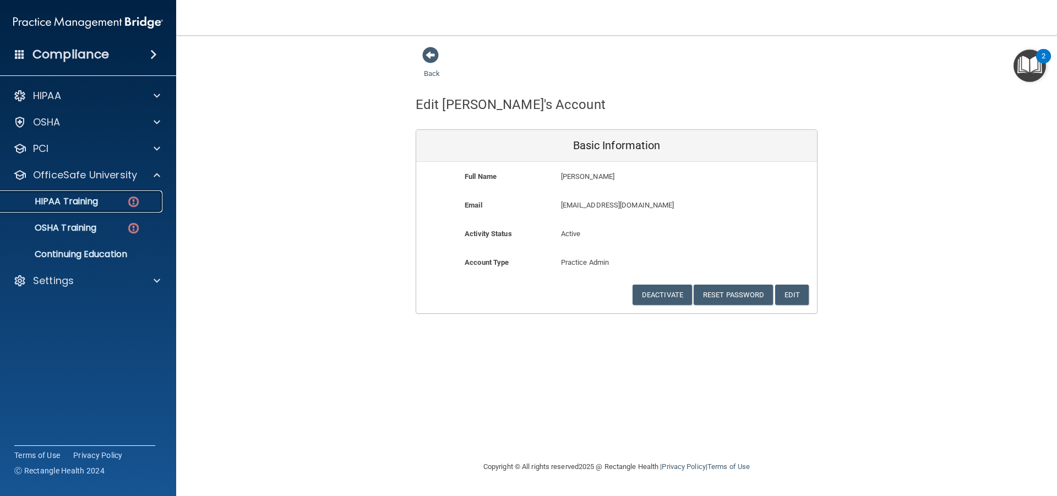
click at [102, 202] on div "HIPAA Training" at bounding box center [82, 201] width 150 height 11
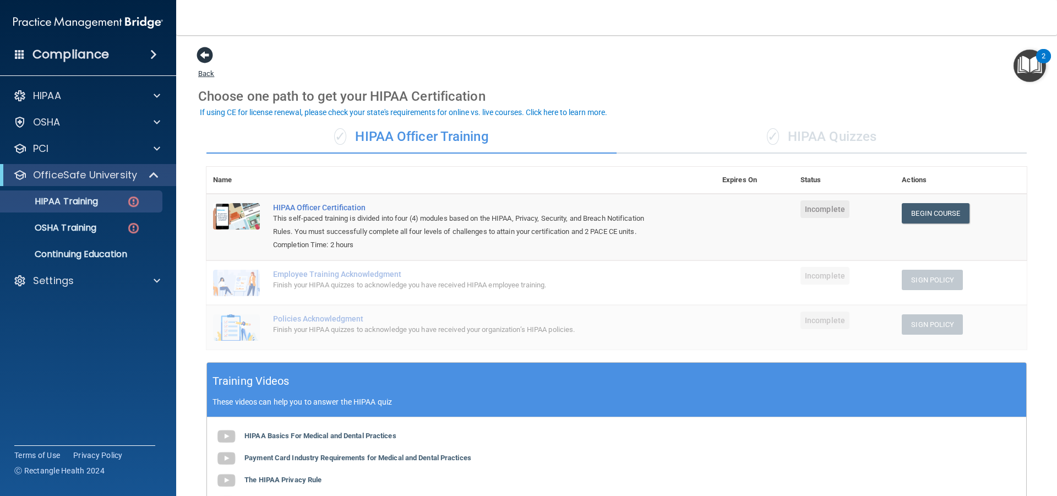
click at [206, 56] on span at bounding box center [205, 55] width 17 height 17
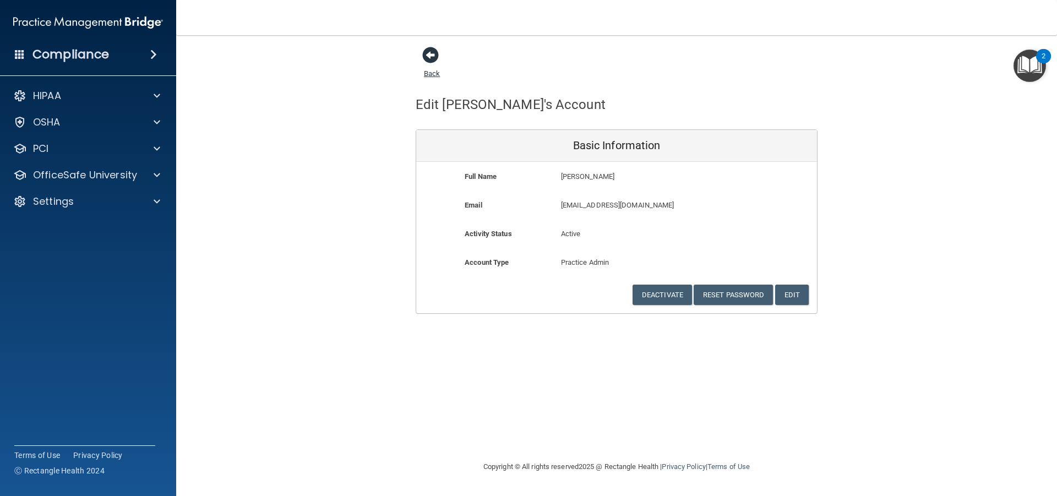
click at [431, 53] on span at bounding box center [430, 55] width 17 height 17
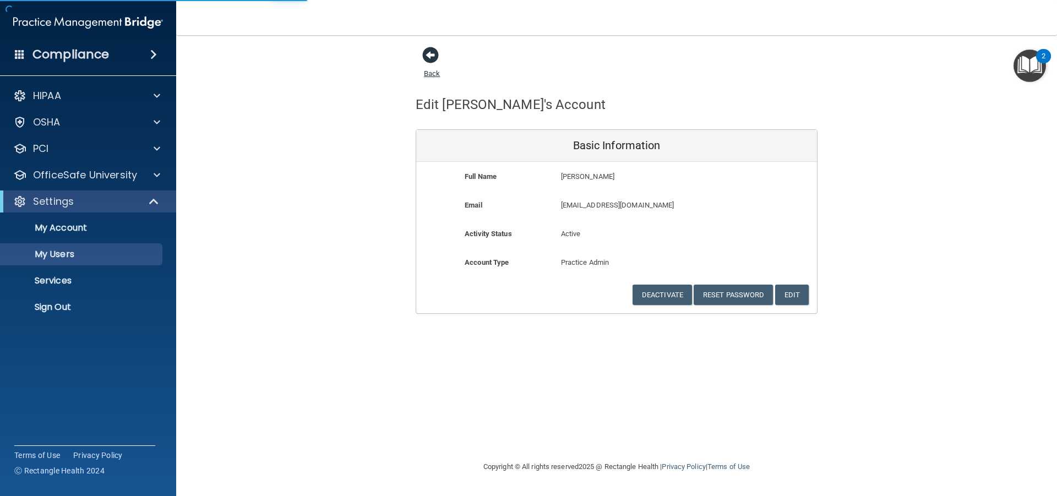
click at [428, 47] on span at bounding box center [430, 55] width 17 height 17
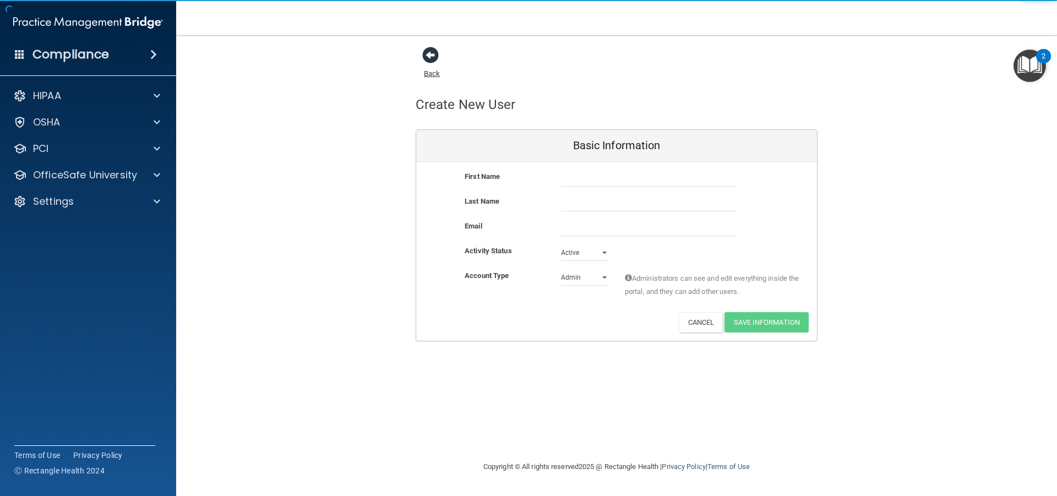
click at [428, 54] on span at bounding box center [430, 55] width 17 height 17
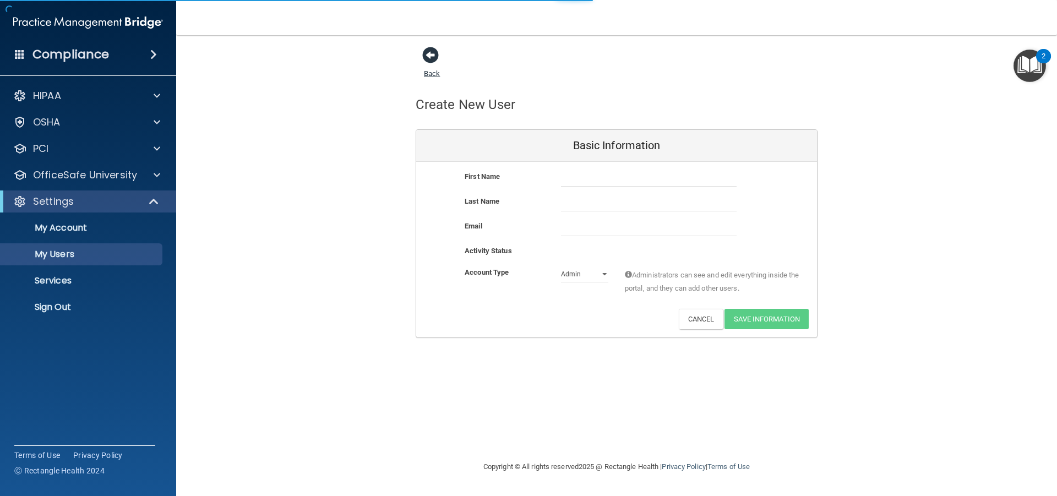
click at [428, 54] on span at bounding box center [430, 55] width 17 height 17
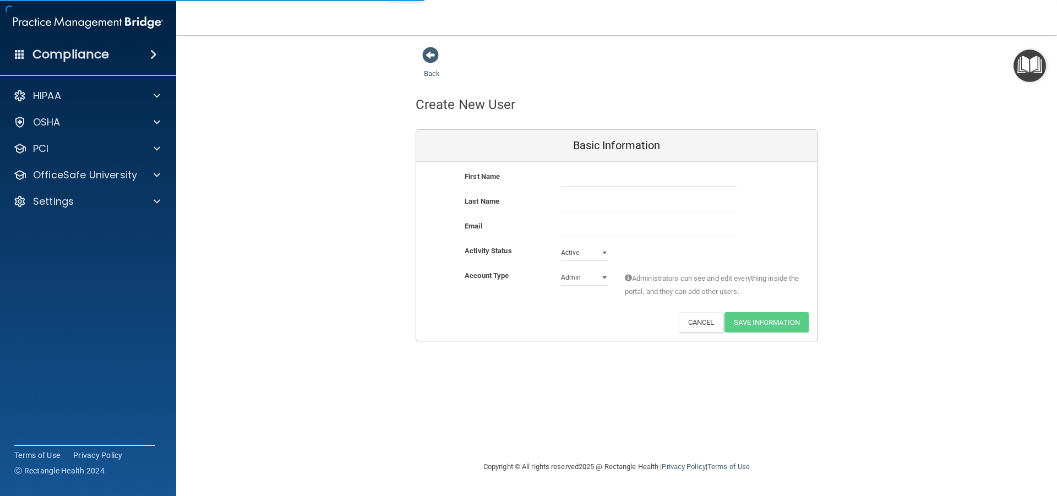
click at [428, 54] on span at bounding box center [430, 55] width 17 height 17
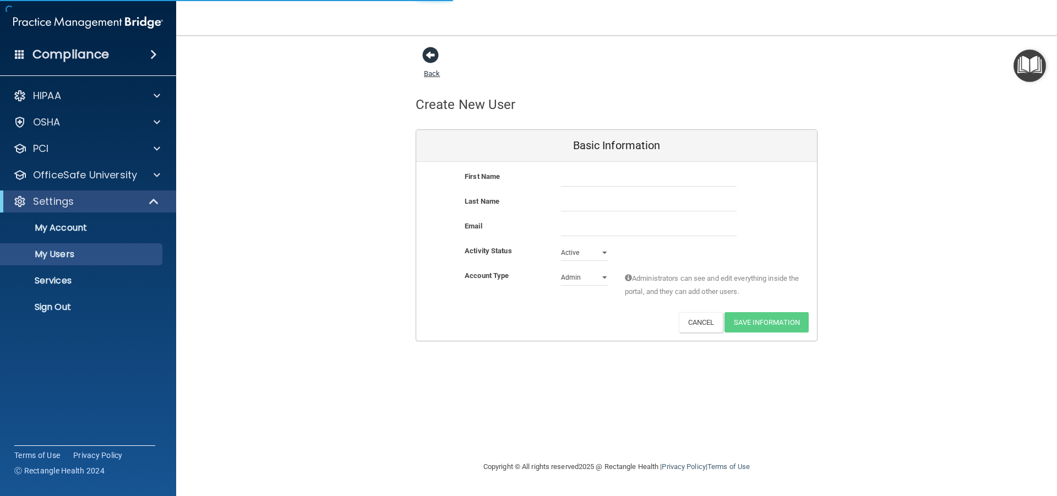
click at [428, 55] on span at bounding box center [430, 55] width 17 height 17
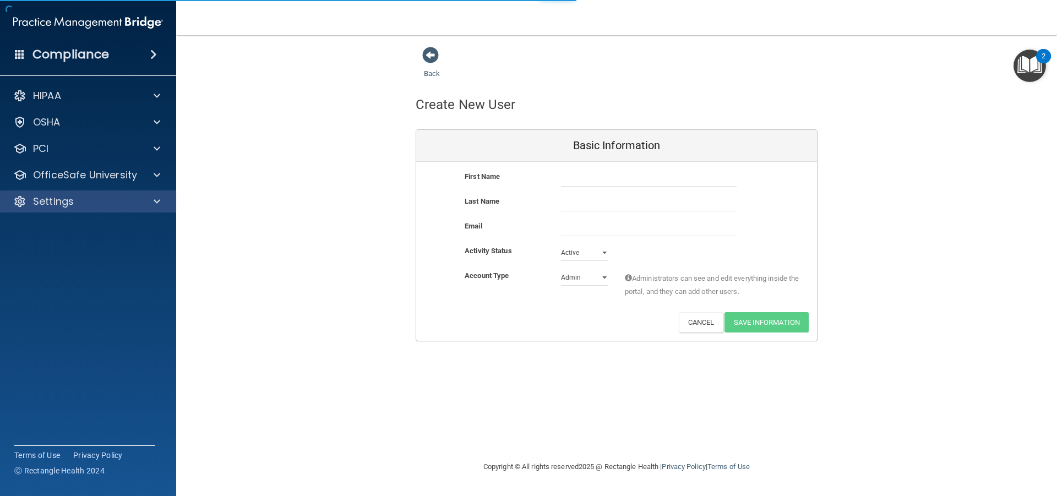
drag, startPoint x: 82, startPoint y: 209, endPoint x: 84, endPoint y: 203, distance: 6.3
click at [82, 209] on div "Settings" at bounding box center [88, 202] width 177 height 22
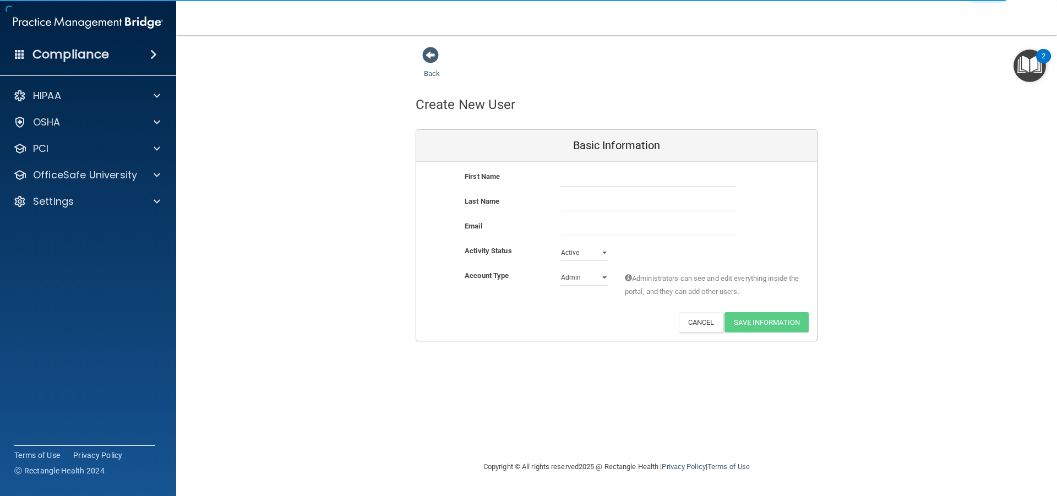
click at [96, 56] on h4 "Compliance" at bounding box center [70, 54] width 77 height 15
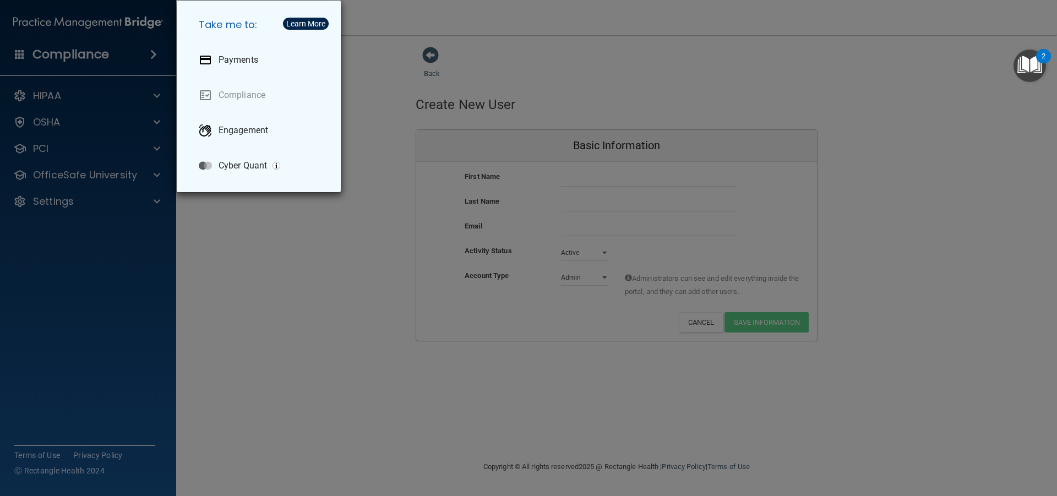
click at [96, 29] on div "Take me to: Payments Compliance Engagement Cyber Quant" at bounding box center [528, 248] width 1057 height 496
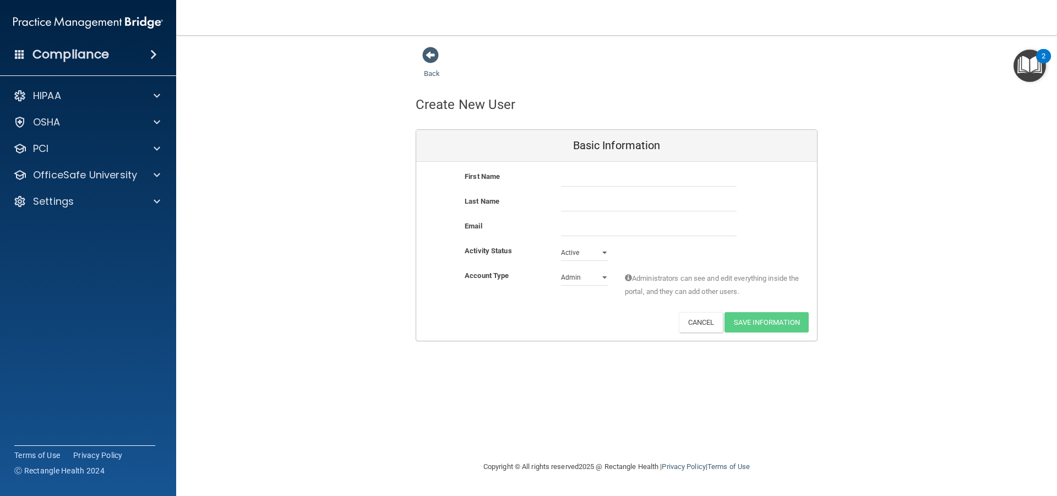
click at [95, 22] on img at bounding box center [88, 23] width 150 height 22
click at [428, 58] on span at bounding box center [430, 55] width 17 height 17
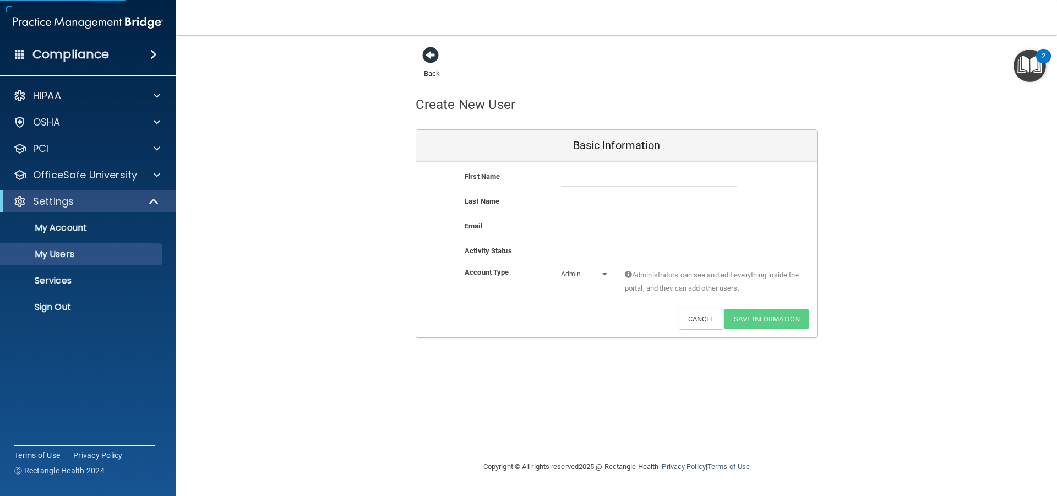
select select "20"
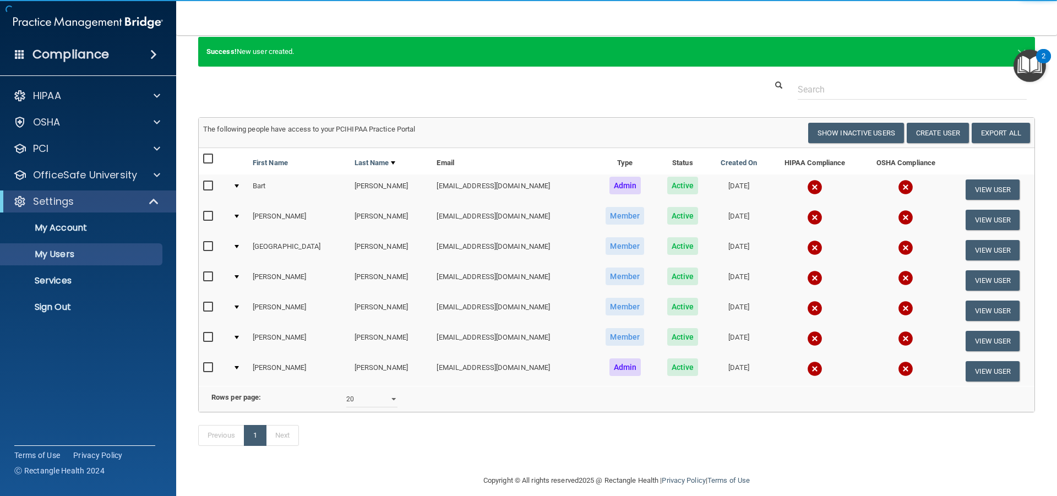
scroll to position [55, 0]
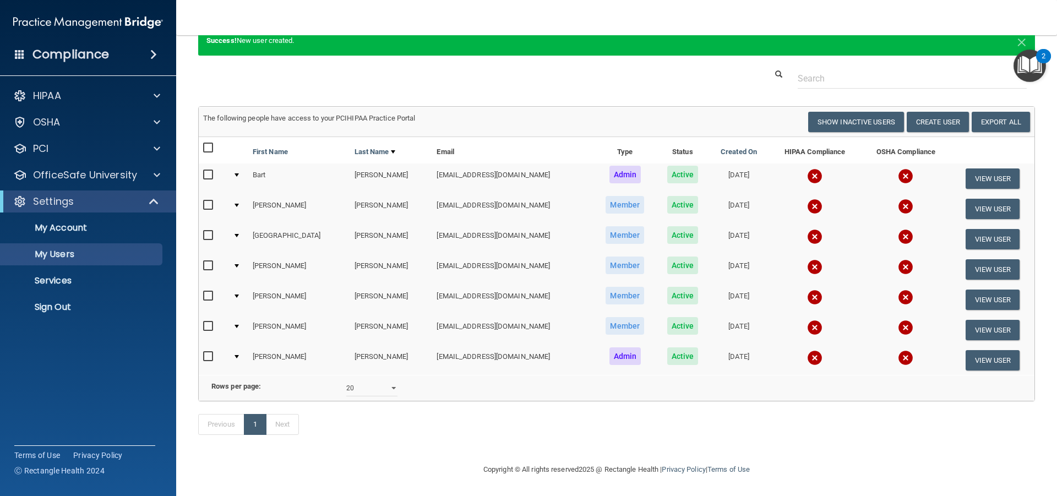
click at [209, 322] on input "checkbox" at bounding box center [209, 326] width 13 height 9
checkbox input "true"
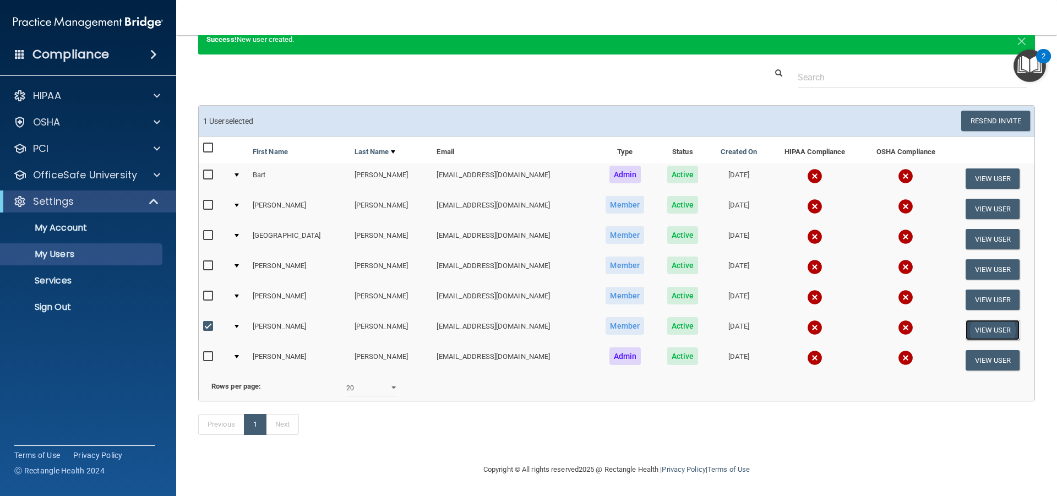
drag, startPoint x: 971, startPoint y: 323, endPoint x: 966, endPoint y: 327, distance: 6.6
click at [971, 327] on button "View User" at bounding box center [993, 330] width 55 height 20
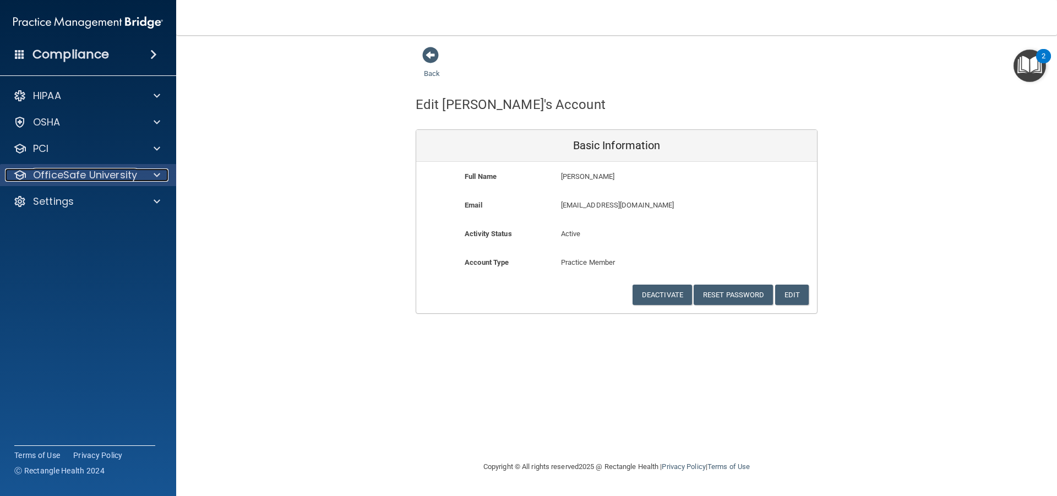
click at [118, 180] on p "OfficeSafe University" at bounding box center [85, 175] width 104 height 13
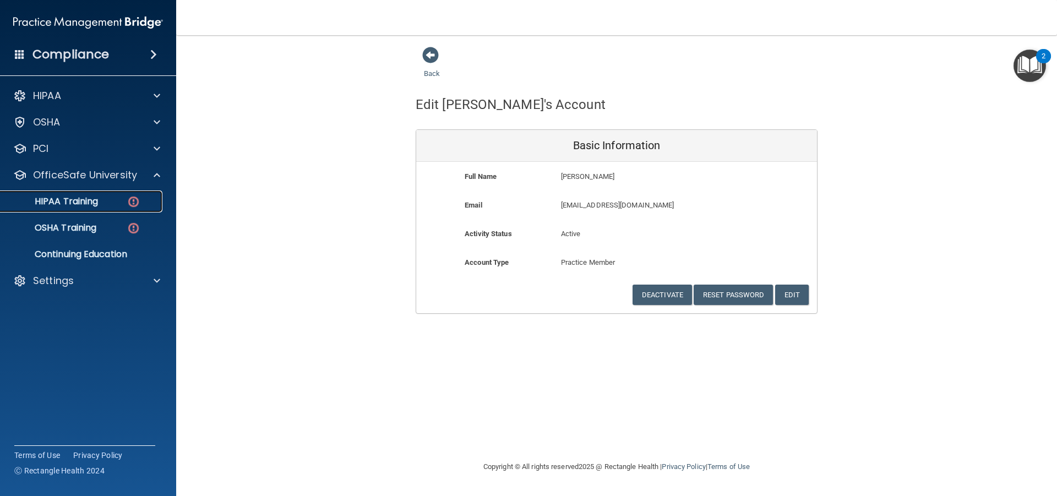
click at [99, 199] on div "HIPAA Training" at bounding box center [82, 201] width 150 height 11
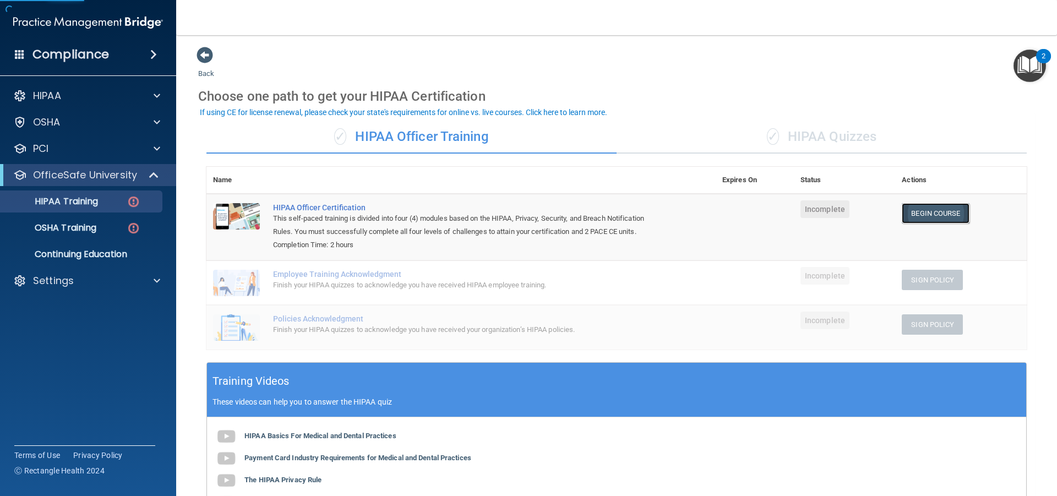
click at [942, 214] on link "Begin Course" at bounding box center [935, 213] width 67 height 20
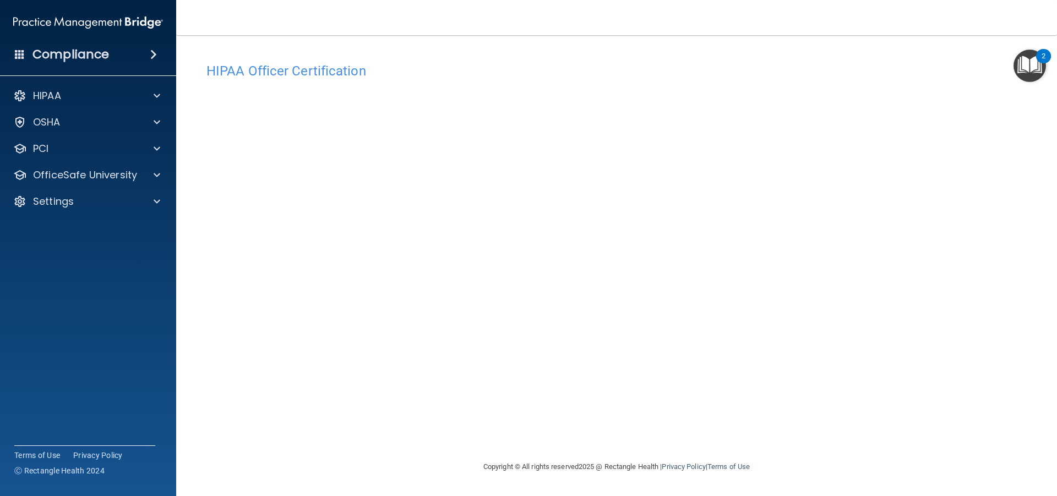
click at [957, 41] on main "HIPAA Officer Certification This course doesn’t expire until . Are you sure you…" at bounding box center [616, 265] width 881 height 461
click at [834, 468] on footer "Copyright © All rights reserved 2025 @ Rectangle Health | Privacy Policy | Term…" at bounding box center [616, 467] width 837 height 36
click at [47, 53] on h4 "Compliance" at bounding box center [70, 54] width 77 height 15
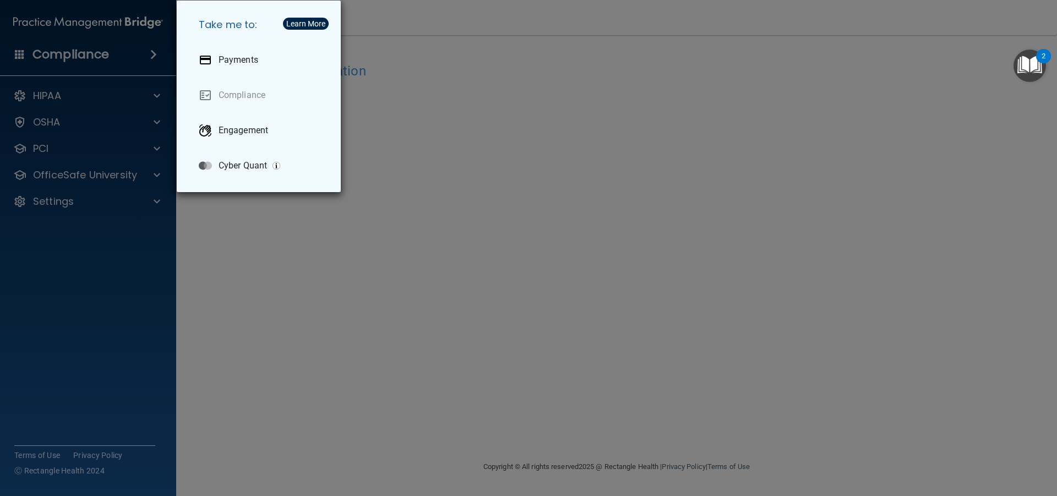
click at [50, 52] on div "Take me to: Payments Compliance Engagement Cyber Quant" at bounding box center [528, 248] width 1057 height 496
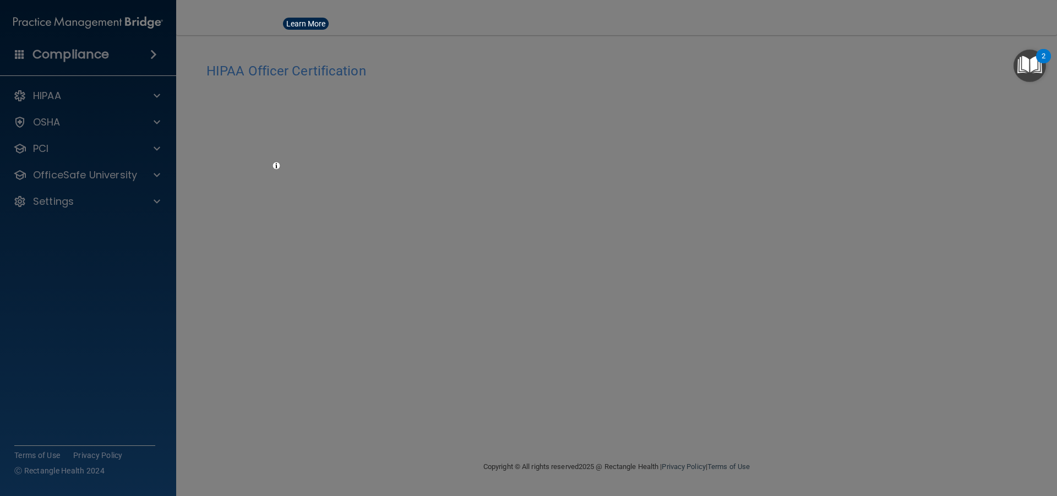
click at [47, 23] on div at bounding box center [528, 248] width 1057 height 496
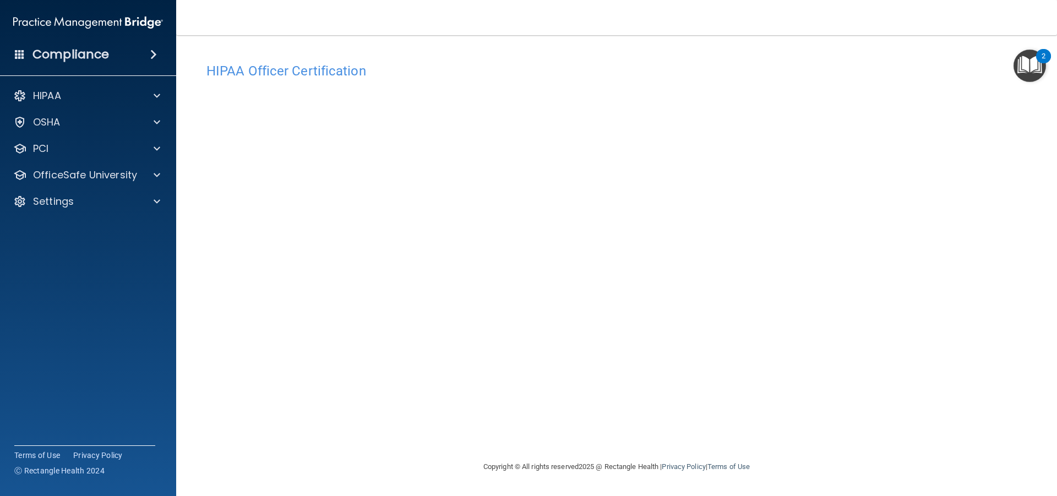
click at [75, 19] on img at bounding box center [88, 23] width 150 height 22
click at [56, 197] on p "Settings" at bounding box center [53, 201] width 41 height 13
click at [55, 224] on p "My Account" at bounding box center [82, 227] width 150 height 11
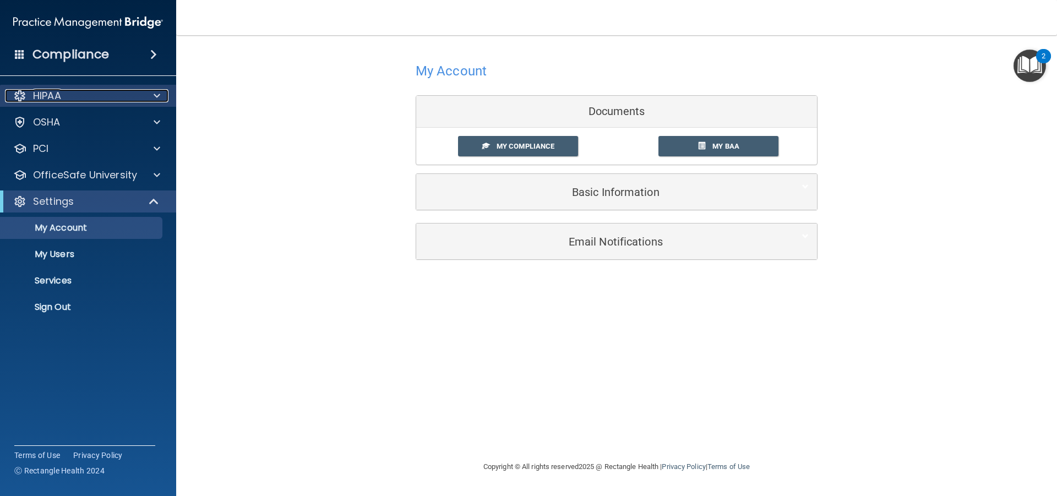
click at [154, 94] on span at bounding box center [157, 95] width 7 height 13
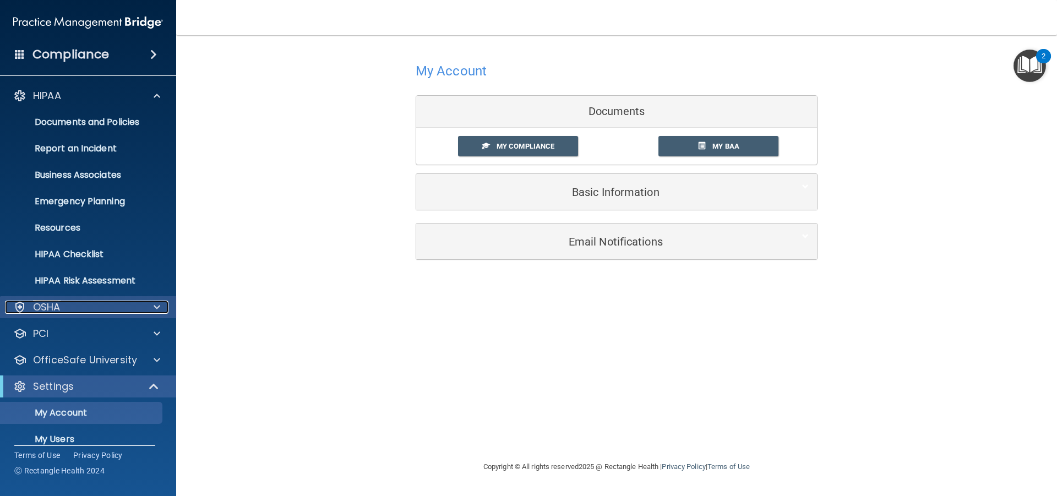
click at [65, 303] on div "OSHA" at bounding box center [73, 307] width 137 height 13
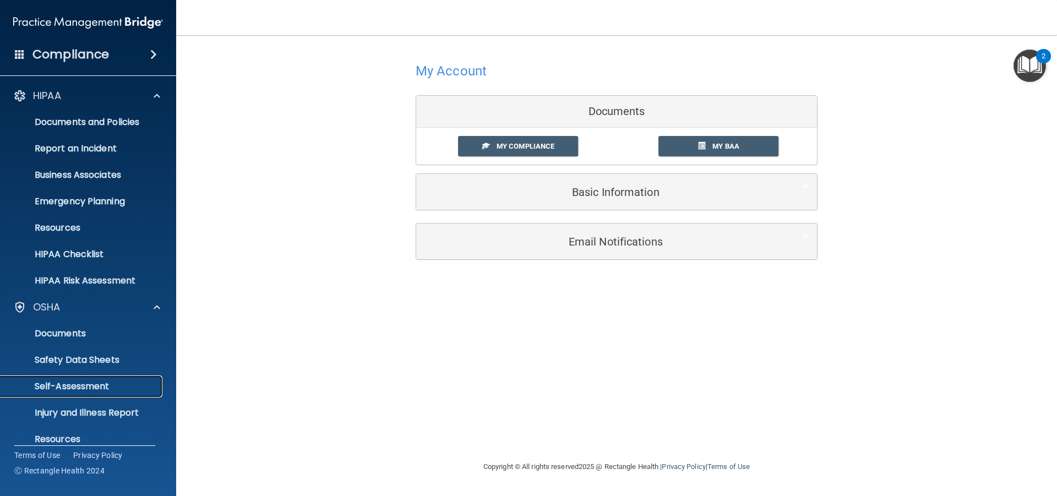
click at [64, 387] on p "Self-Assessment" at bounding box center [82, 386] width 150 height 11
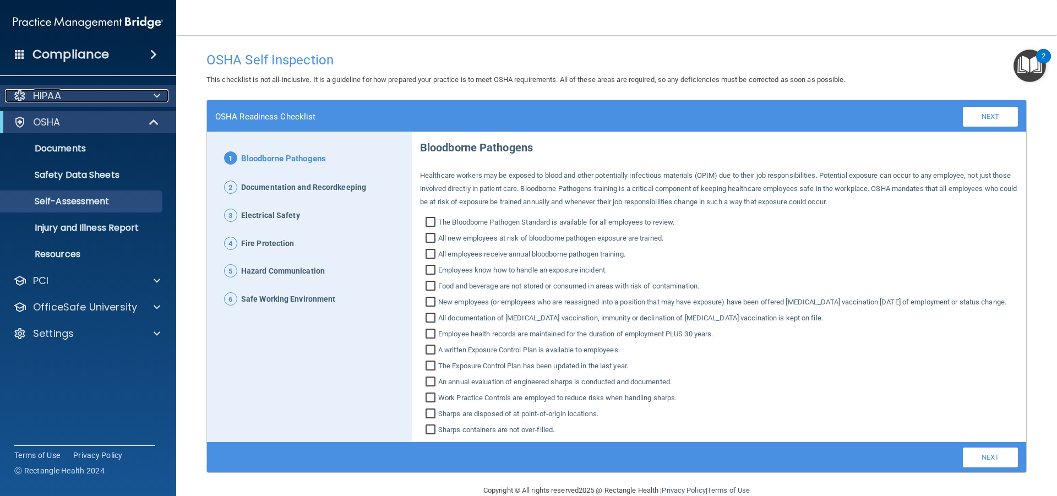
click at [133, 99] on div "HIPAA" at bounding box center [73, 95] width 137 height 13
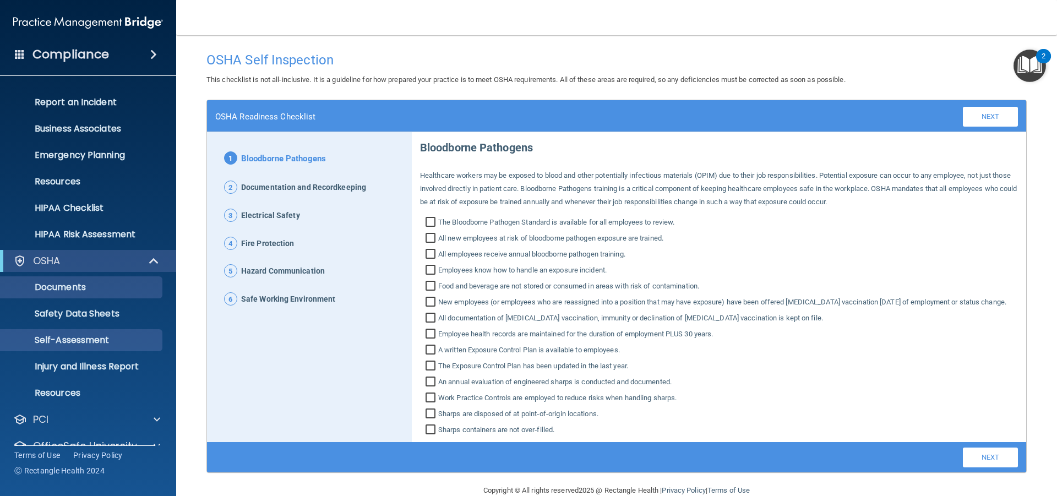
scroll to position [93, 0]
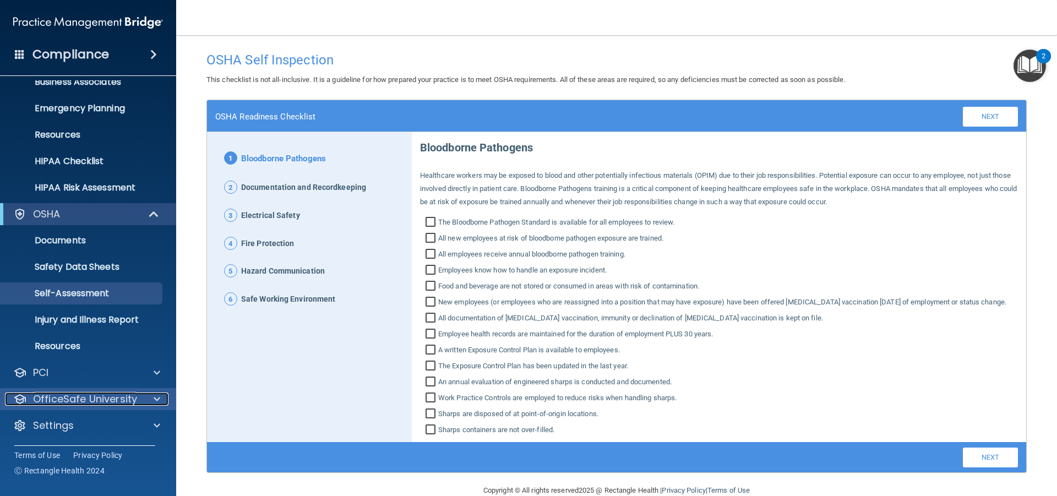
click at [83, 393] on p "OfficeSafe University" at bounding box center [85, 399] width 104 height 13
click at [79, 420] on p "HIPAA Training" at bounding box center [52, 425] width 91 height 11
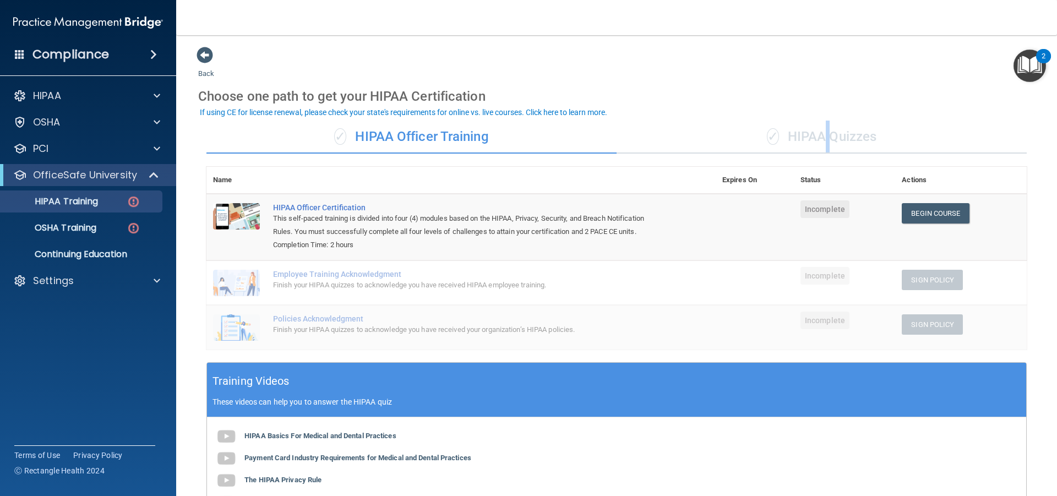
click at [821, 131] on div "✓ HIPAA Quizzes" at bounding box center [822, 137] width 410 height 33
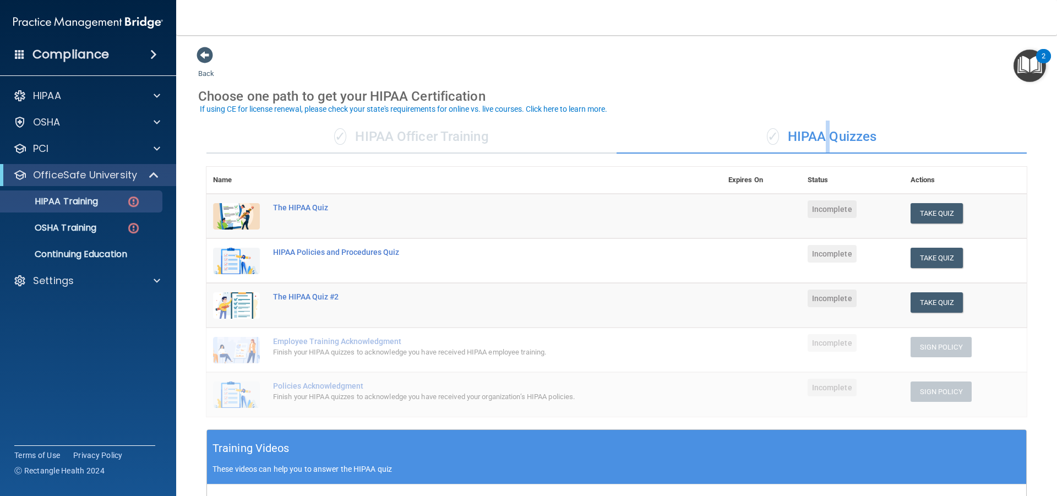
scroll to position [55, 0]
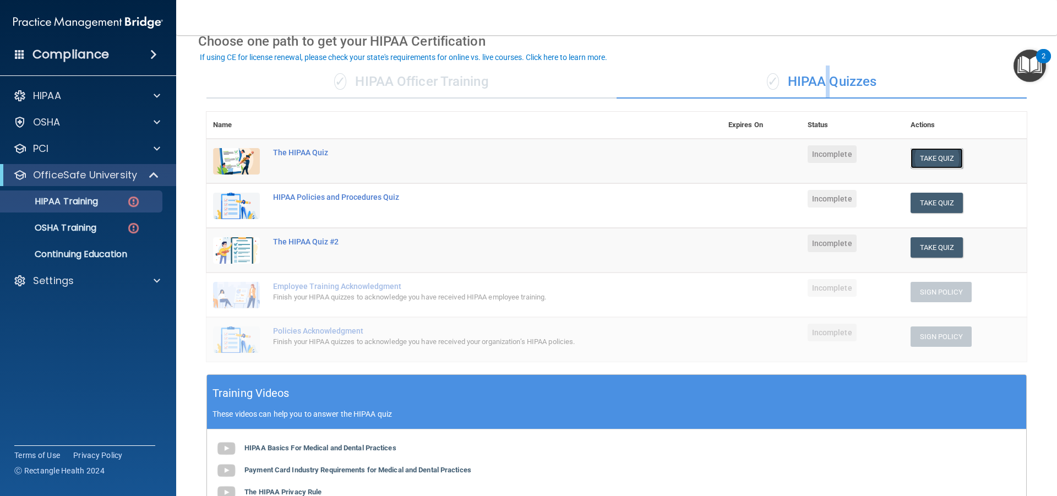
click at [917, 155] on button "Take Quiz" at bounding box center [937, 158] width 53 height 20
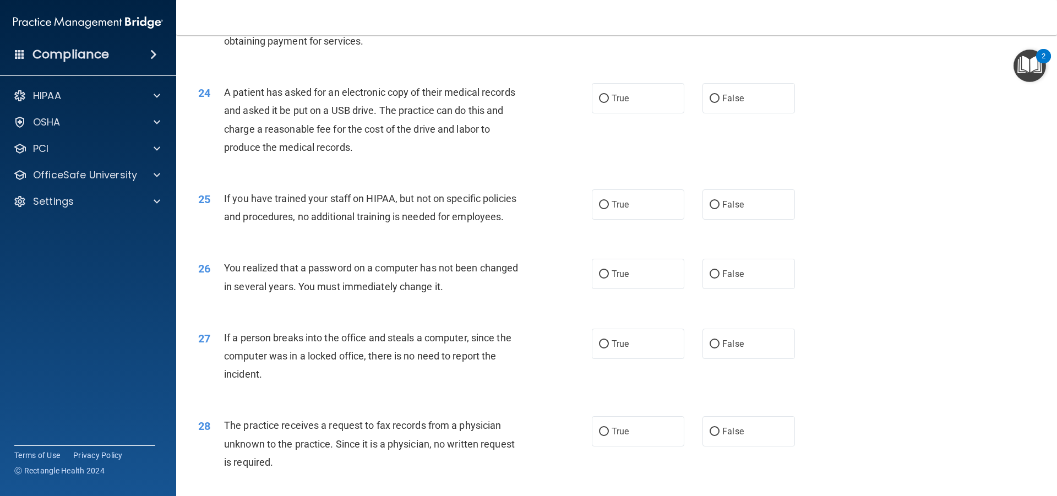
scroll to position [2110, 0]
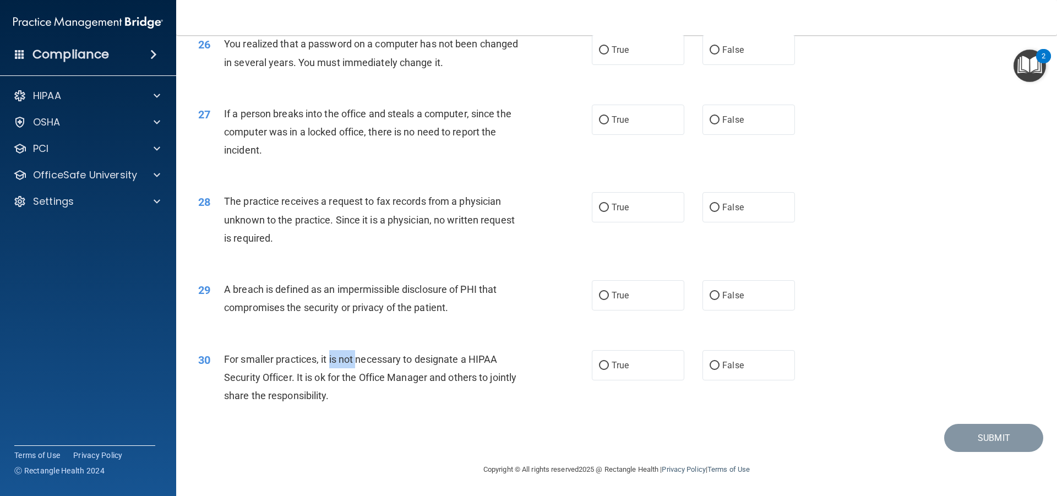
drag, startPoint x: 356, startPoint y: 360, endPoint x: 330, endPoint y: 352, distance: 27.0
click at [330, 352] on div "For smaller practices, it is not necessary to designate a HIPAA Security Office…" at bounding box center [378, 377] width 308 height 55
click at [409, 359] on span "For smaller practices, it is not necessary to designate a HIPAA Security Office…" at bounding box center [370, 378] width 292 height 48
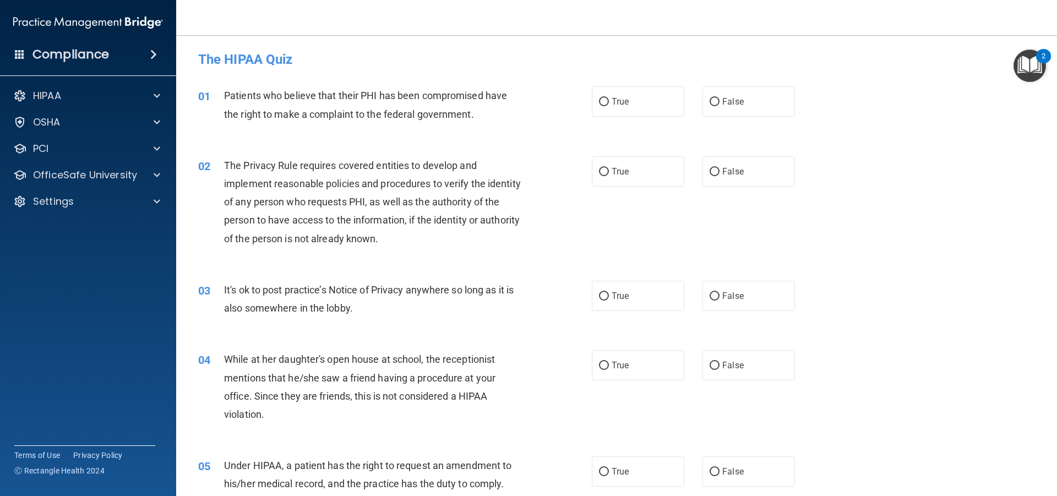
scroll to position [0, 0]
click at [601, 102] on input "True" at bounding box center [604, 103] width 10 height 8
radio input "true"
click at [602, 175] on input "True" at bounding box center [604, 173] width 10 height 8
radio input "true"
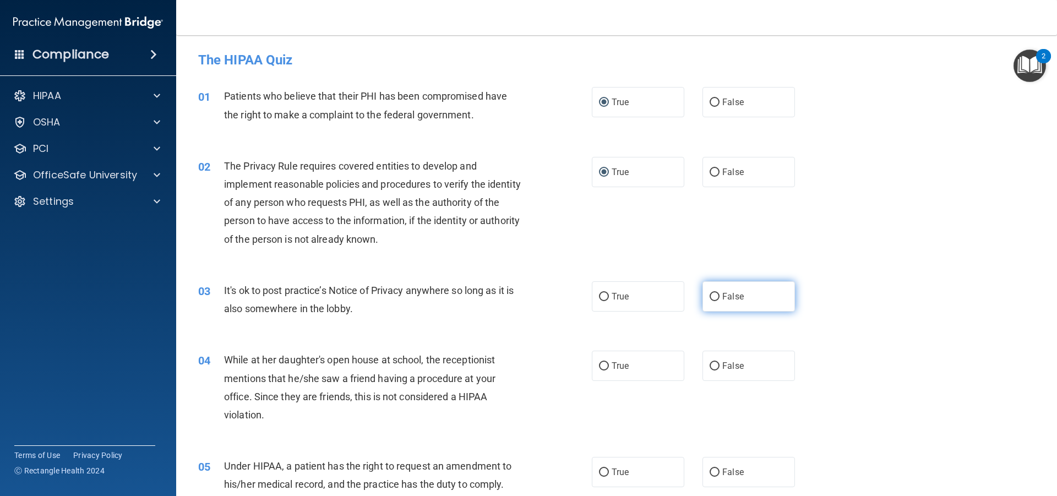
click at [715, 301] on label "False" at bounding box center [749, 296] width 93 height 30
click at [715, 301] on input "False" at bounding box center [715, 297] width 10 height 8
radio input "true"
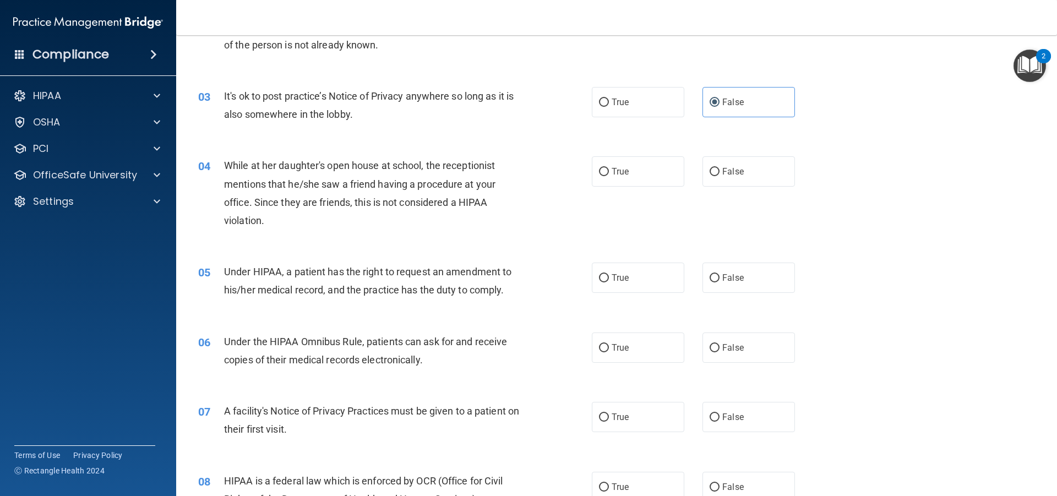
scroll to position [165, 0]
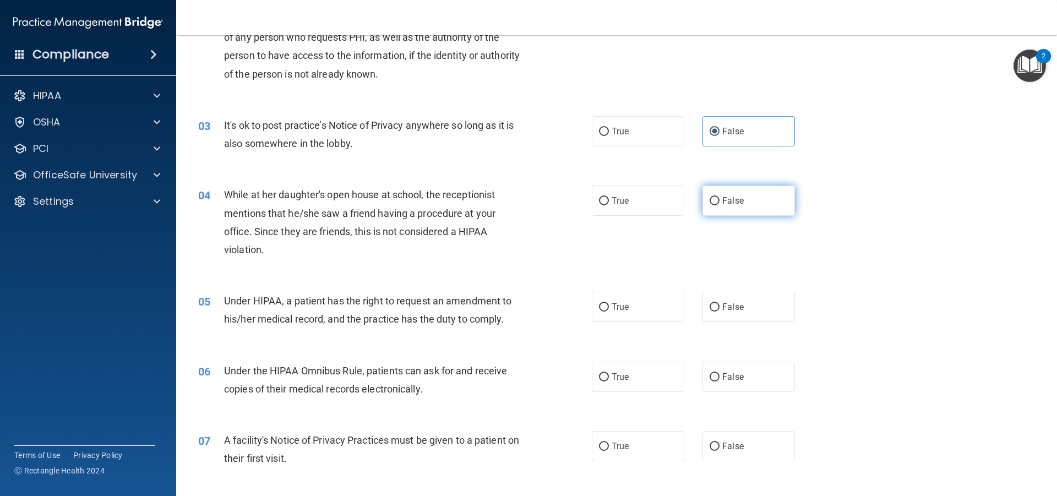
click at [710, 202] on input "False" at bounding box center [715, 201] width 10 height 8
radio input "true"
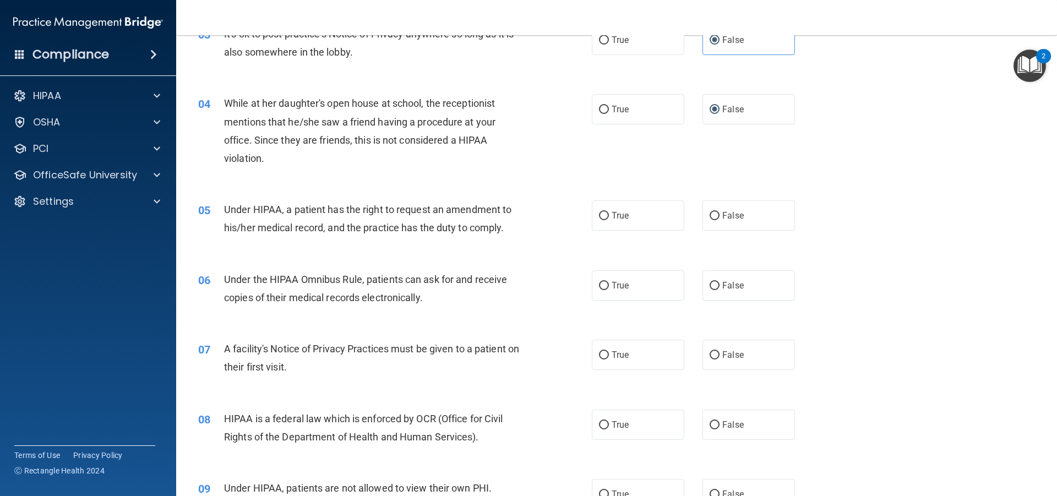
scroll to position [330, 0]
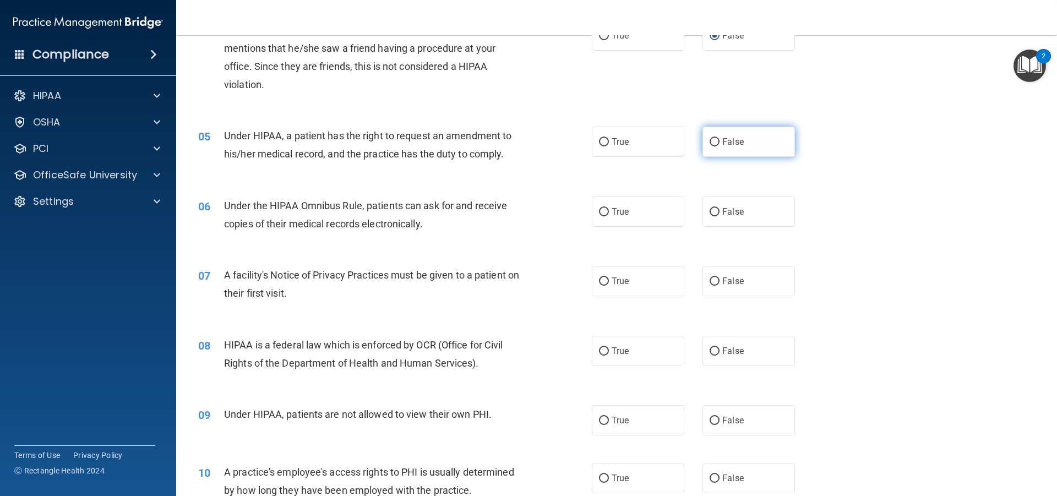
click at [721, 151] on label "False" at bounding box center [749, 142] width 93 height 30
click at [720, 146] on input "False" at bounding box center [715, 142] width 10 height 8
radio input "true"
click at [600, 146] on label "True" at bounding box center [638, 142] width 93 height 30
click at [604, 211] on input "True" at bounding box center [604, 212] width 10 height 8
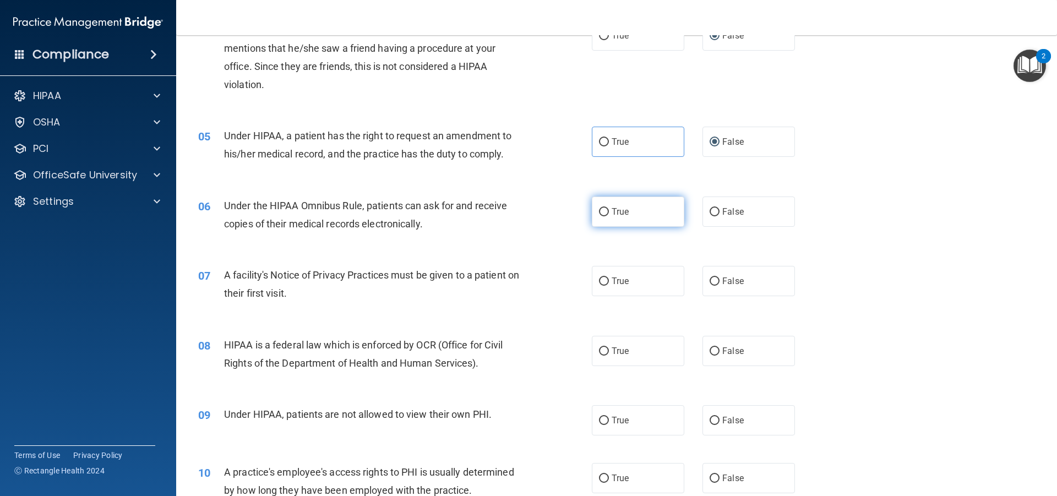
radio input "true"
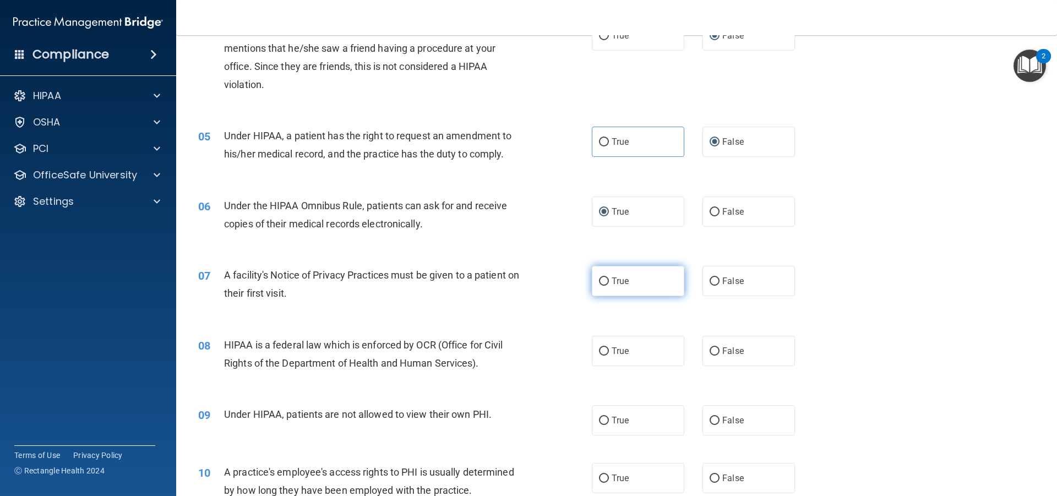
click at [599, 279] on input "True" at bounding box center [604, 282] width 10 height 8
radio input "true"
click at [587, 351] on div "08 HIPAA is a federal law which is enforced by OCR (Office for Civil Rights of …" at bounding box center [395, 357] width 427 height 42
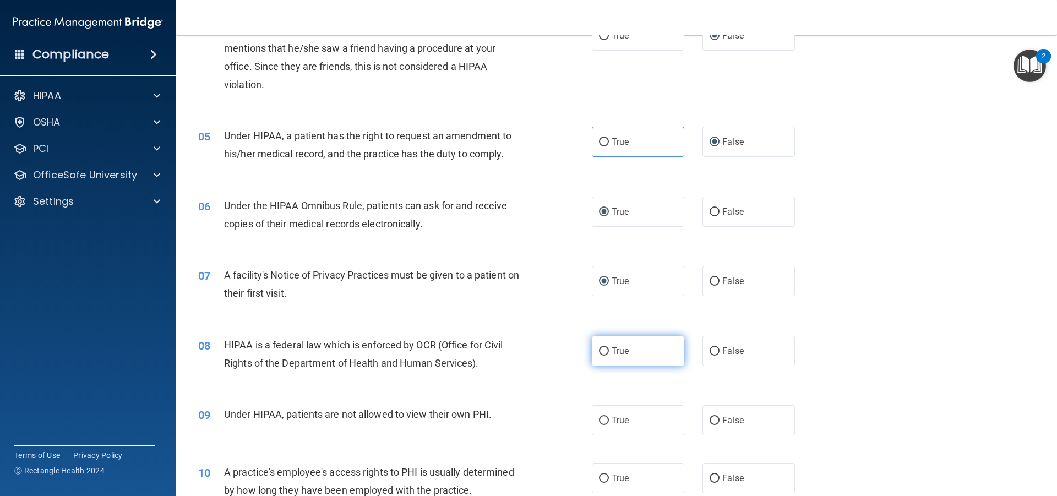
click at [599, 349] on input "True" at bounding box center [604, 352] width 10 height 8
radio input "true"
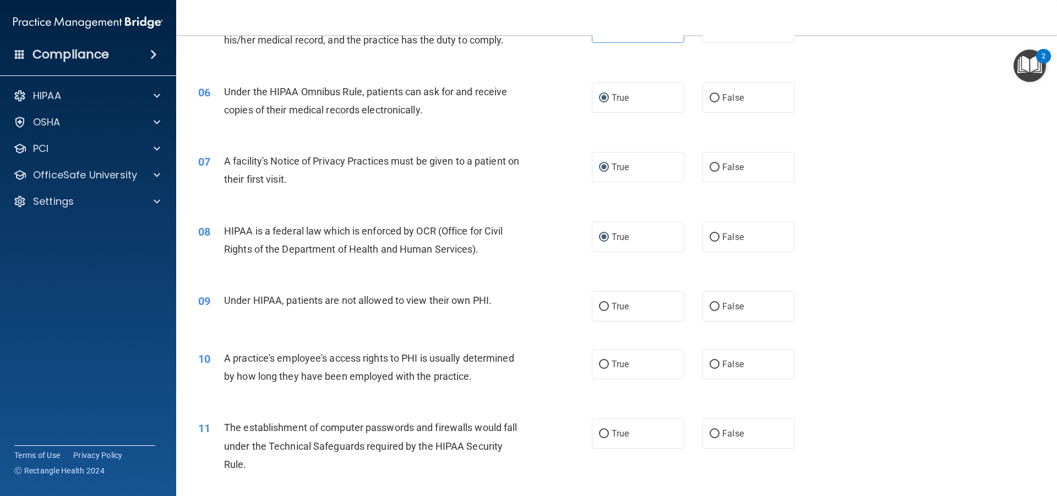
scroll to position [441, 0]
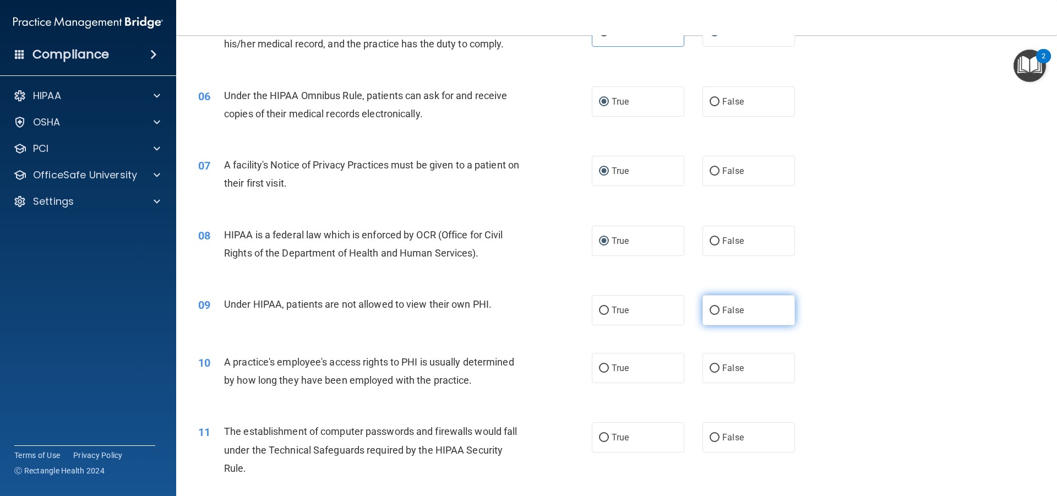
click at [707, 308] on label "False" at bounding box center [749, 310] width 93 height 30
click at [716, 311] on label "False" at bounding box center [749, 310] width 93 height 30
click at [716, 311] on input "False" at bounding box center [715, 311] width 10 height 8
radio input "true"
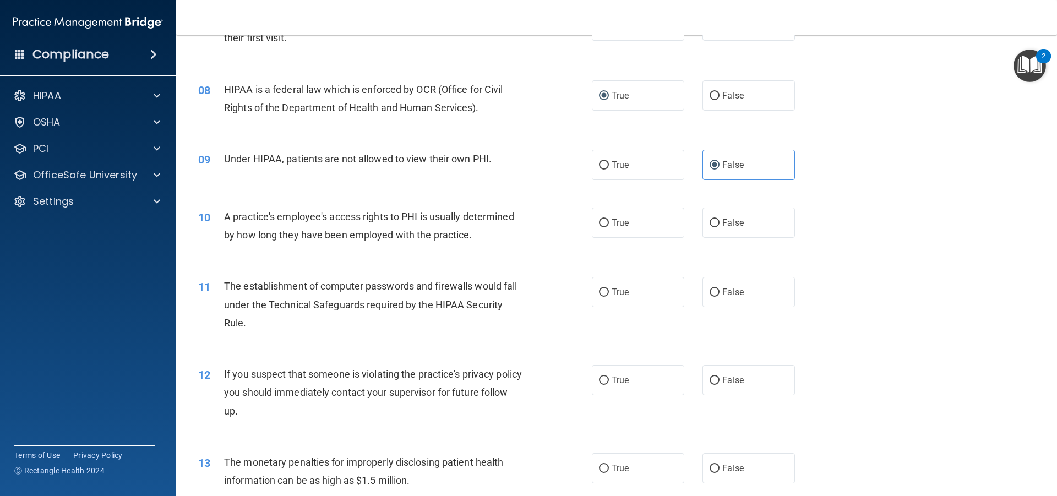
scroll to position [551, 0]
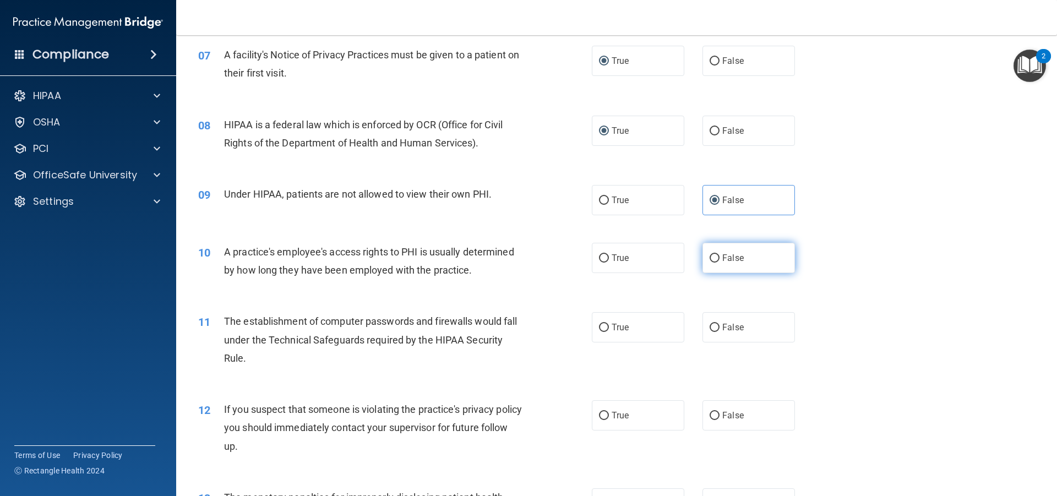
click at [710, 256] on input "False" at bounding box center [715, 258] width 10 height 8
radio input "true"
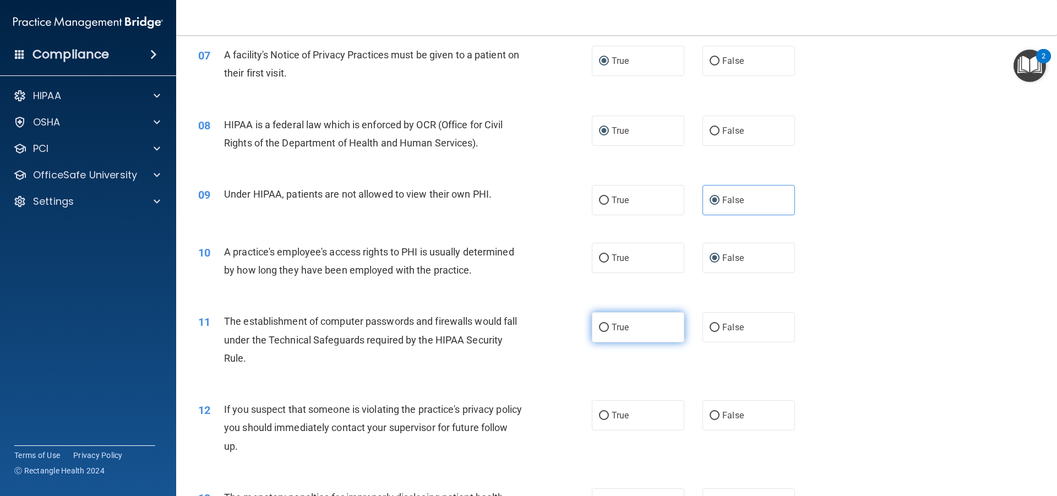
click at [600, 328] on input "True" at bounding box center [604, 328] width 10 height 8
radio input "true"
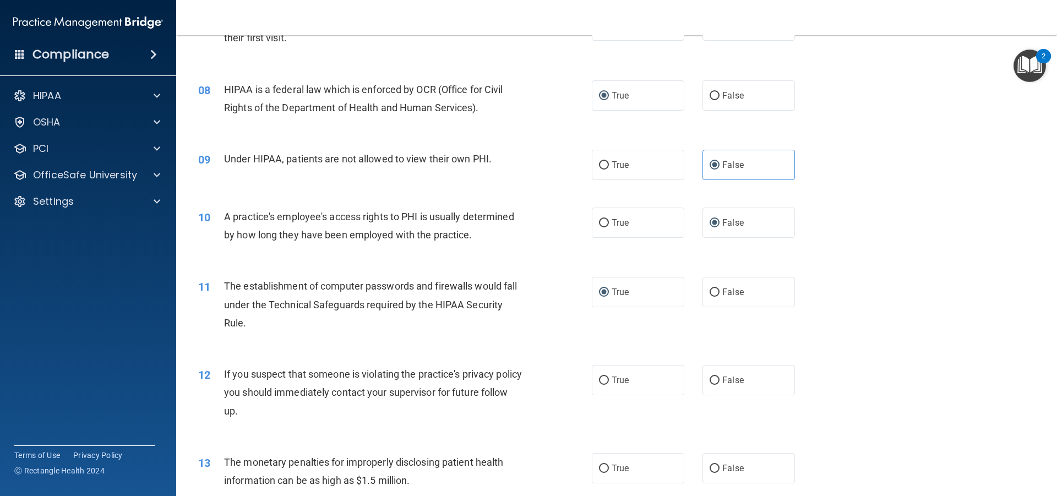
scroll to position [661, 0]
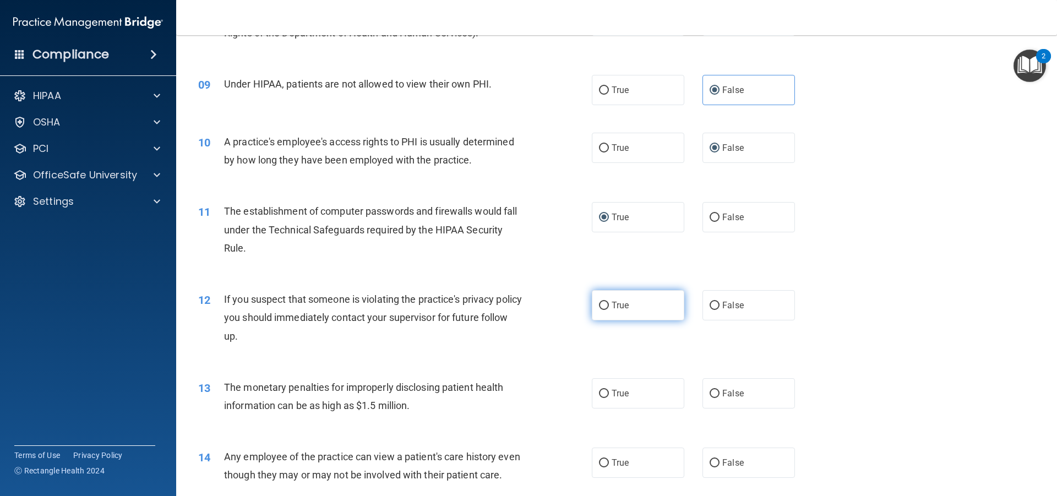
click at [602, 310] on input "True" at bounding box center [604, 306] width 10 height 8
radio input "true"
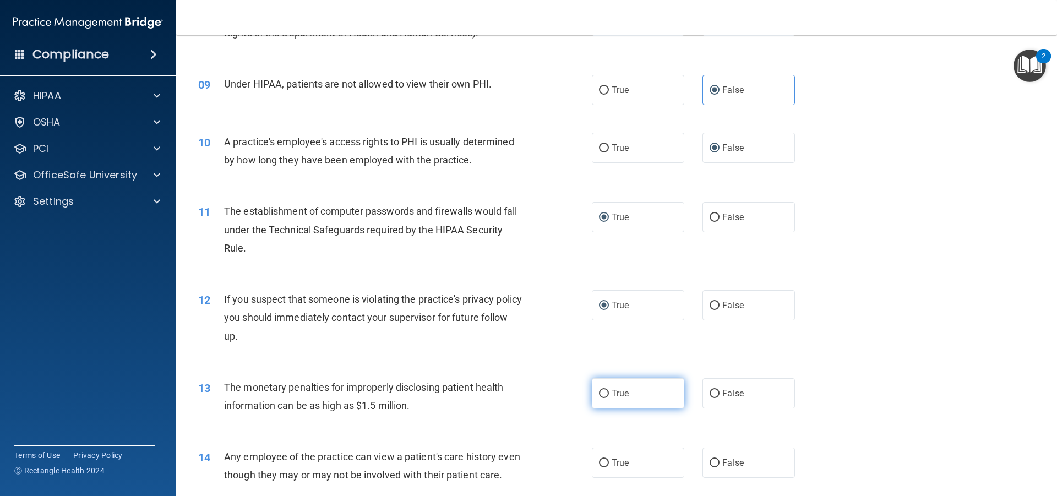
click at [605, 391] on input "True" at bounding box center [604, 394] width 10 height 8
radio input "true"
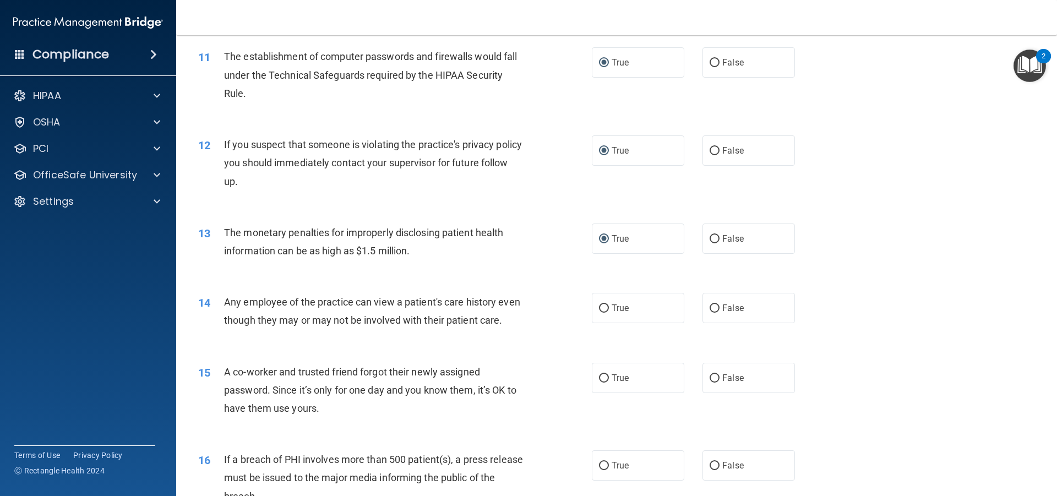
scroll to position [826, 0]
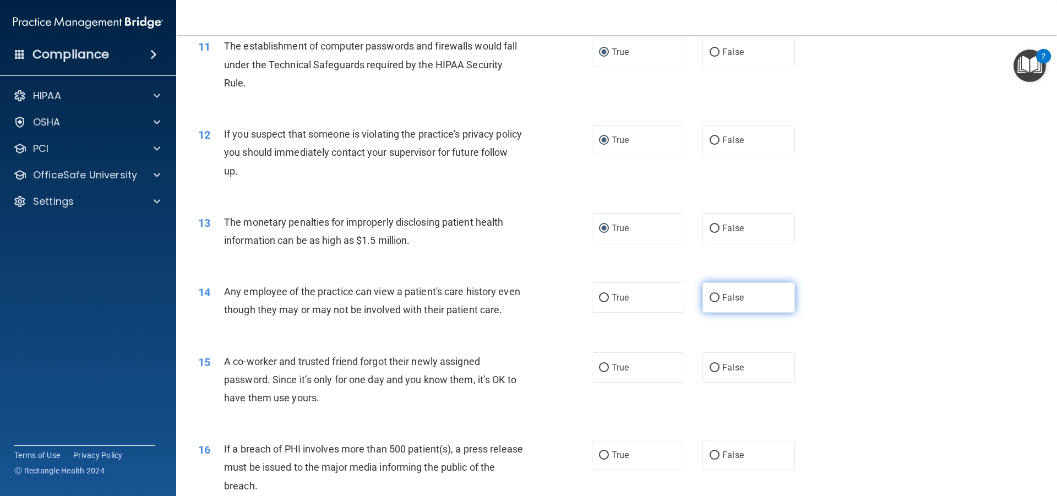
click at [704, 303] on label "False" at bounding box center [749, 298] width 93 height 30
click at [710, 302] on input "False" at bounding box center [715, 298] width 10 height 8
radio input "true"
click at [710, 372] on input "False" at bounding box center [715, 368] width 10 height 8
radio input "true"
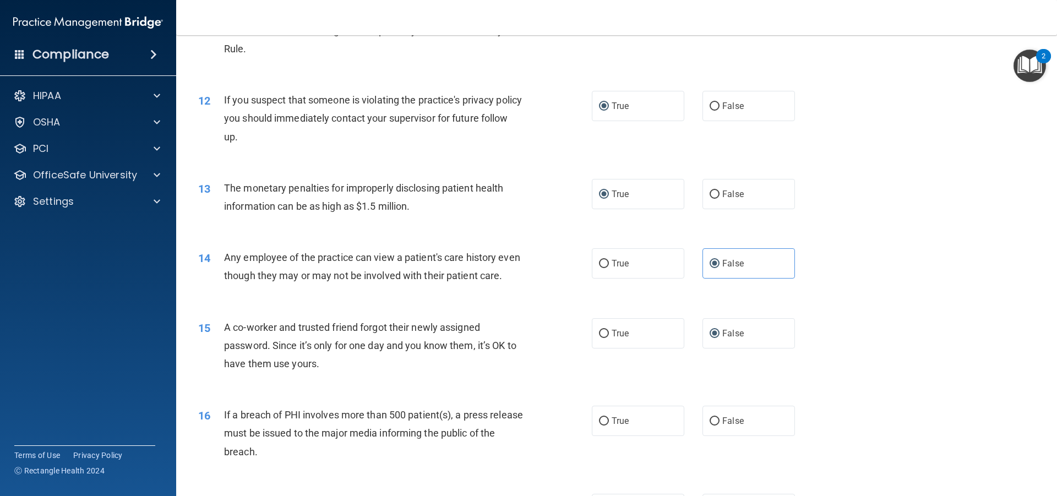
scroll to position [1046, 0]
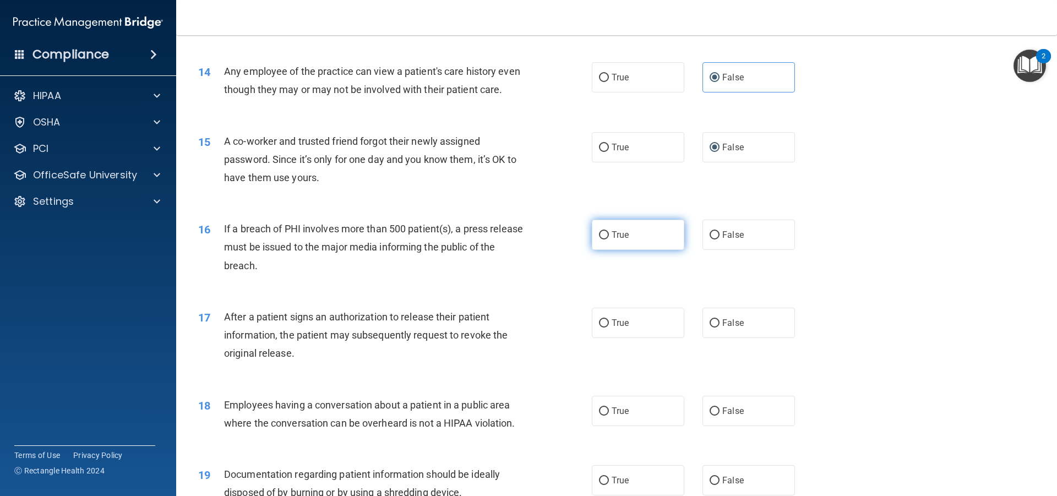
click at [599, 240] on input "True" at bounding box center [604, 235] width 10 height 8
radio input "true"
click at [598, 334] on label "True" at bounding box center [638, 323] width 93 height 30
click at [599, 328] on input "True" at bounding box center [604, 323] width 10 height 8
radio input "true"
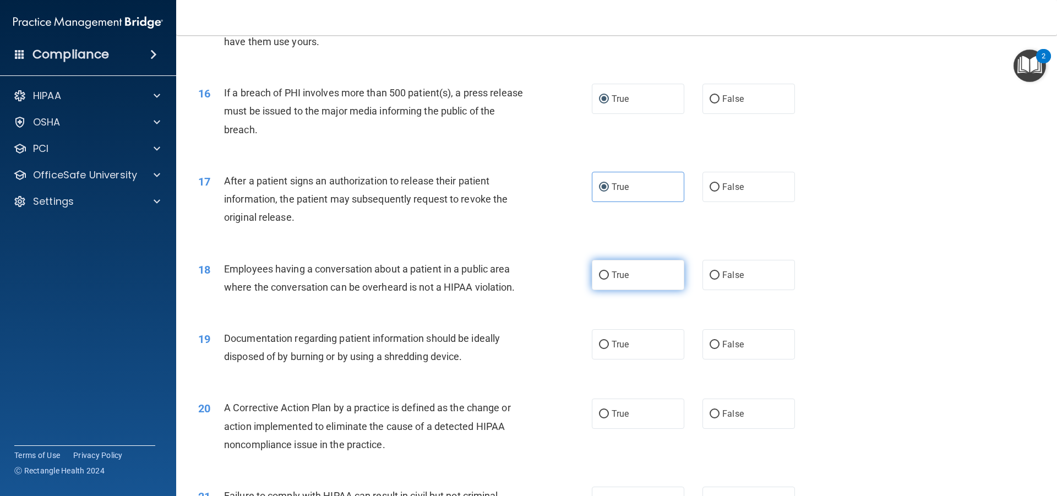
scroll to position [1157, 0]
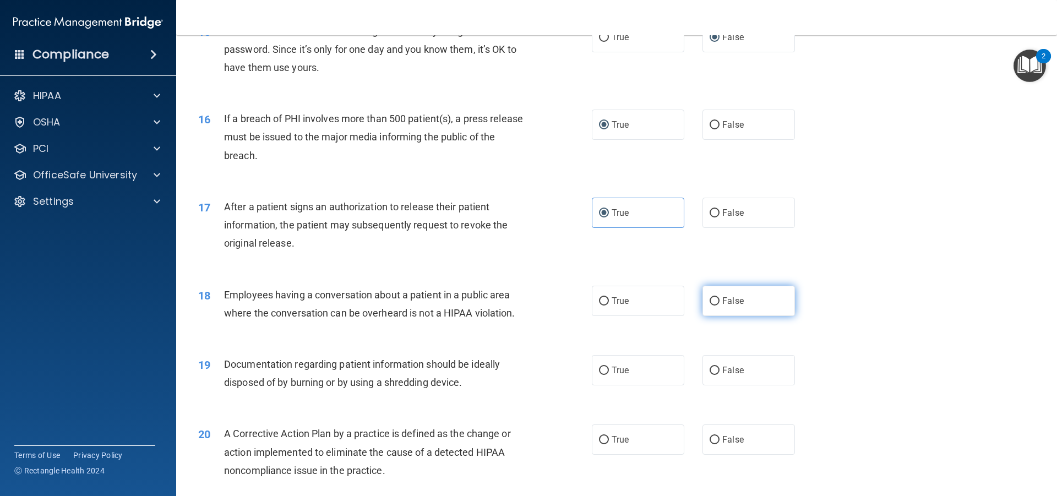
click at [710, 306] on input "False" at bounding box center [715, 301] width 10 height 8
radio input "true"
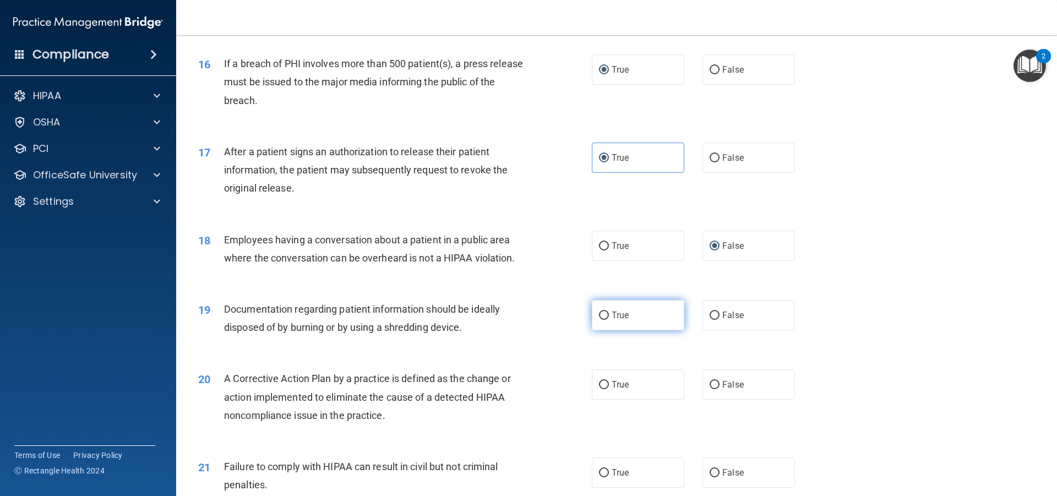
click at [602, 320] on input "True" at bounding box center [604, 316] width 10 height 8
radio input "true"
click at [600, 389] on input "True" at bounding box center [604, 385] width 10 height 8
radio input "true"
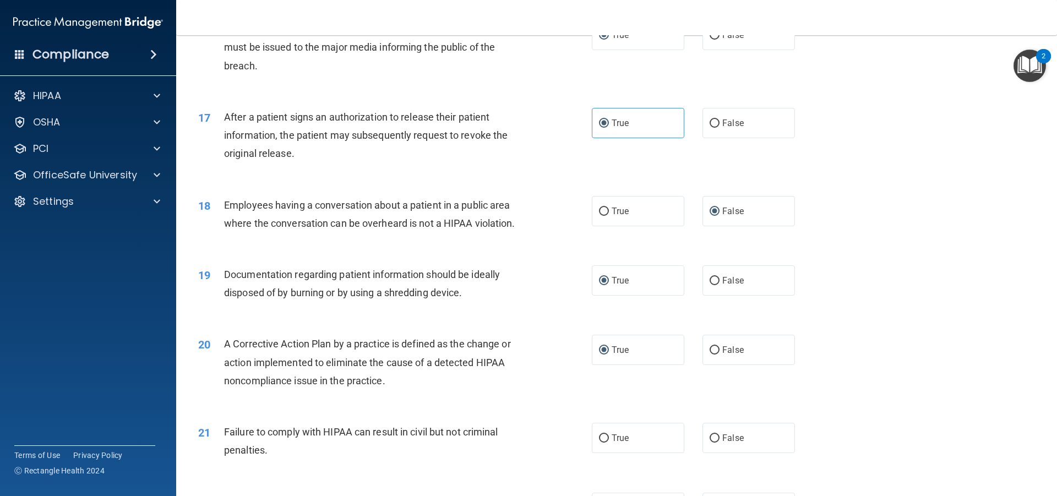
scroll to position [1377, 0]
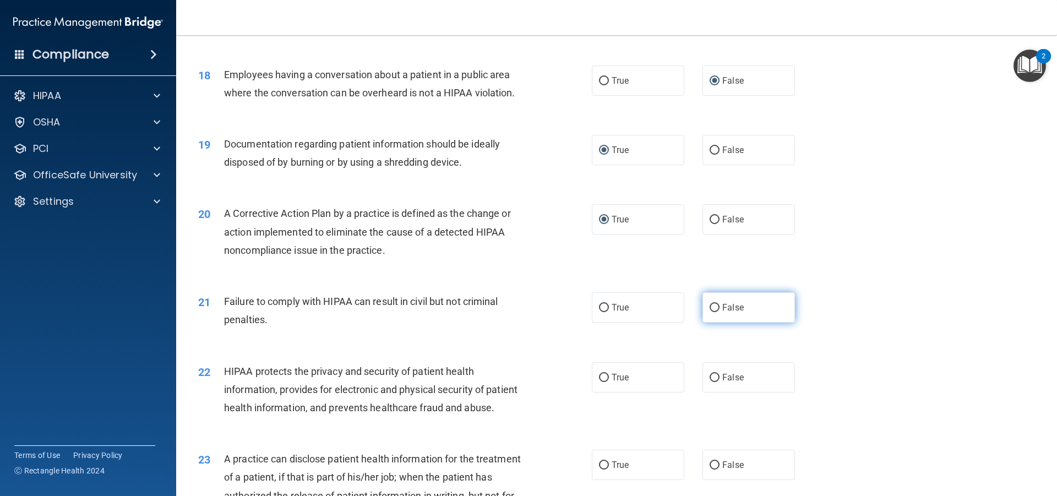
click at [710, 312] on input "False" at bounding box center [715, 308] width 10 height 8
radio input "true"
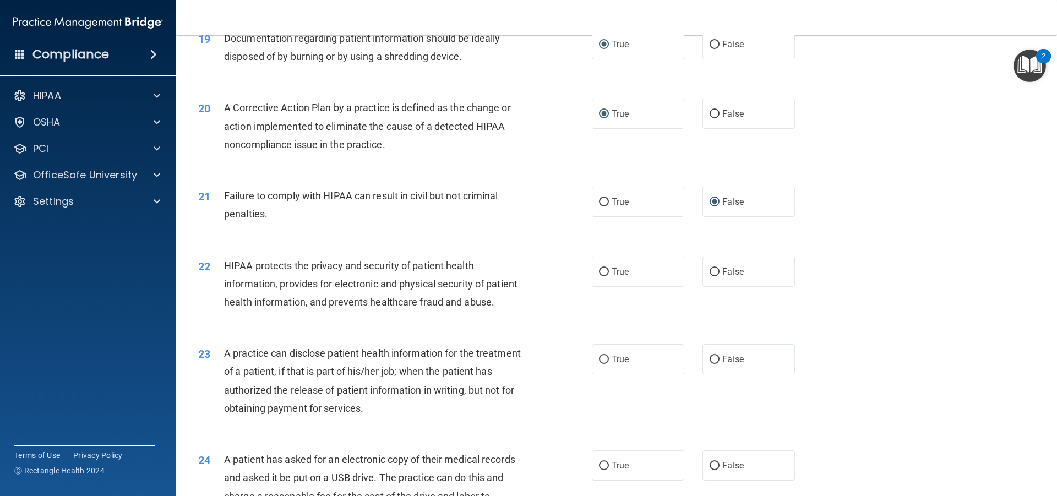
scroll to position [1487, 0]
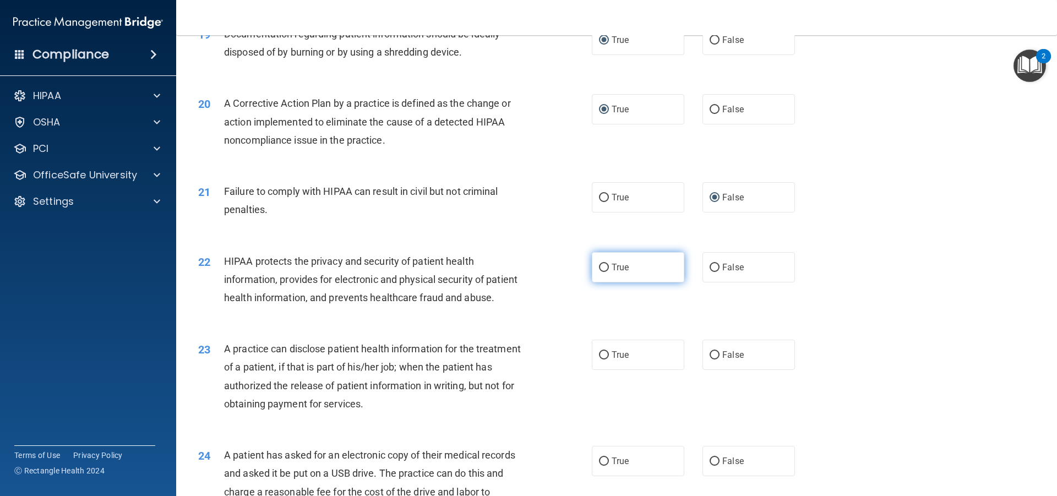
click at [606, 279] on label "True" at bounding box center [638, 267] width 93 height 30
click at [606, 272] on input "True" at bounding box center [604, 268] width 10 height 8
radio input "true"
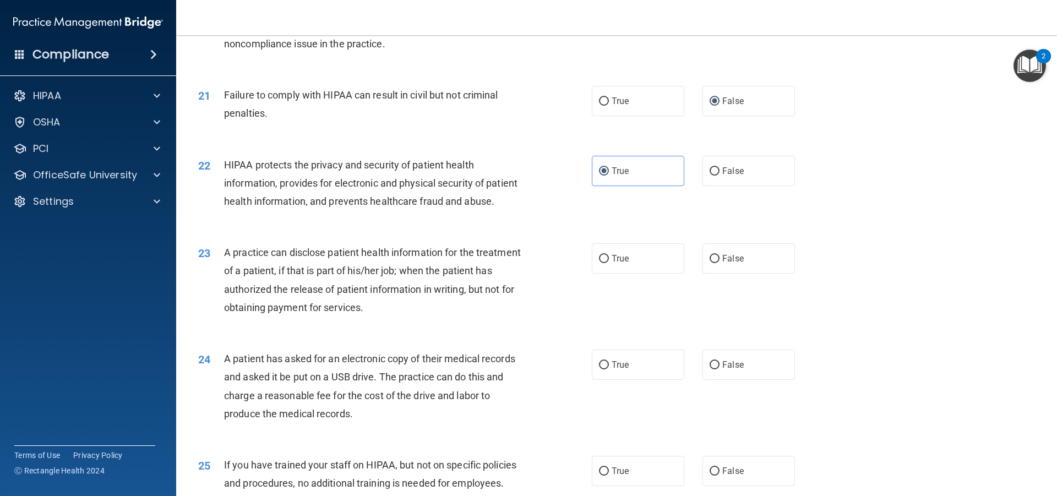
scroll to position [1597, 0]
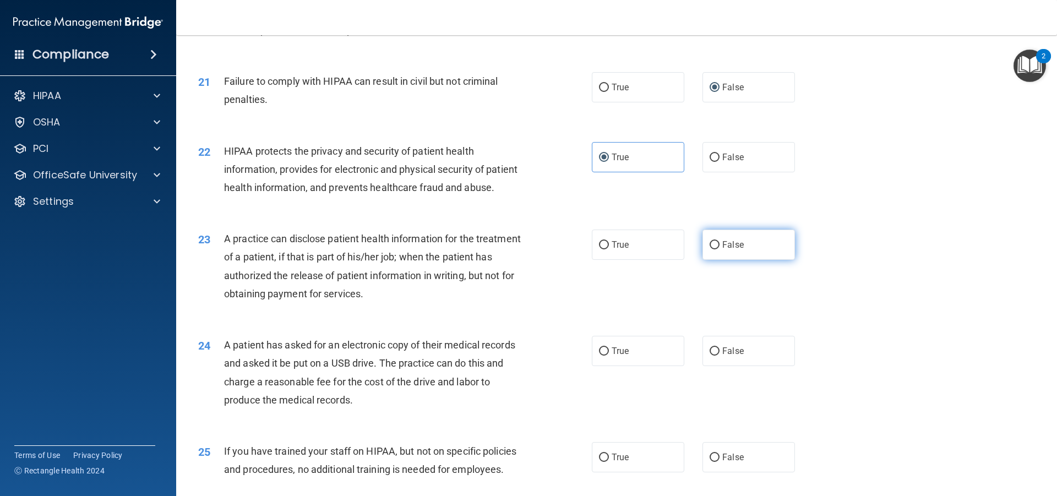
click at [704, 260] on label "False" at bounding box center [749, 245] width 93 height 30
click at [710, 249] on input "False" at bounding box center [715, 245] width 10 height 8
radio input "true"
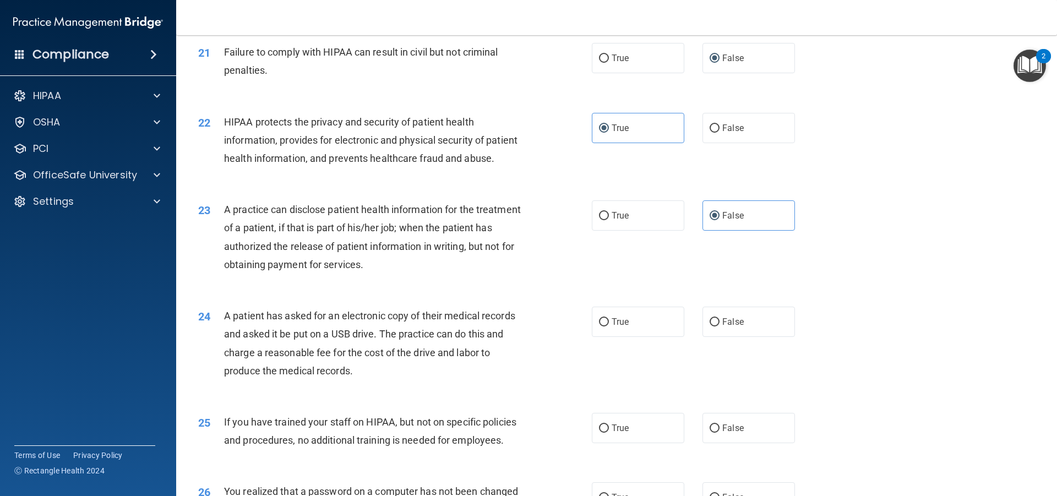
scroll to position [1707, 0]
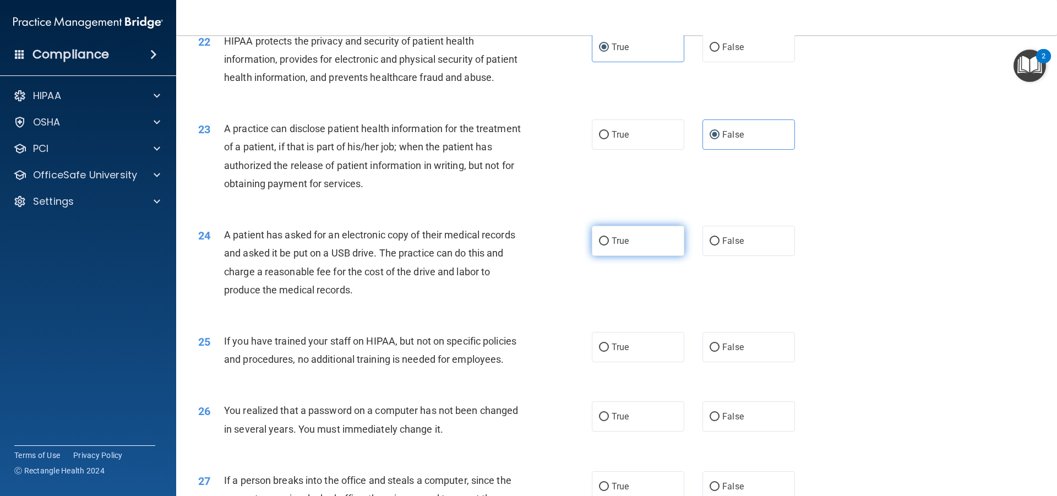
click at [606, 256] on label "True" at bounding box center [638, 241] width 93 height 30
click at [606, 246] on input "True" at bounding box center [604, 241] width 10 height 8
radio input "true"
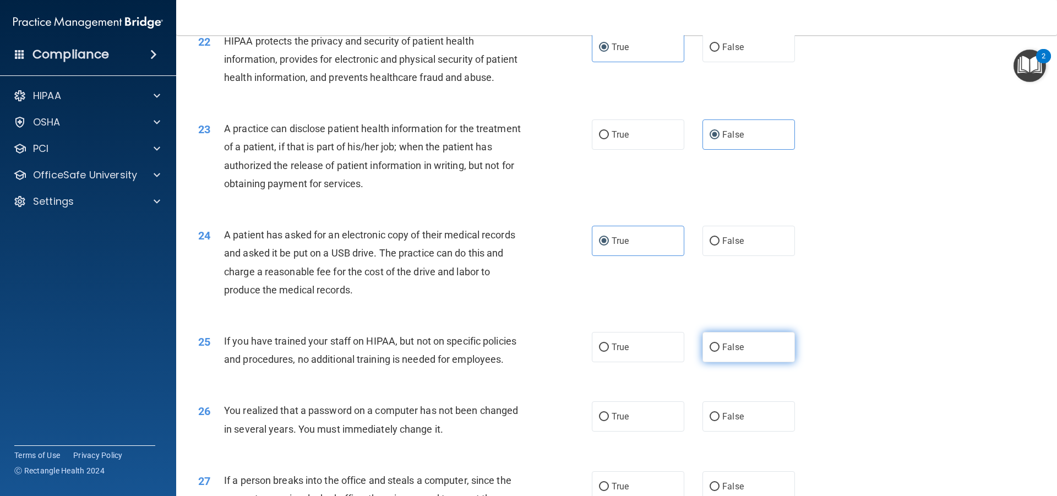
click at [714, 352] on input "False" at bounding box center [715, 348] width 10 height 8
radio input "true"
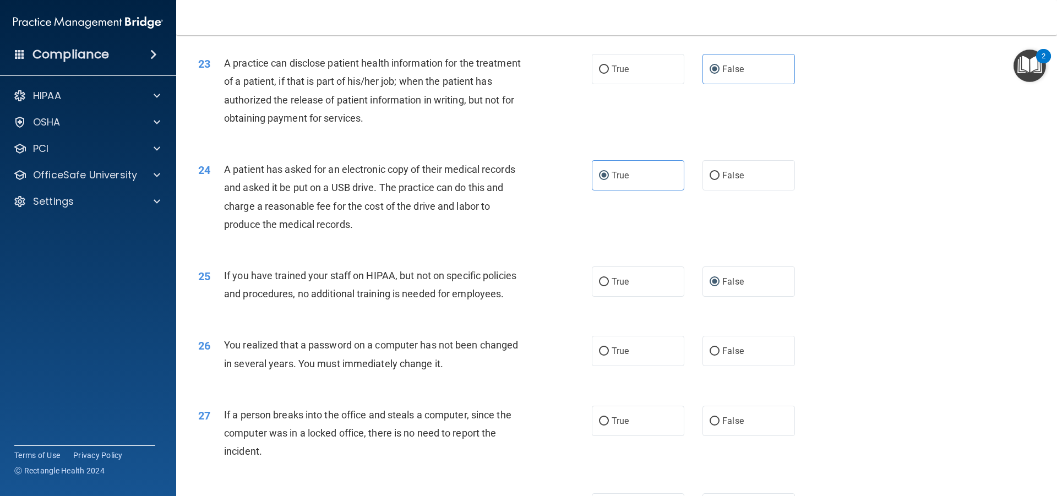
scroll to position [1928, 0]
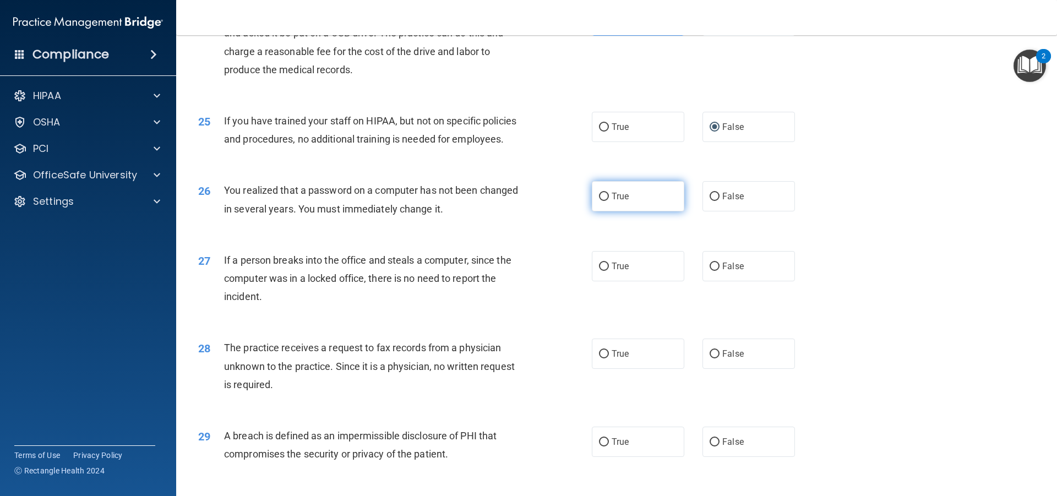
click at [612, 211] on label "True" at bounding box center [638, 196] width 93 height 30
click at [609, 201] on input "True" at bounding box center [604, 197] width 10 height 8
radio input "true"
click at [727, 281] on label "False" at bounding box center [749, 266] width 93 height 30
click at [720, 271] on input "False" at bounding box center [715, 267] width 10 height 8
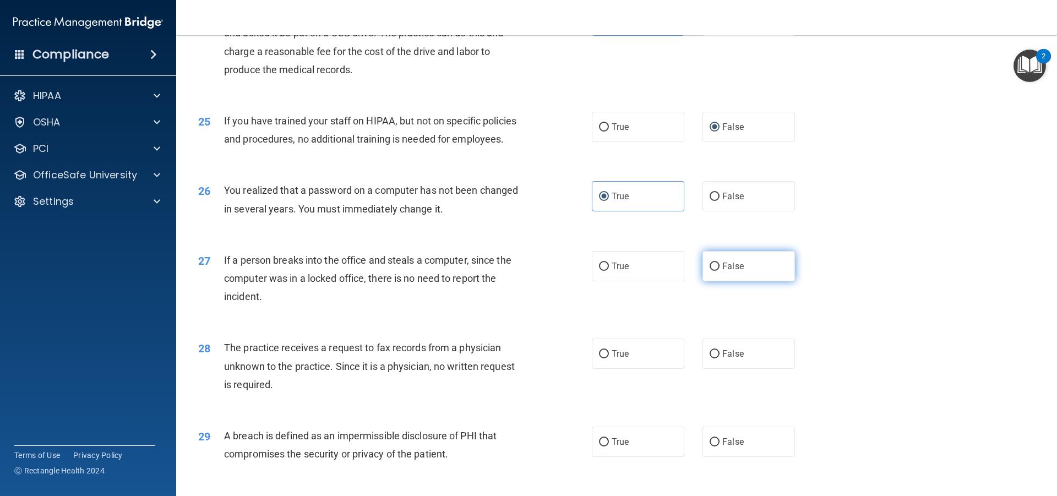
radio input "true"
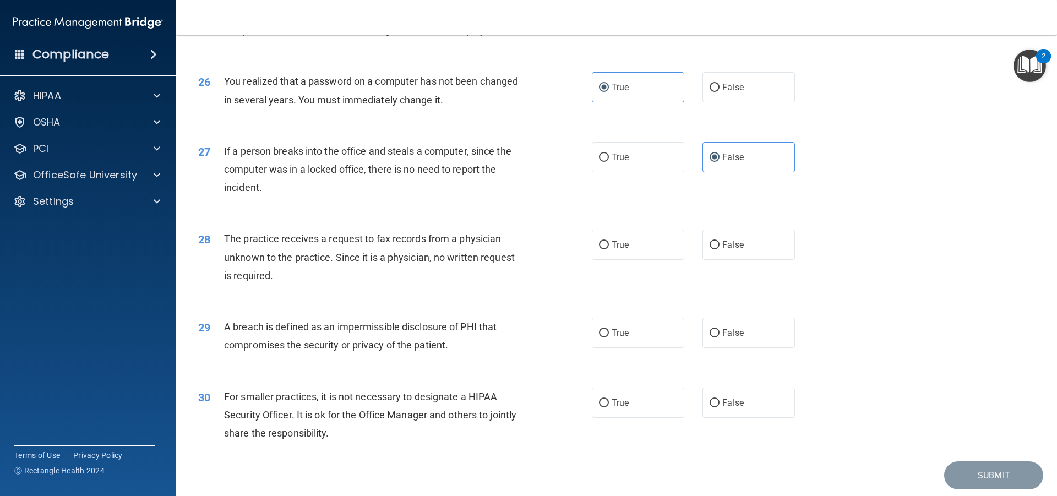
scroll to position [2038, 0]
drag, startPoint x: 713, startPoint y: 274, endPoint x: 712, endPoint y: 280, distance: 6.2
click at [713, 259] on label "False" at bounding box center [749, 244] width 93 height 30
click at [710, 248] on input "False" at bounding box center [715, 244] width 10 height 8
radio input "true"
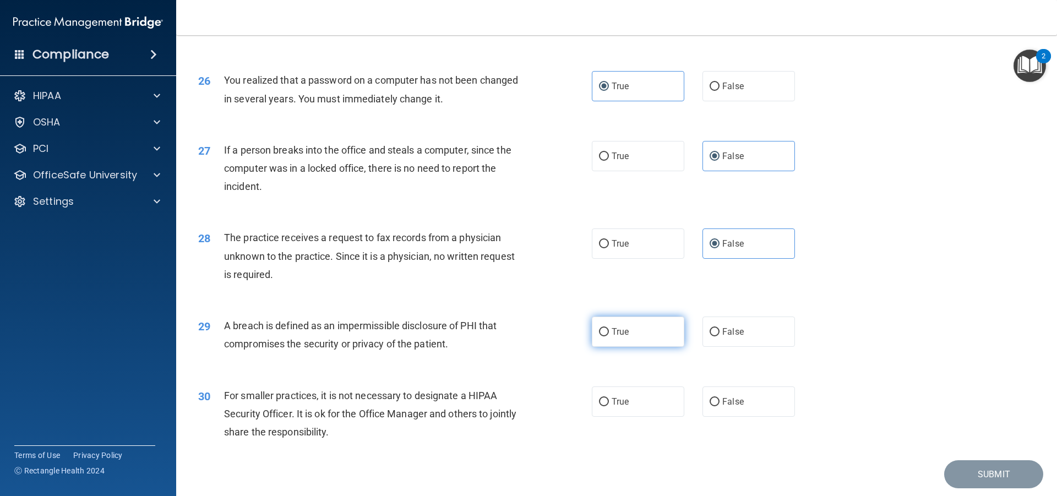
click at [596, 347] on label "True" at bounding box center [638, 332] width 93 height 30
click at [599, 336] on input "True" at bounding box center [604, 332] width 10 height 8
radio input "true"
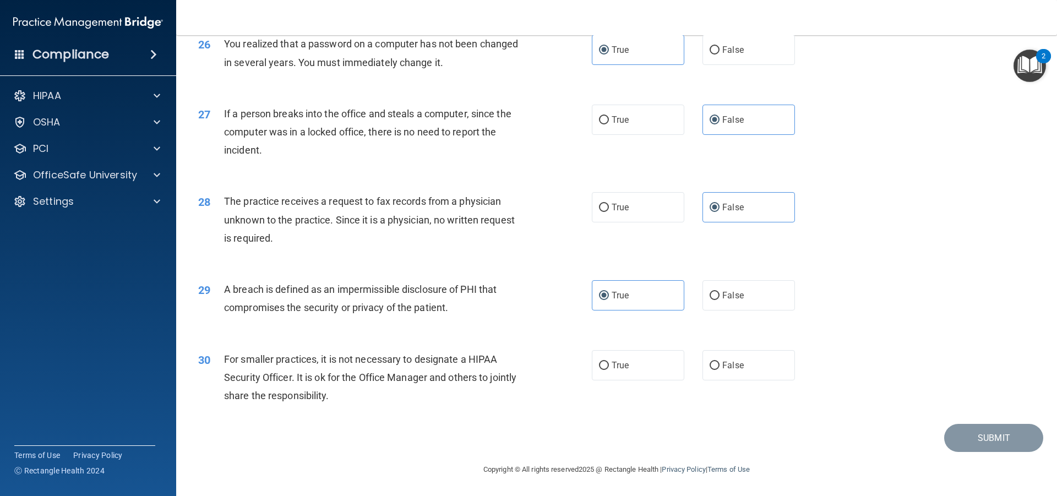
scroll to position [2110, 0]
click at [710, 365] on input "False" at bounding box center [715, 366] width 10 height 8
radio input "true"
click at [976, 439] on button "Submit" at bounding box center [993, 438] width 99 height 28
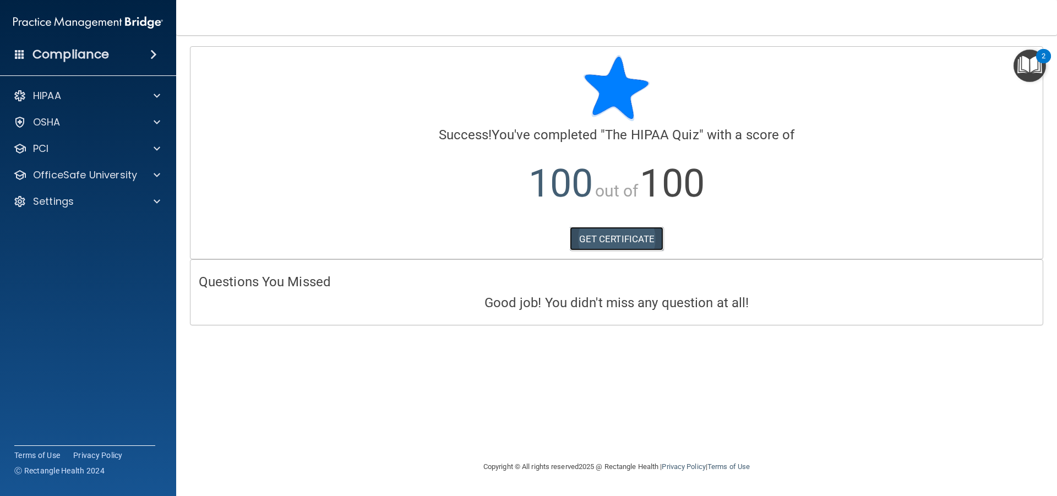
click at [593, 243] on link "GET CERTIFICATE" at bounding box center [617, 239] width 94 height 24
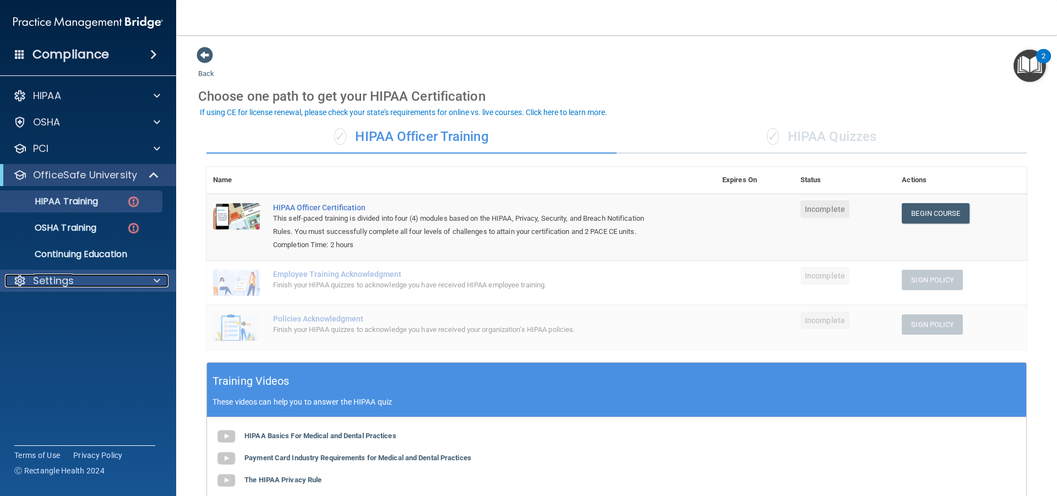
click at [63, 275] on p "Settings" at bounding box center [53, 280] width 41 height 13
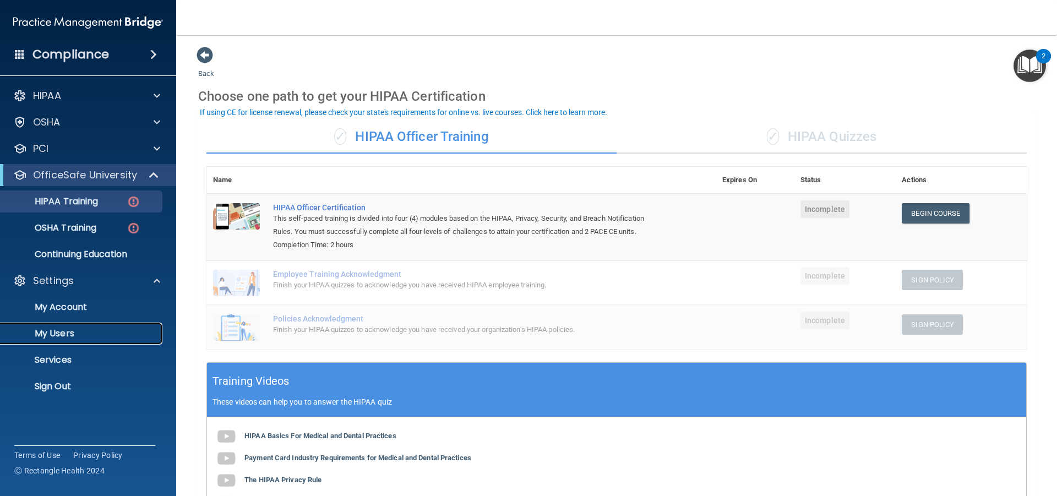
click at [76, 331] on p "My Users" at bounding box center [82, 333] width 150 height 11
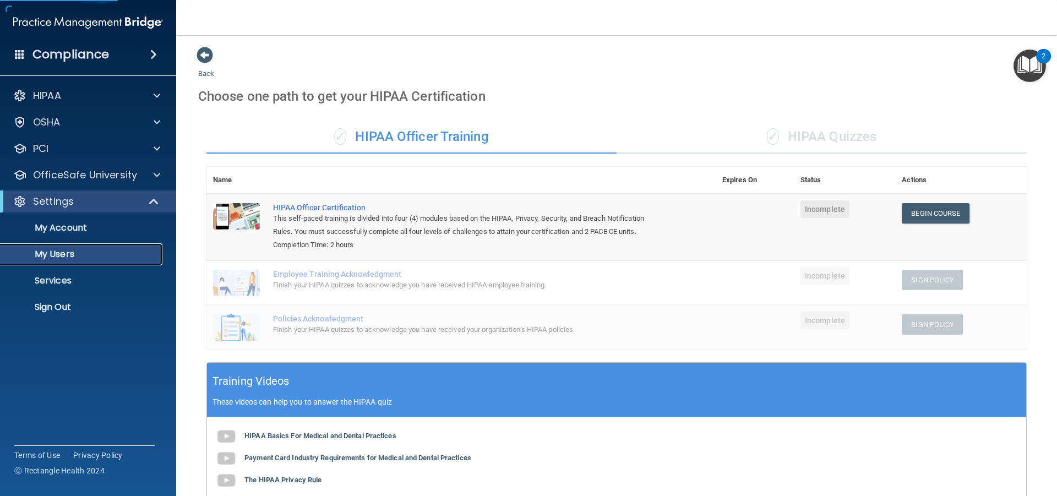
select select "20"
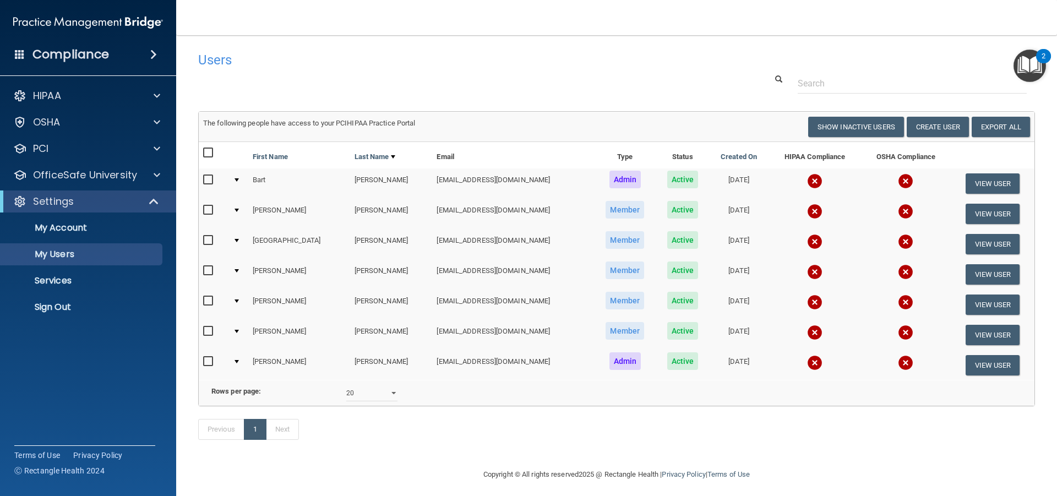
click at [446, 178] on td "[EMAIL_ADDRESS][DOMAIN_NAME]" at bounding box center [512, 184] width 161 height 30
click at [204, 333] on input "checkbox" at bounding box center [209, 331] width 13 height 9
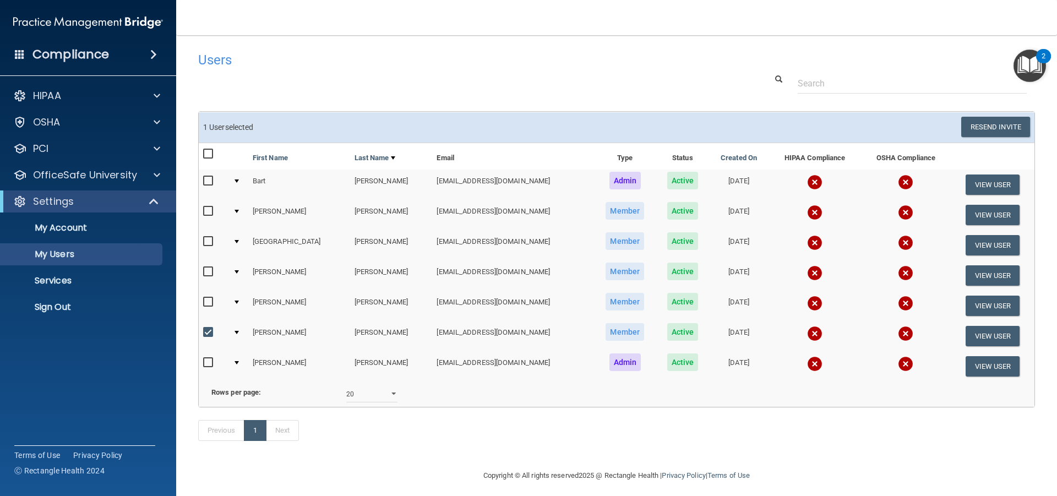
scroll to position [23, 0]
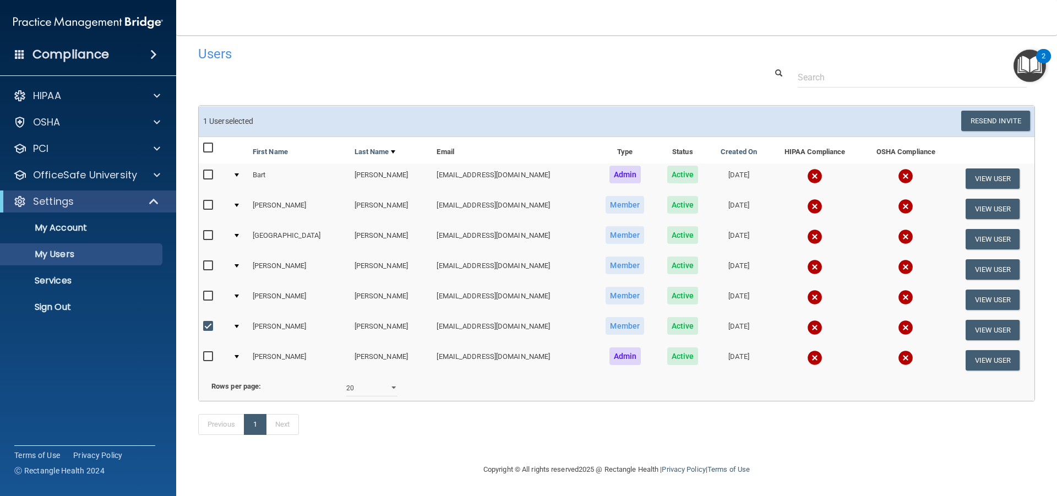
click at [210, 322] on input "checkbox" at bounding box center [209, 326] width 13 height 9
checkbox input "false"
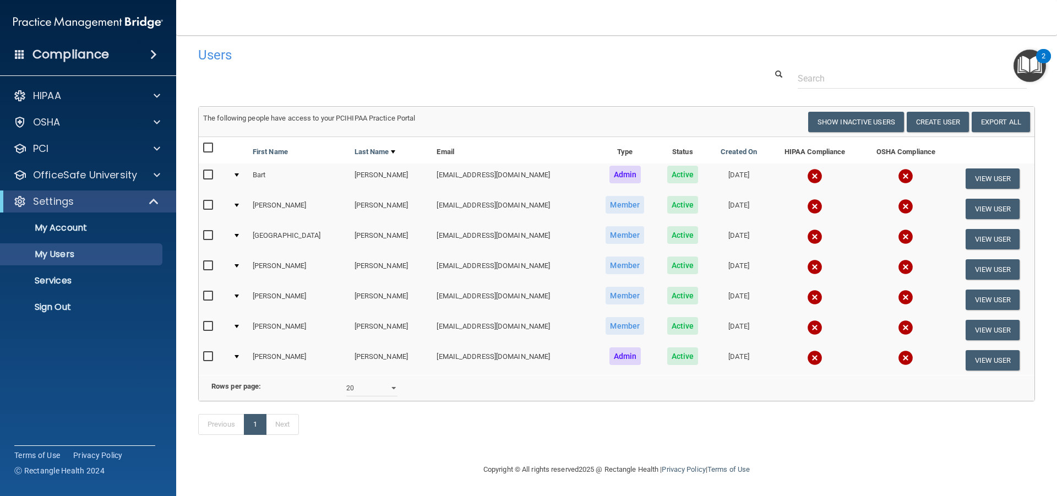
click at [432, 164] on td "[EMAIL_ADDRESS][DOMAIN_NAME]" at bounding box center [512, 179] width 161 height 30
click at [992, 169] on button "View User" at bounding box center [993, 179] width 55 height 20
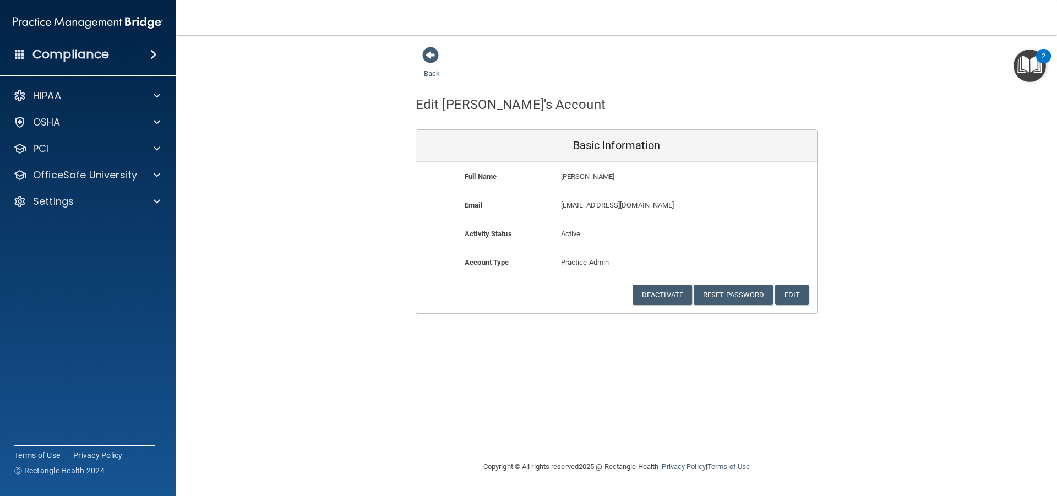
drag, startPoint x: 435, startPoint y: 55, endPoint x: 460, endPoint y: 108, distance: 58.9
click at [435, 55] on span at bounding box center [430, 55] width 17 height 17
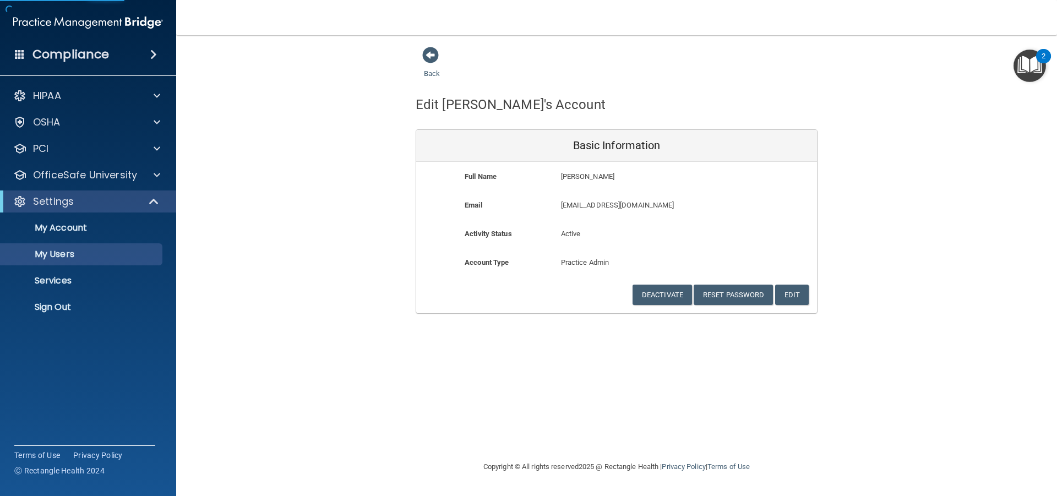
select select "20"
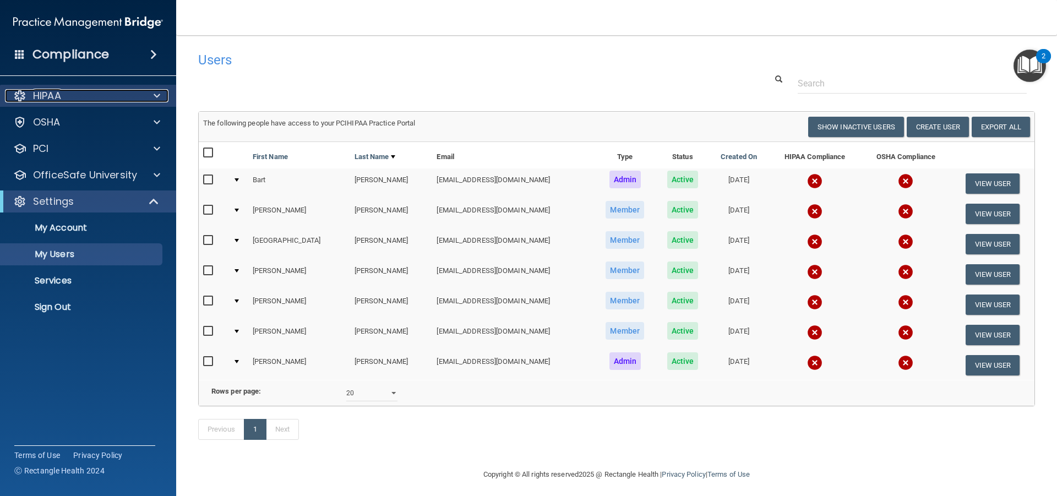
click at [73, 97] on div "HIPAA" at bounding box center [73, 95] width 137 height 13
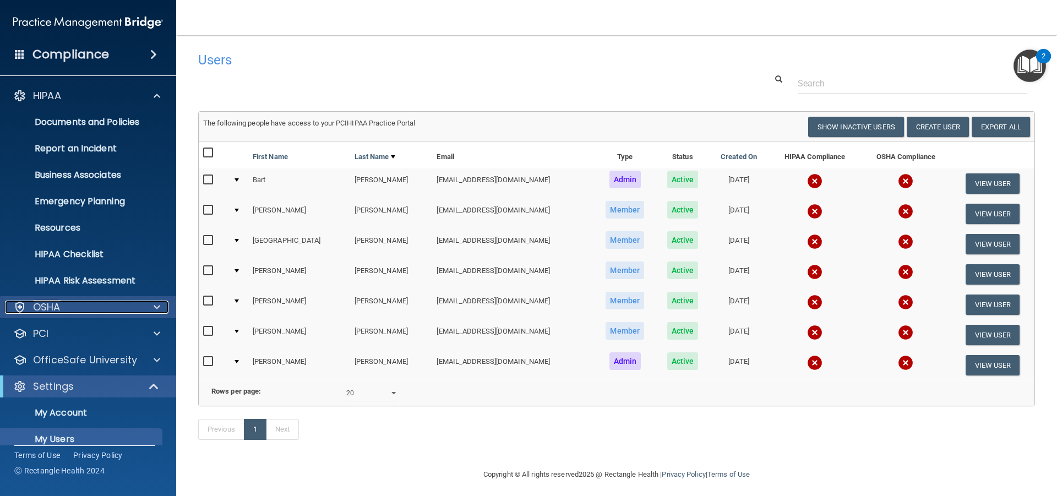
click at [72, 303] on div "OSHA" at bounding box center [73, 307] width 137 height 13
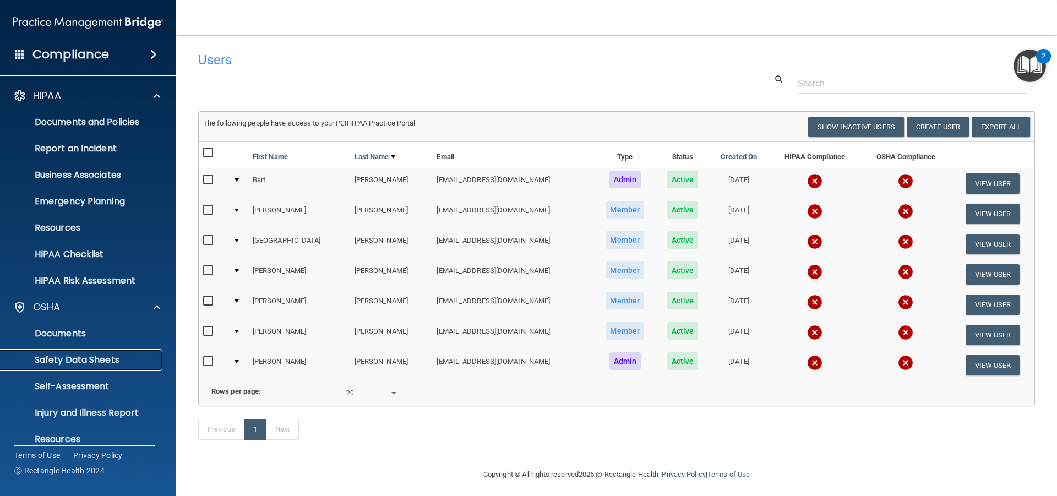
click at [81, 353] on link "Safety Data Sheets" at bounding box center [75, 360] width 173 height 22
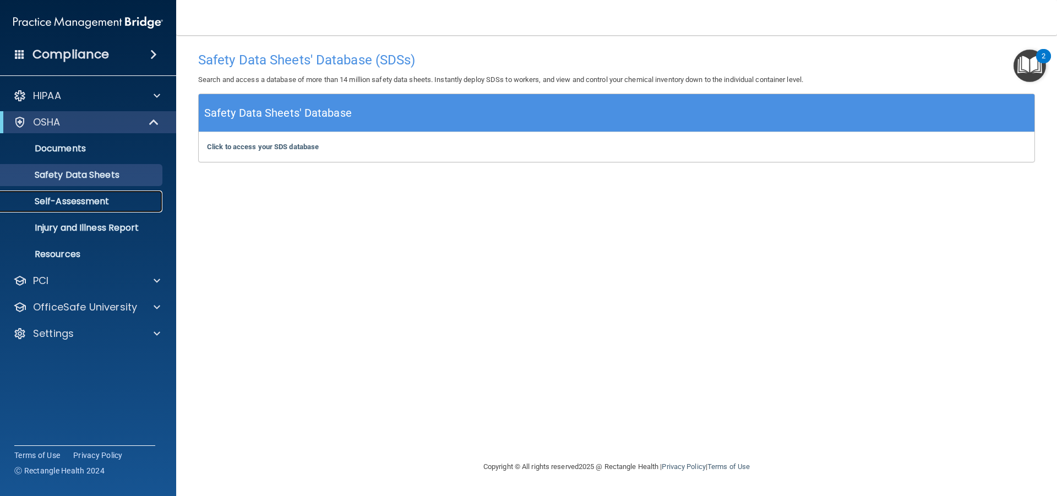
click at [76, 200] on p "Self-Assessment" at bounding box center [82, 201] width 150 height 11
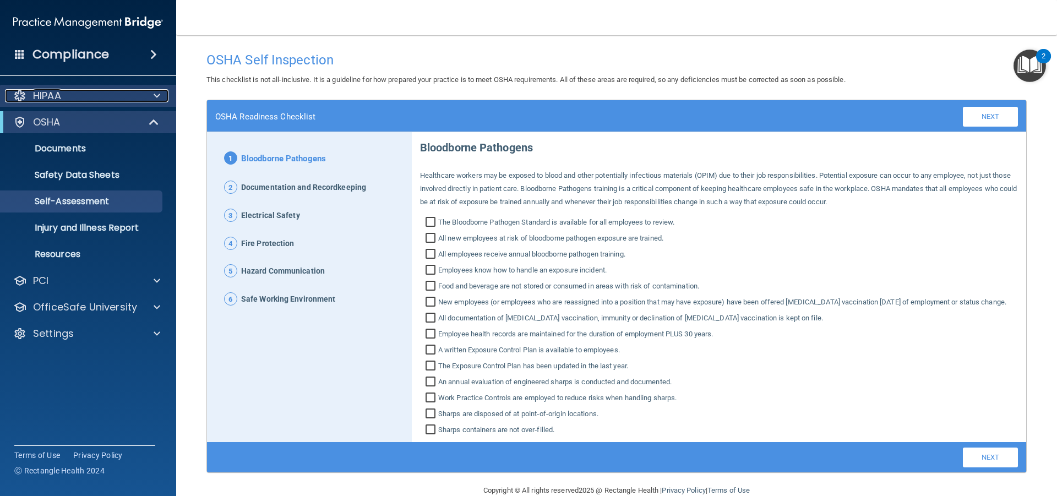
click at [111, 101] on div "HIPAA" at bounding box center [73, 95] width 137 height 13
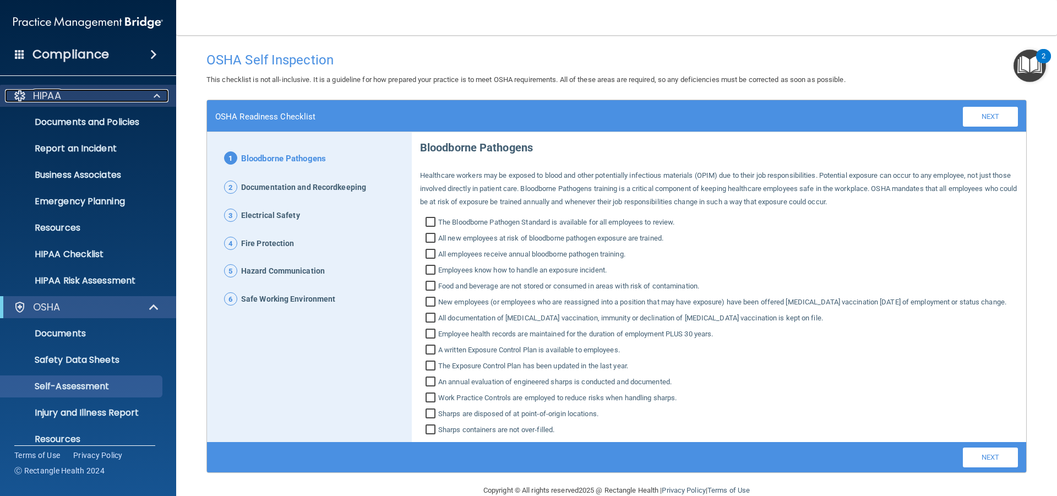
click at [100, 97] on div "HIPAA" at bounding box center [73, 95] width 137 height 13
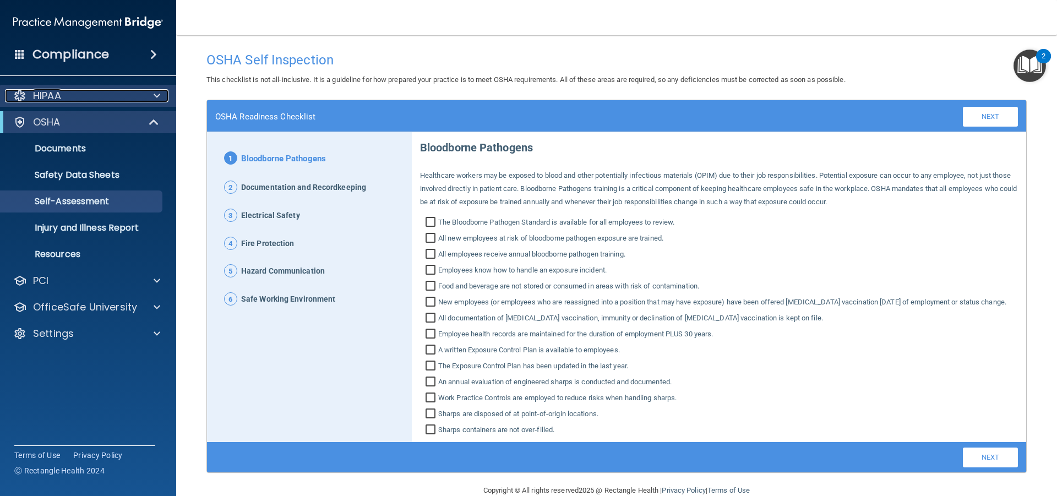
click at [100, 101] on div "HIPAA" at bounding box center [73, 95] width 137 height 13
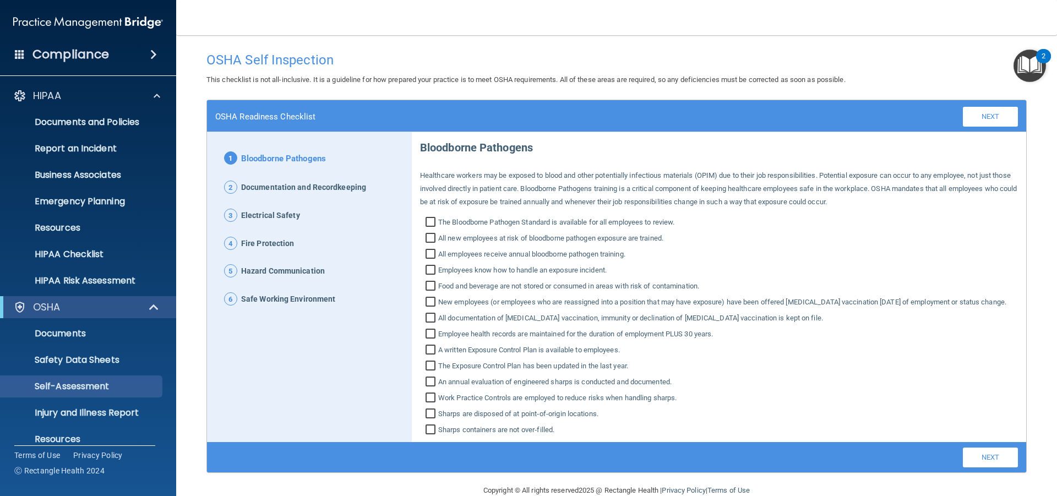
click at [135, 54] on div "Compliance" at bounding box center [88, 54] width 176 height 24
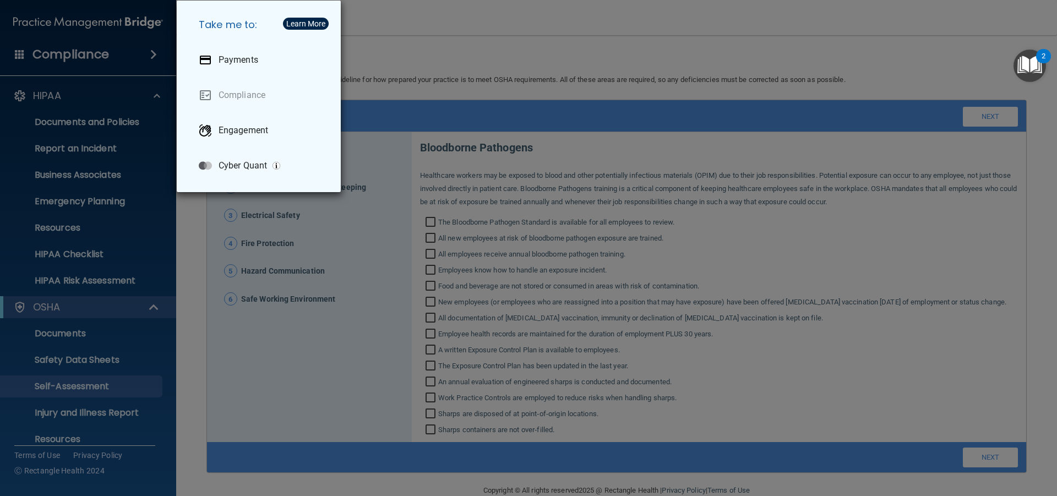
click at [135, 54] on div "Take me to: Payments Compliance Engagement Cyber Quant" at bounding box center [528, 248] width 1057 height 496
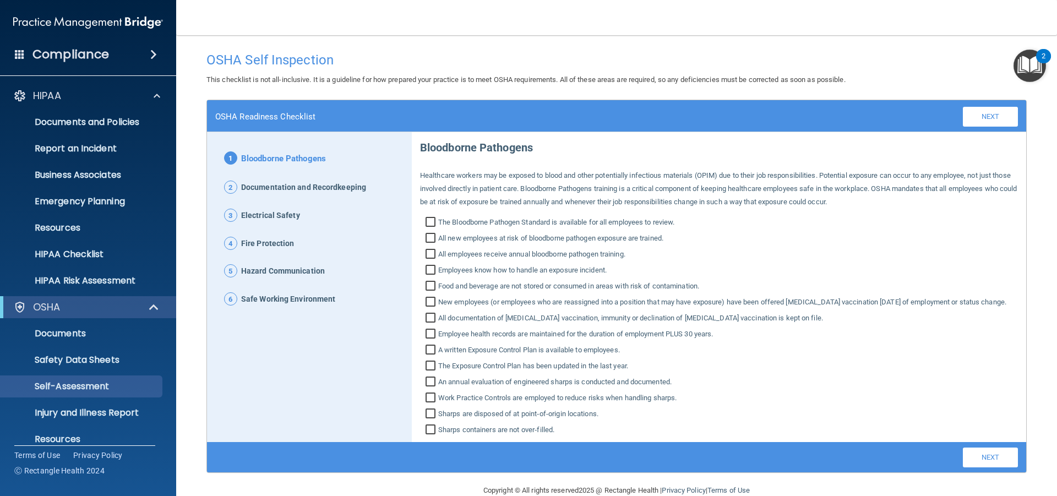
drag, startPoint x: 255, startPoint y: 72, endPoint x: 253, endPoint y: 56, distance: 16.6
click at [256, 68] on div "OSHA Self Inspection" at bounding box center [616, 59] width 837 height 27
click at [253, 56] on h4 "OSHA Self Inspection" at bounding box center [617, 60] width 821 height 14
click at [71, 18] on img at bounding box center [88, 23] width 150 height 22
click at [48, 93] on p "HIPAA" at bounding box center [47, 95] width 28 height 13
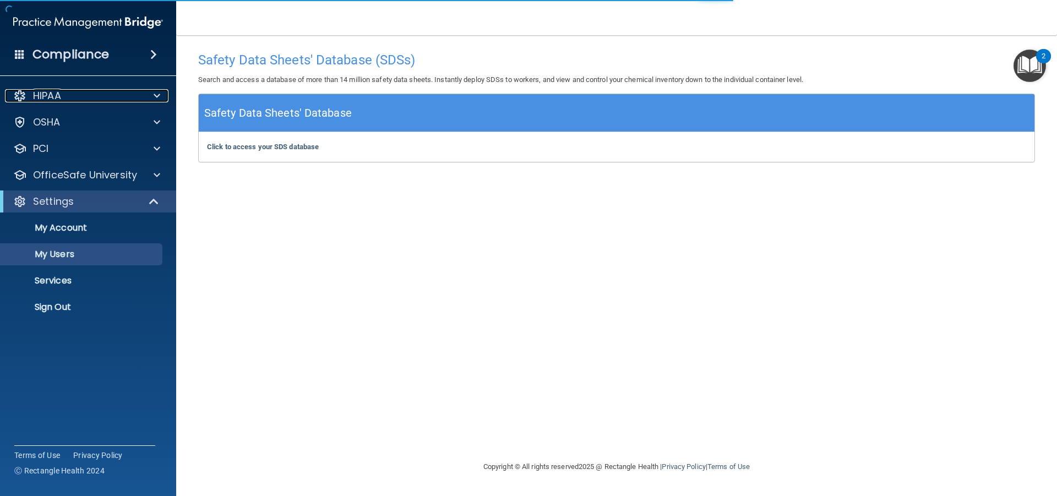
select select "20"
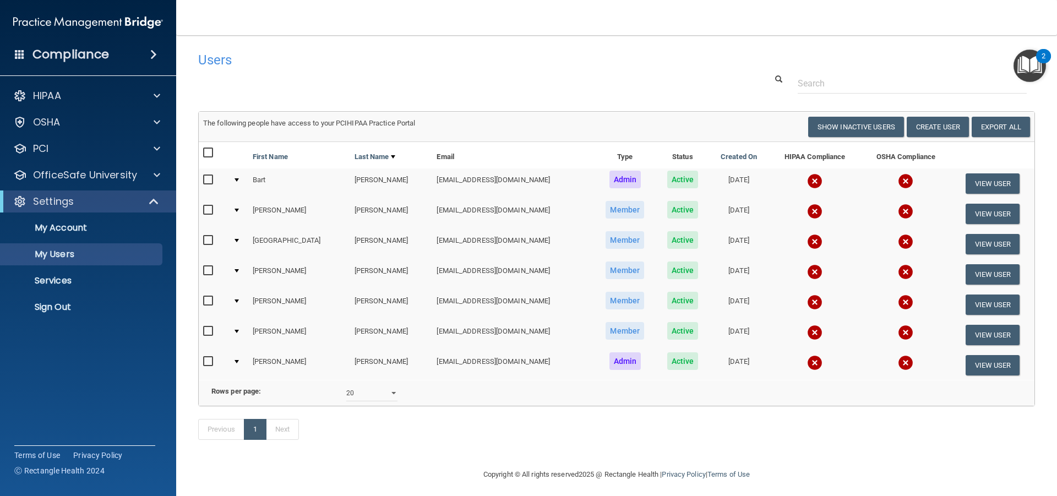
click at [239, 183] on td at bounding box center [239, 184] width 20 height 30
click at [239, 181] on div at bounding box center [237, 179] width 4 height 3
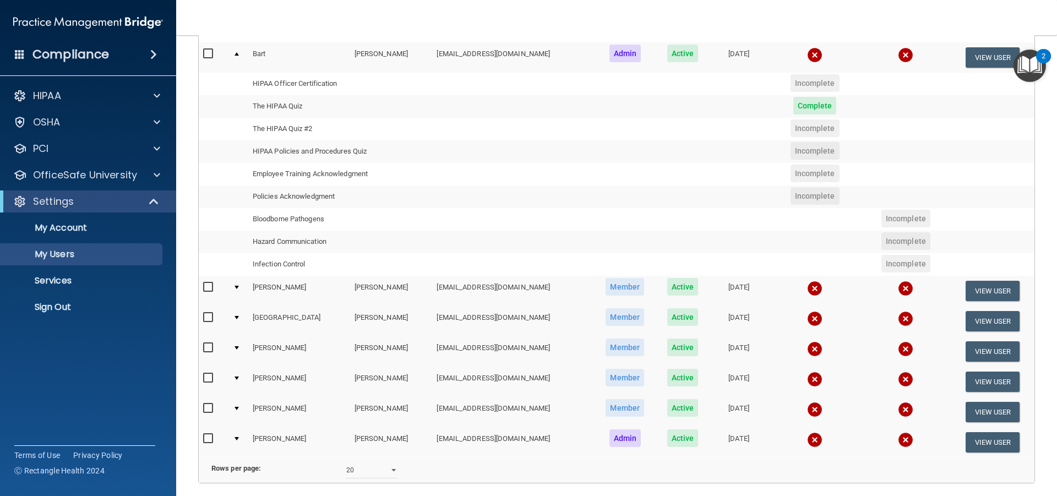
scroll to position [59, 0]
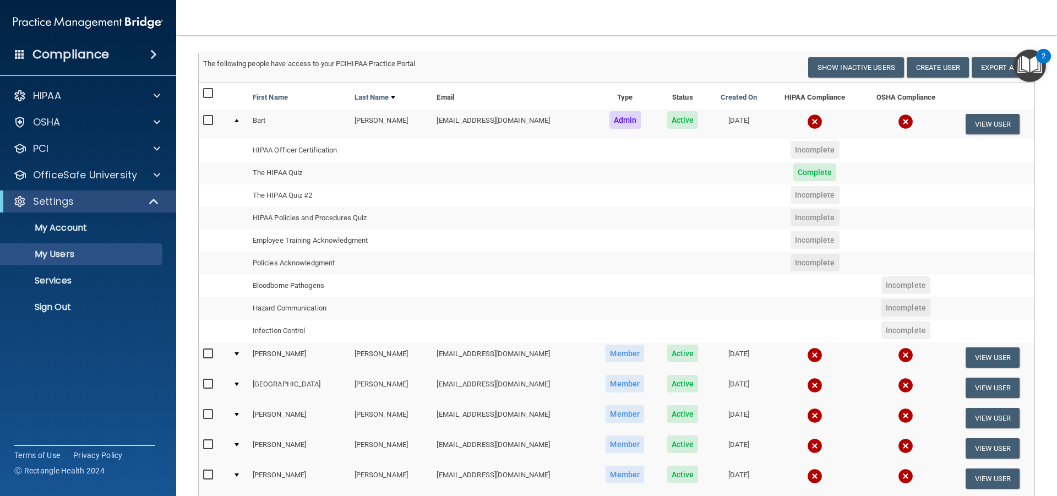
click at [669, 45] on div "Users Success! New user created. × Error! The user couldn't be created. × Succe…" at bounding box center [616, 294] width 837 height 614
